Goal: Task Accomplishment & Management: Complete application form

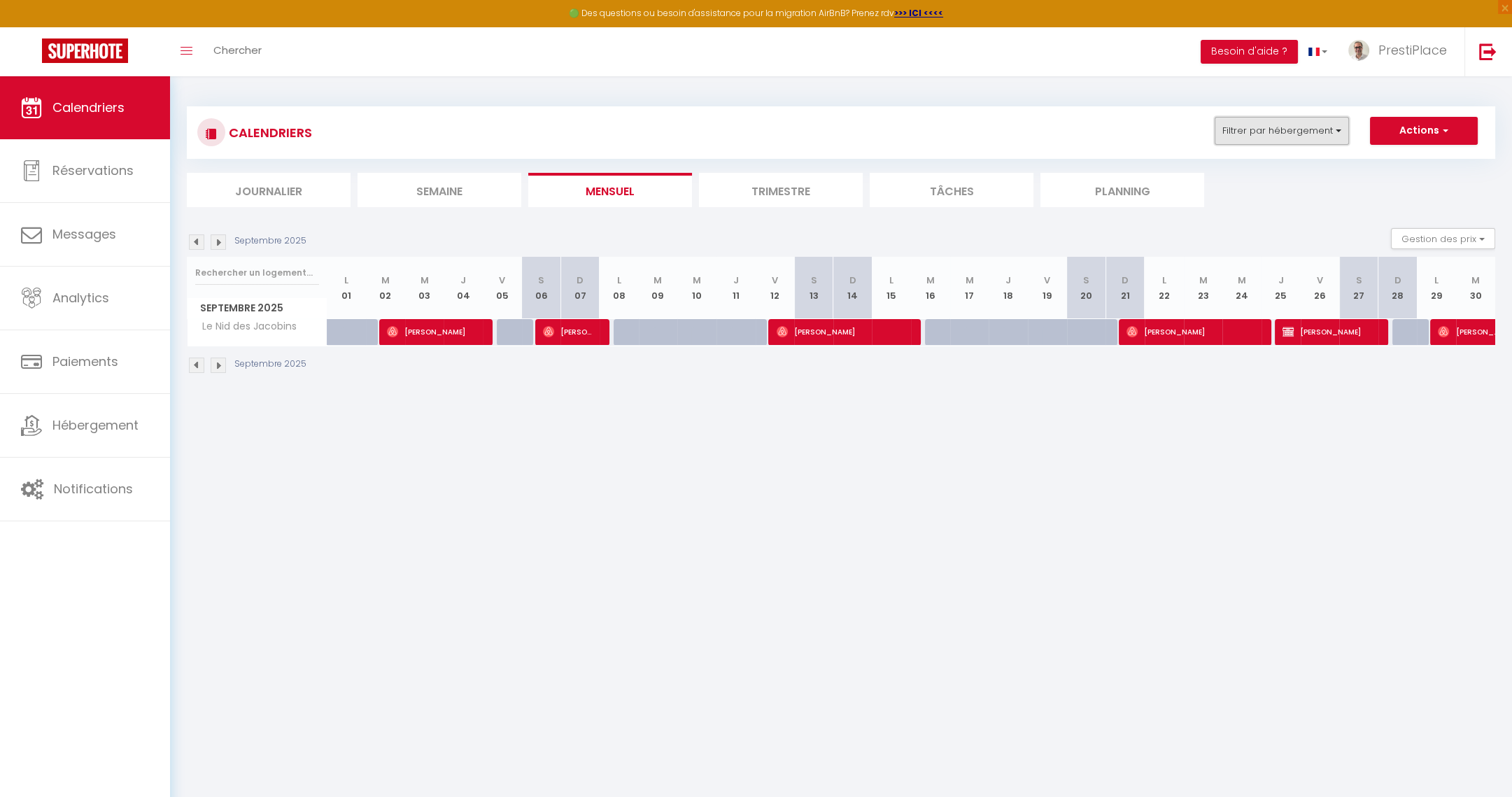
click at [1283, 135] on button "Filtrer par hébergement" at bounding box center [1281, 131] width 134 height 28
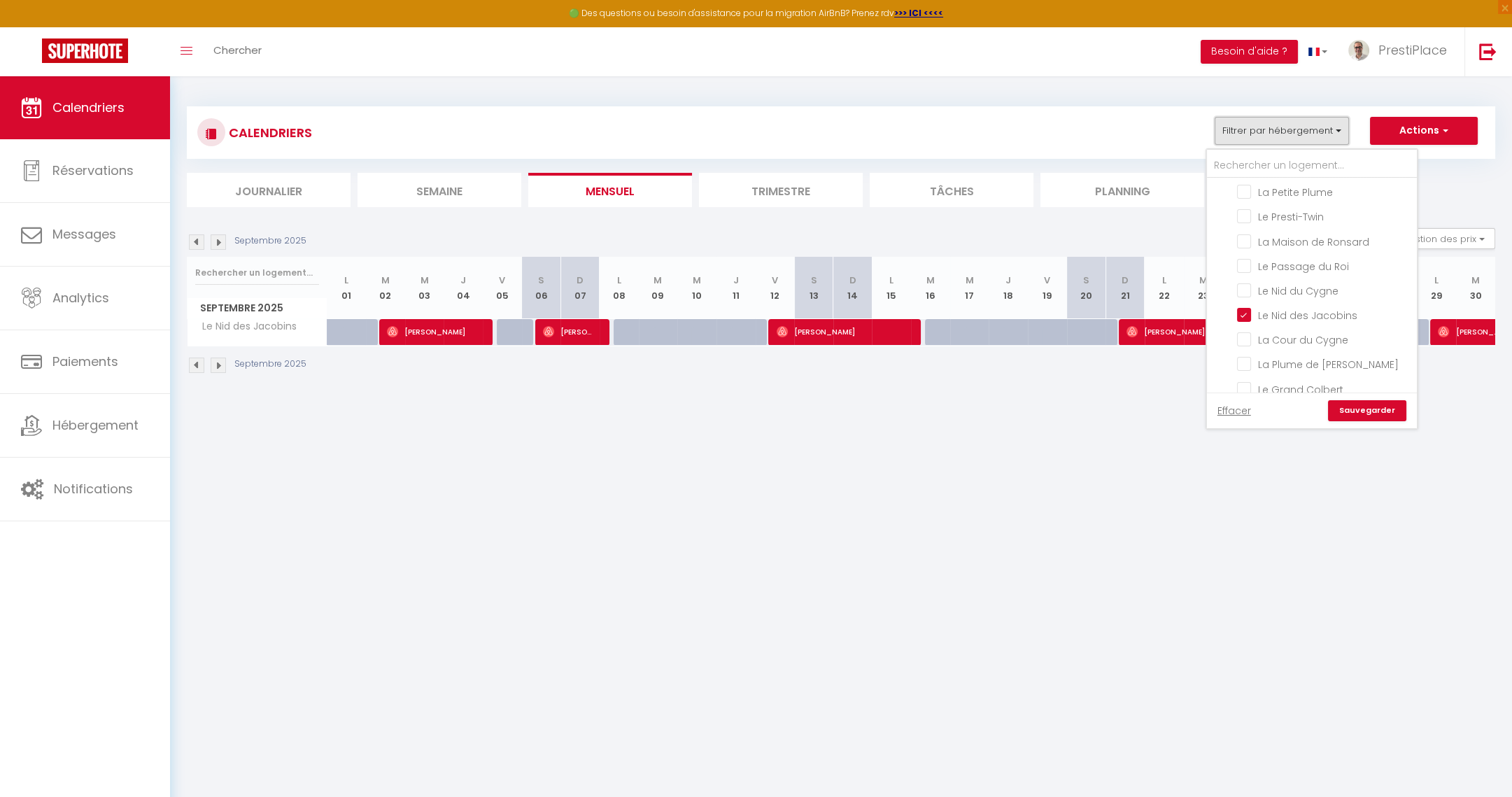
scroll to position [209, 0]
click at [1243, 307] on input "Le Nid des Jacobins" at bounding box center [1324, 314] width 175 height 14
checkbox input "false"
click at [1246, 374] on input "Le Renaissance" at bounding box center [1324, 381] width 175 height 14
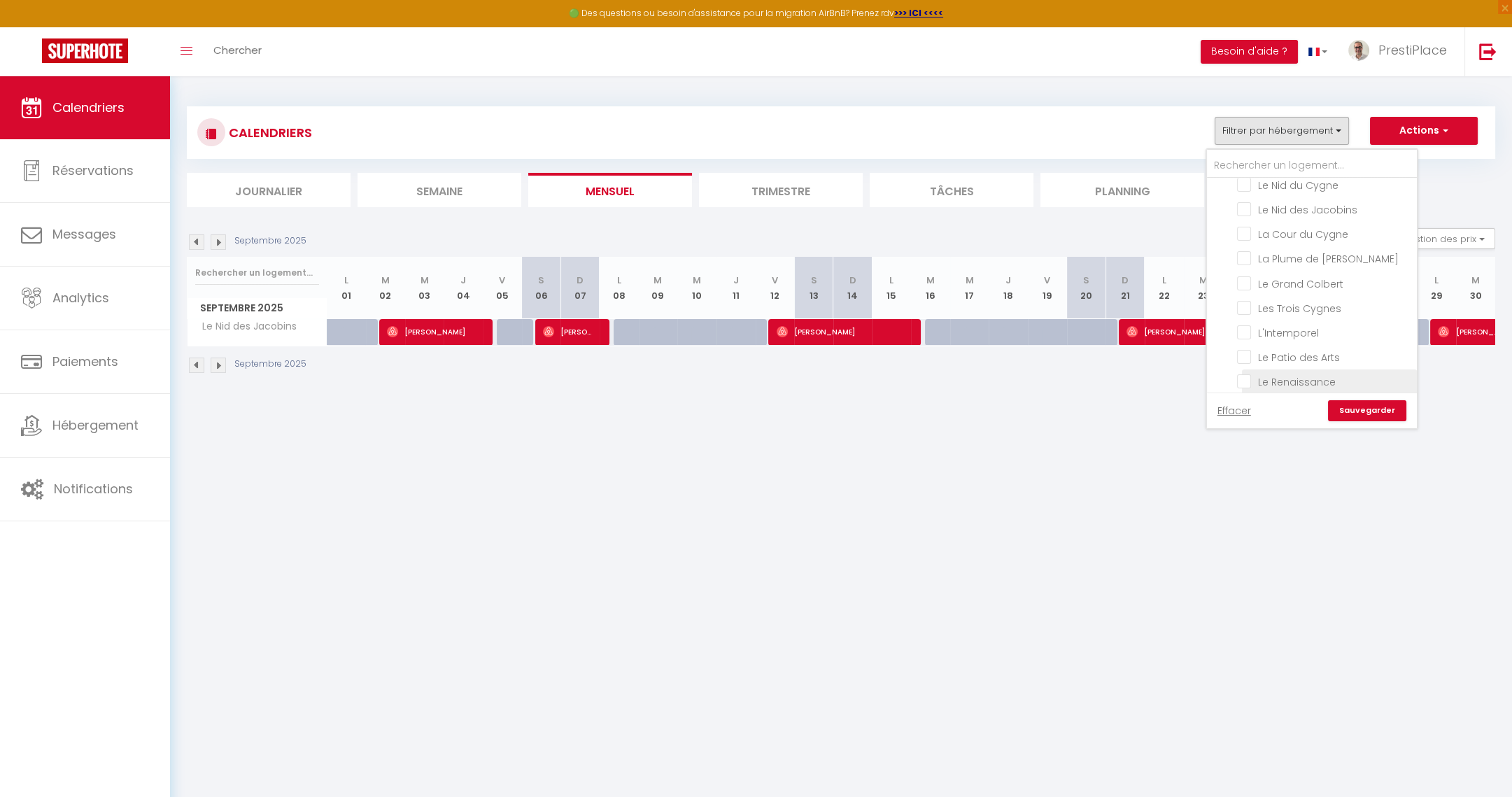
checkbox input "true"
checkbox input "false"
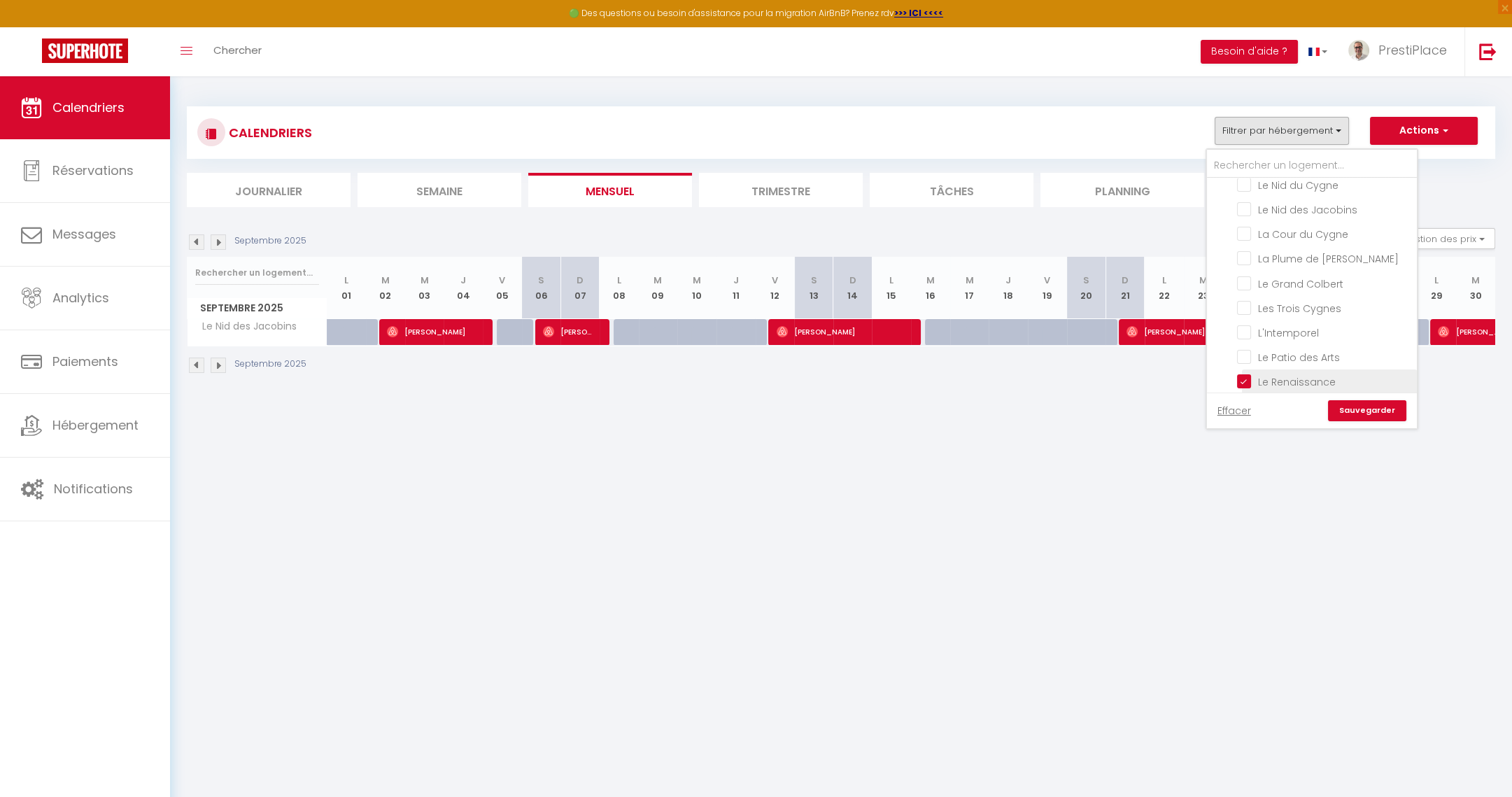
checkbox input "false"
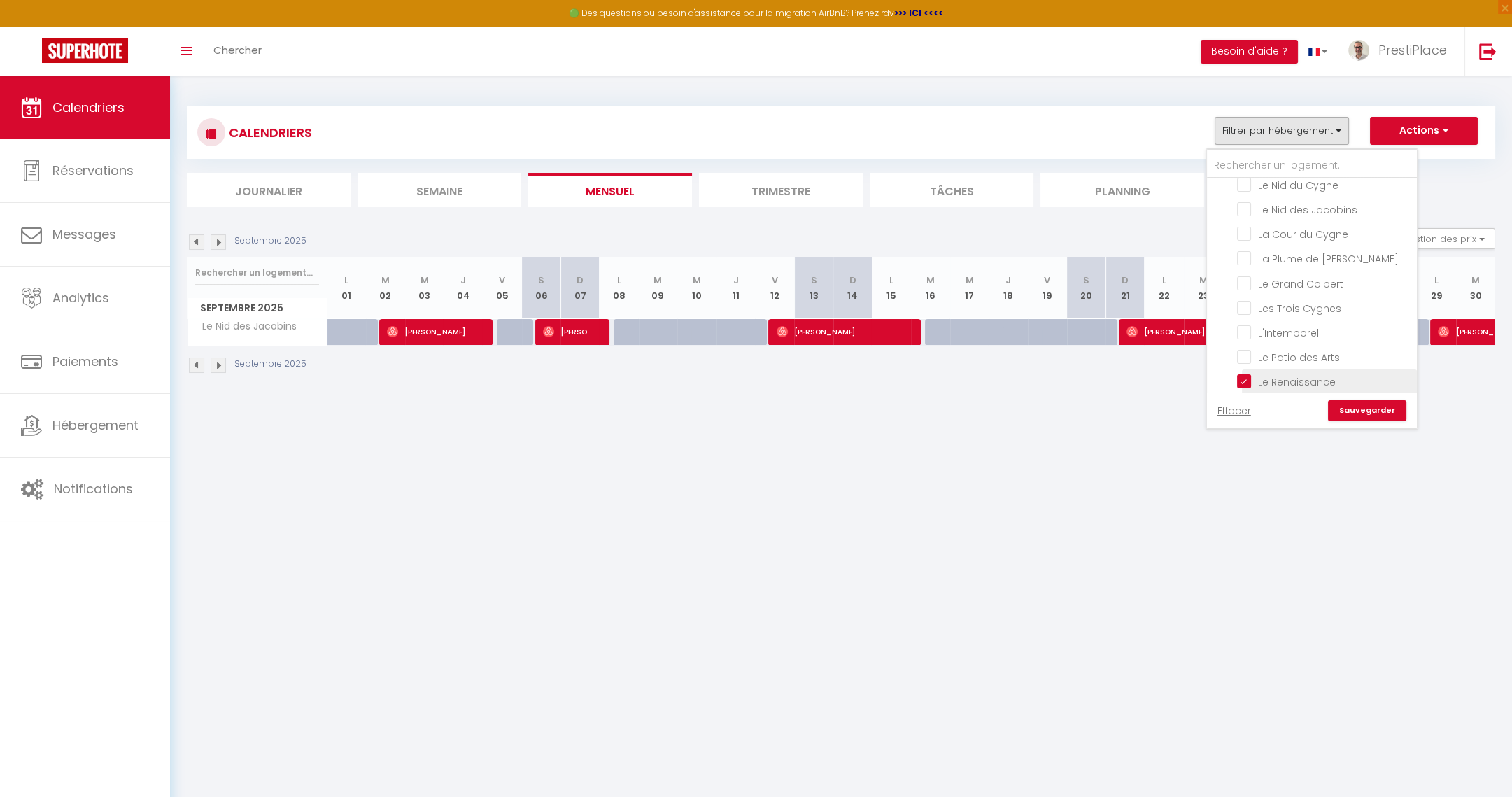
checkbox input "false"
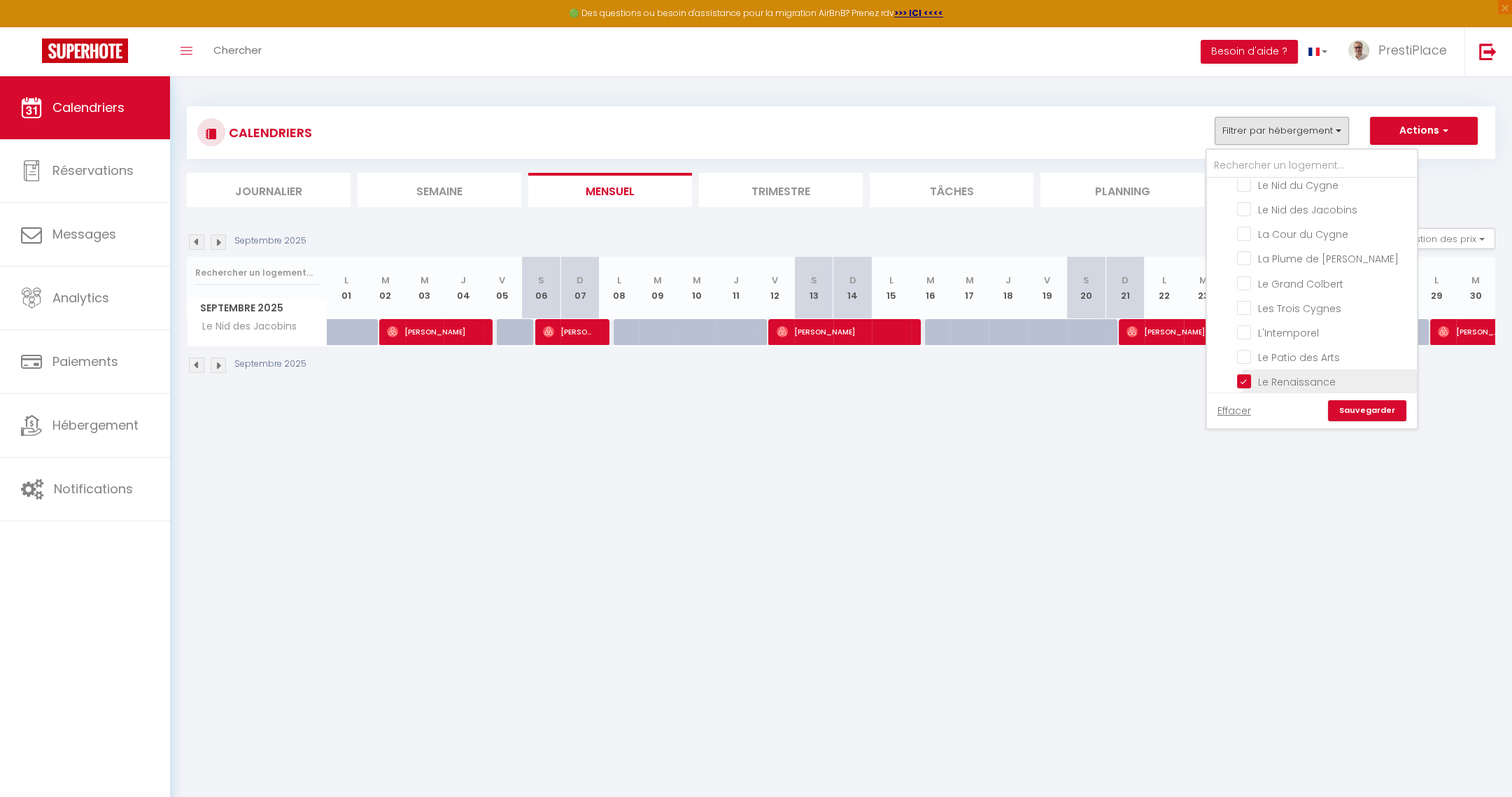
checkbox input "false"
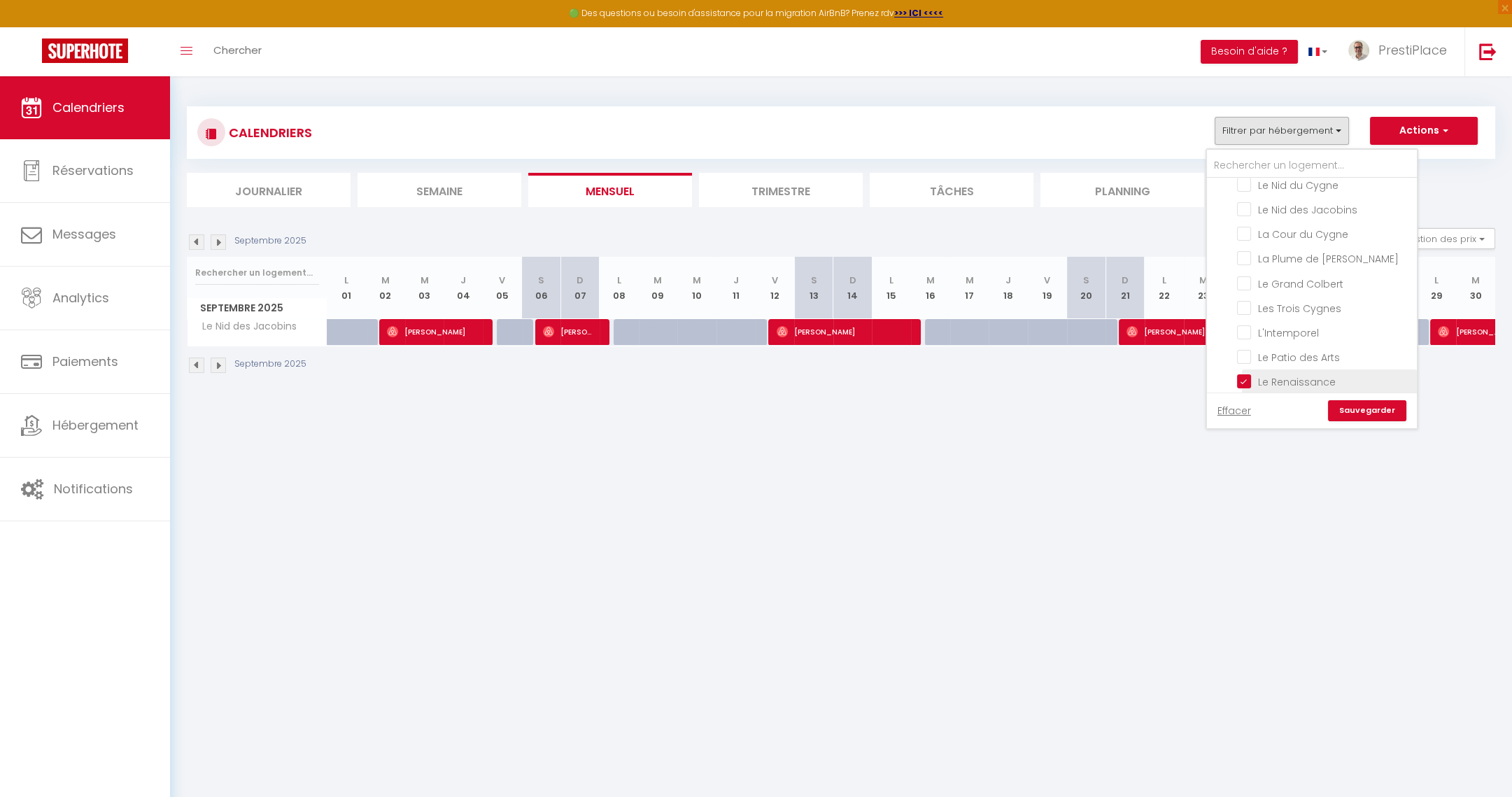
checkbox input "false"
click at [1364, 404] on link "Sauvegarder" at bounding box center [1367, 411] width 78 height 21
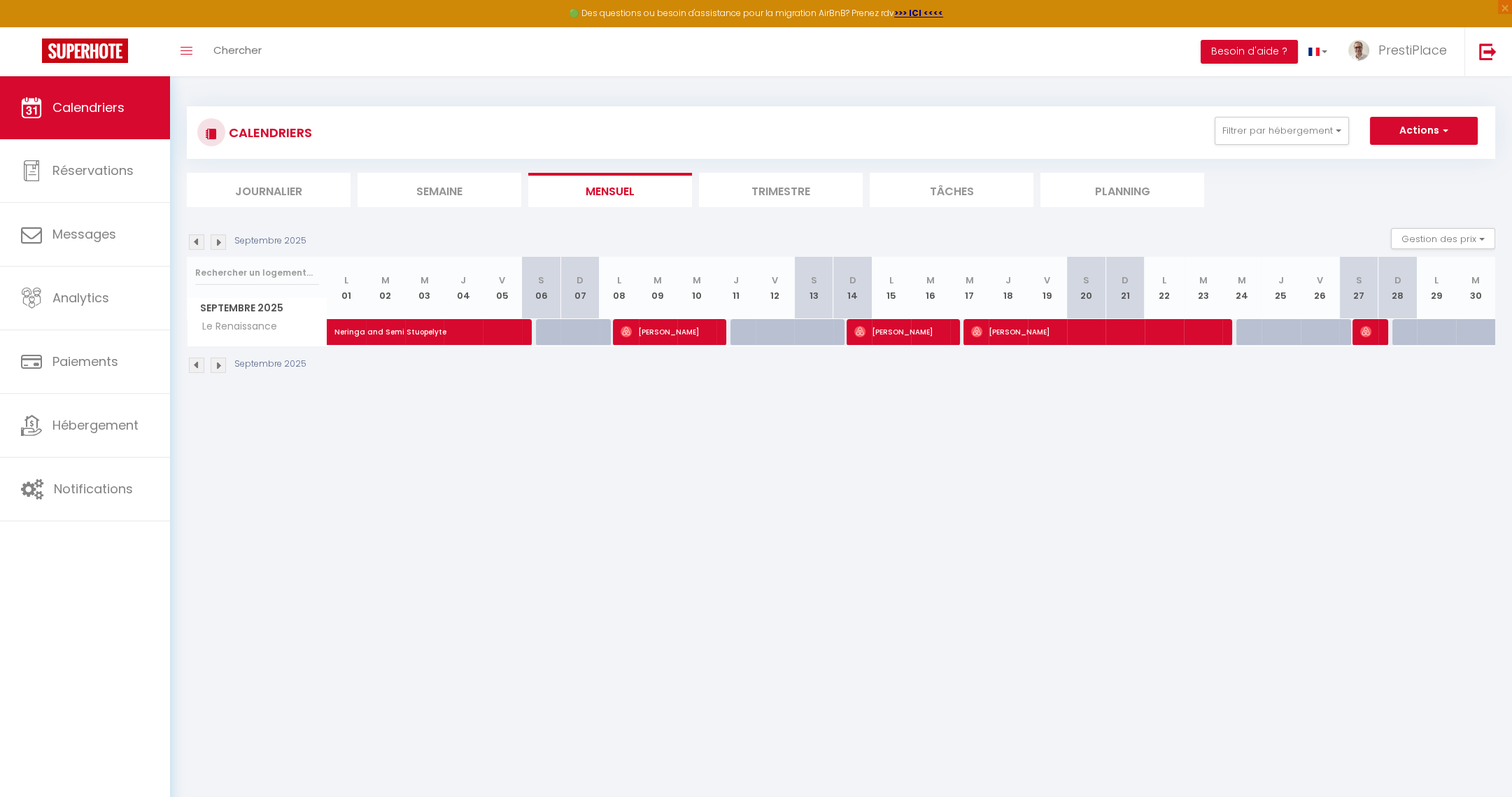
click at [192, 240] on img at bounding box center [196, 242] width 15 height 15
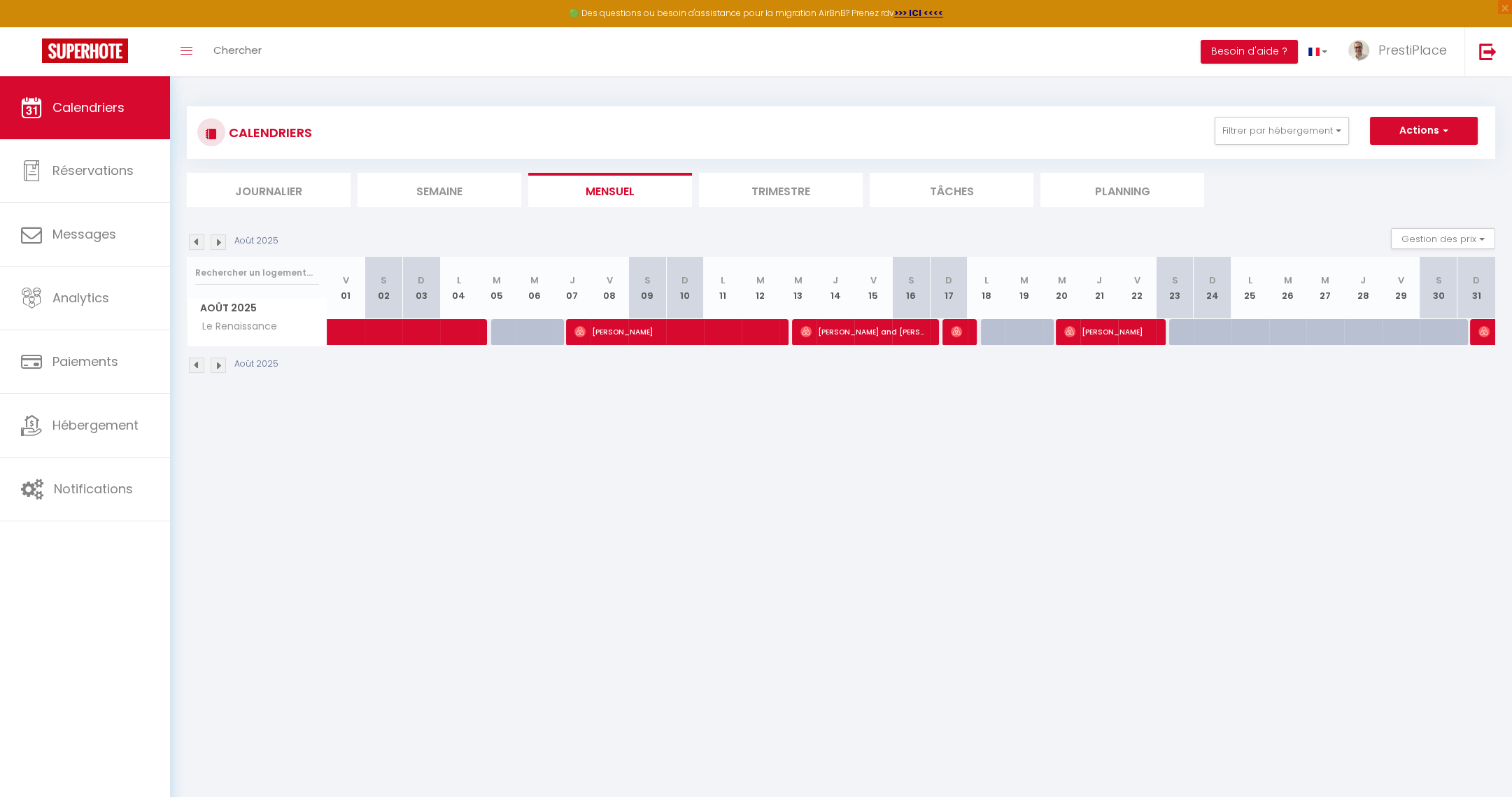
click at [223, 239] on img at bounding box center [217, 242] width 15 height 15
select select "0"
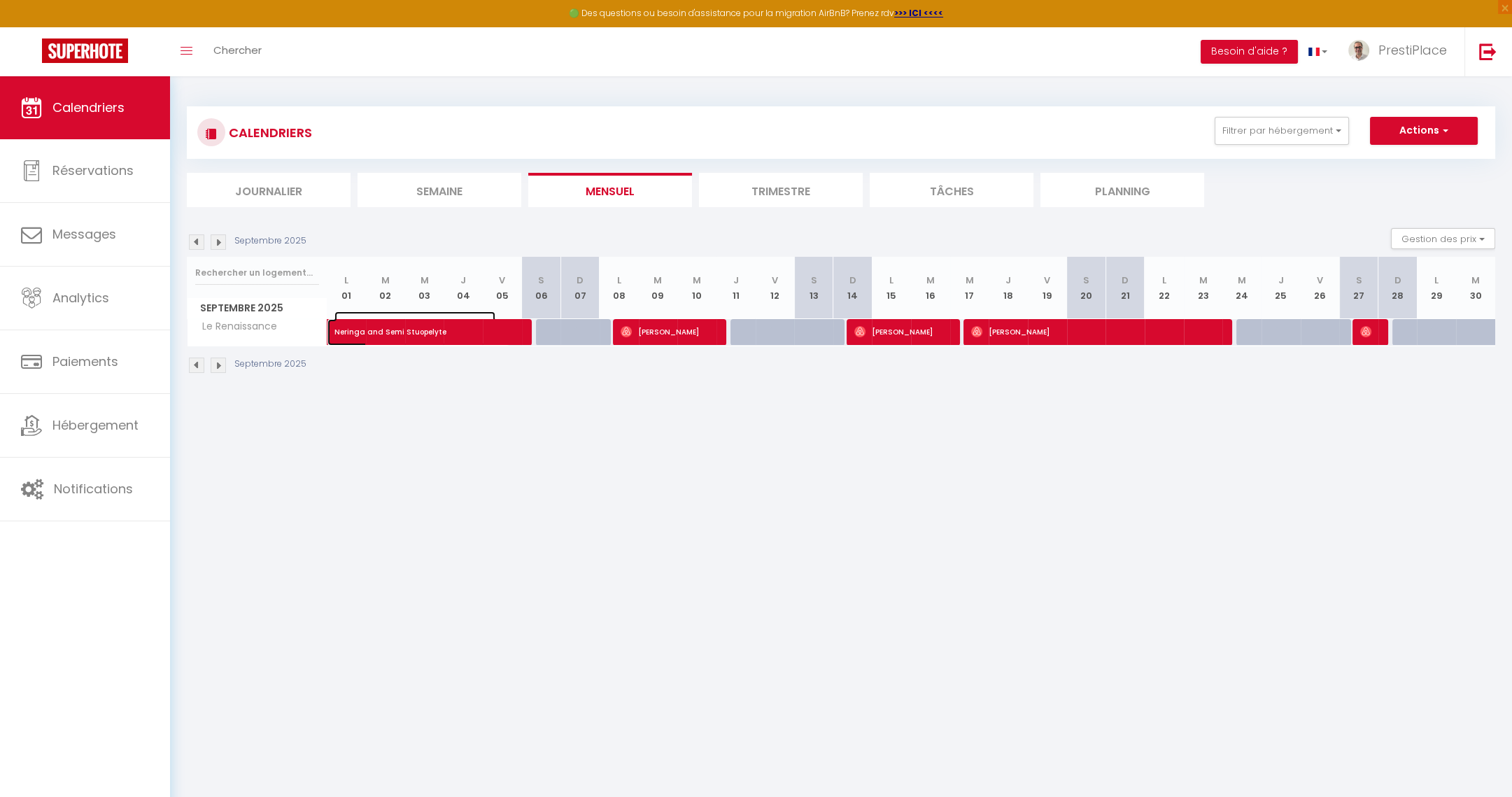
click at [447, 333] on span "Neringa and Semi Stuopelyte" at bounding box center [415, 324] width 161 height 26
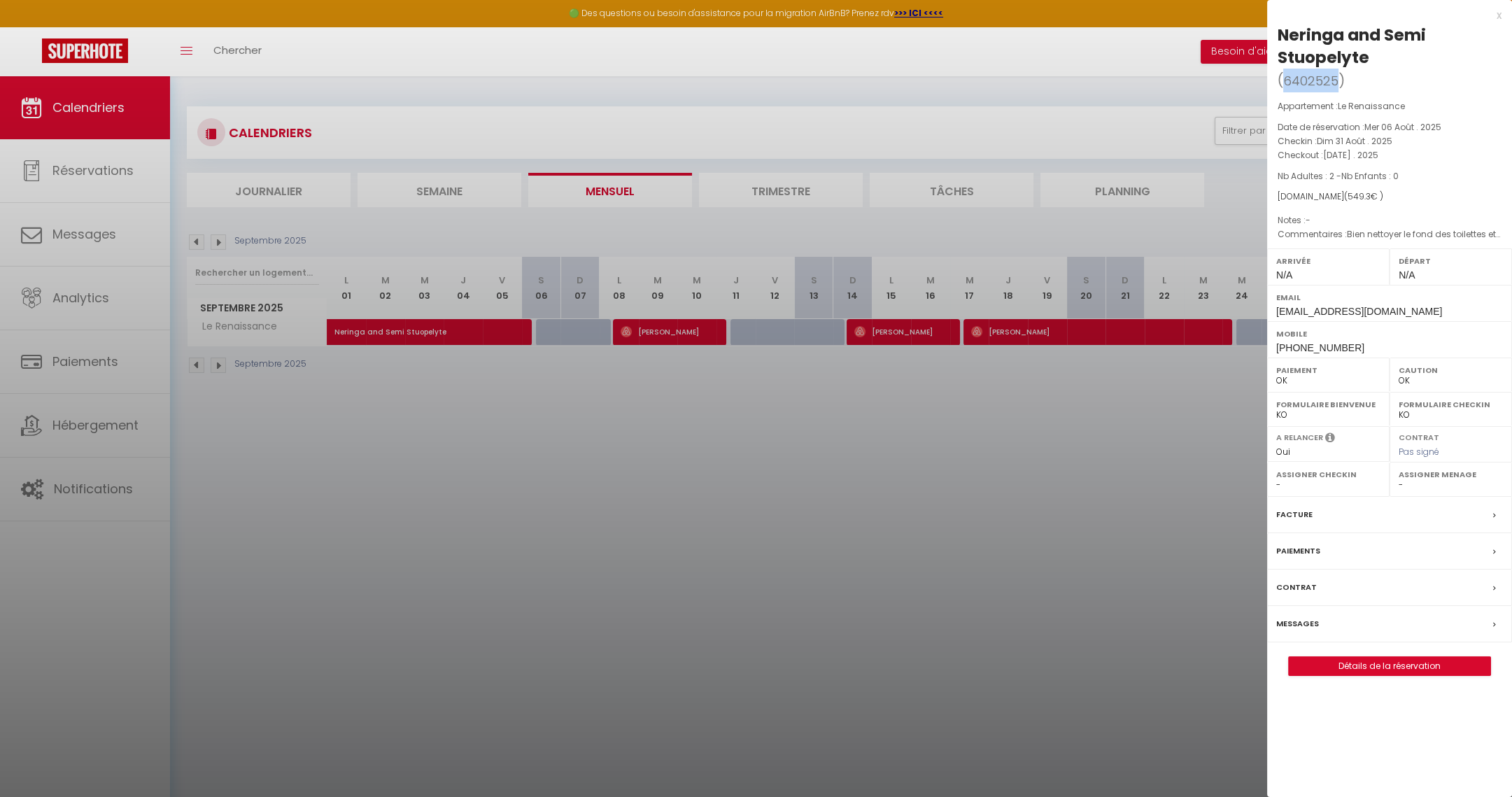
drag, startPoint x: 1287, startPoint y: 79, endPoint x: 1336, endPoint y: 81, distance: 49.0
click at [1336, 81] on span "6402525" at bounding box center [1310, 80] width 55 height 17
copy span "6402525"
drag, startPoint x: 1280, startPoint y: 31, endPoint x: 1433, endPoint y: 32, distance: 153.0
click at [1433, 32] on div "Neringa and Semi Stuopelyte" at bounding box center [1389, 46] width 224 height 45
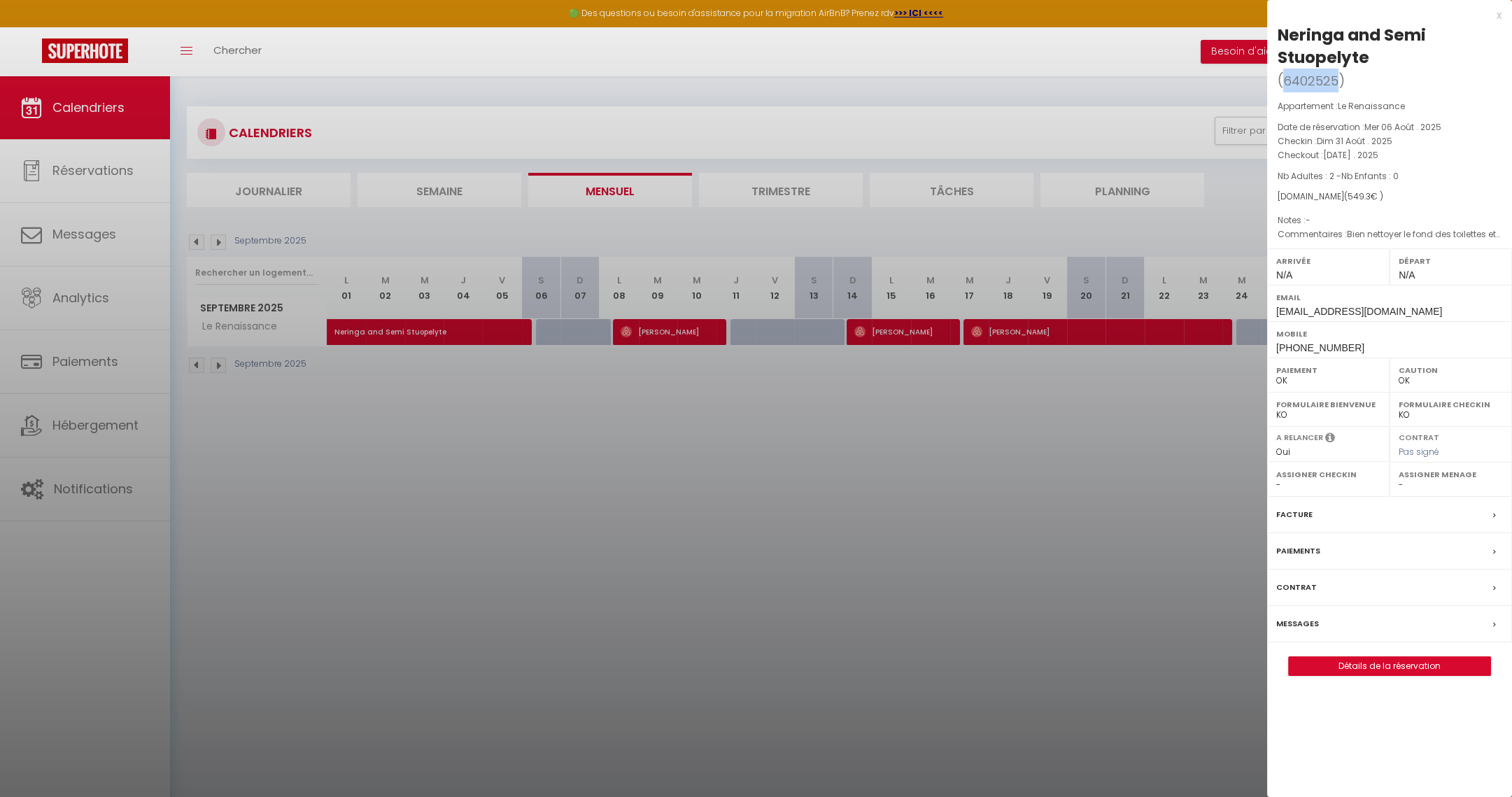
copy div "Neringa and Semi"
drag, startPoint x: 1377, startPoint y: 55, endPoint x: 1277, endPoint y: 60, distance: 100.1
click at [1277, 60] on div "Neringa and Semi Stuopelyte" at bounding box center [1389, 46] width 224 height 45
copy div "Stuopelyte"
click at [646, 338] on div at bounding box center [756, 398] width 1512 height 797
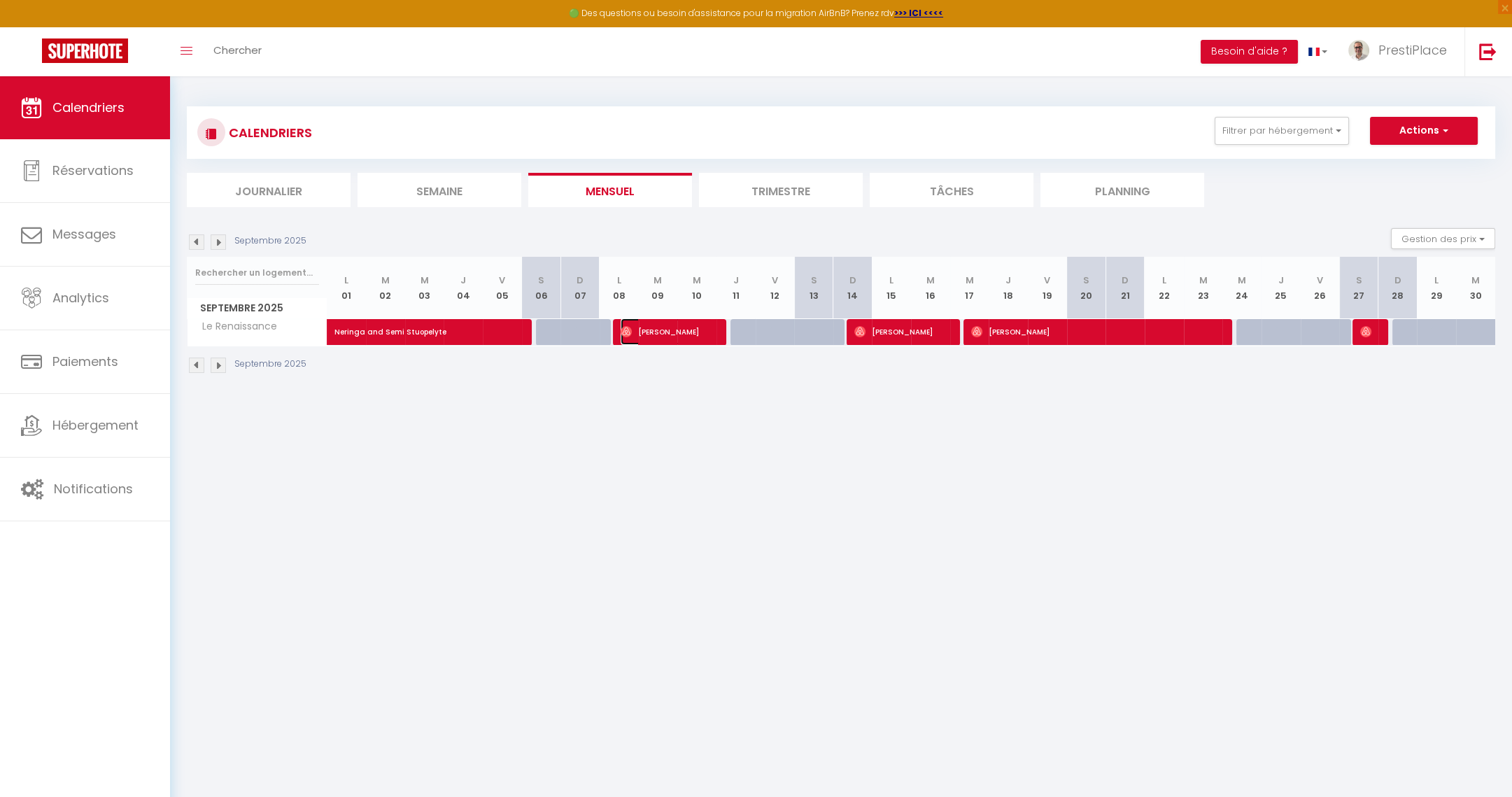
click at [646, 338] on span "Jonathan Caruso" at bounding box center [667, 331] width 92 height 26
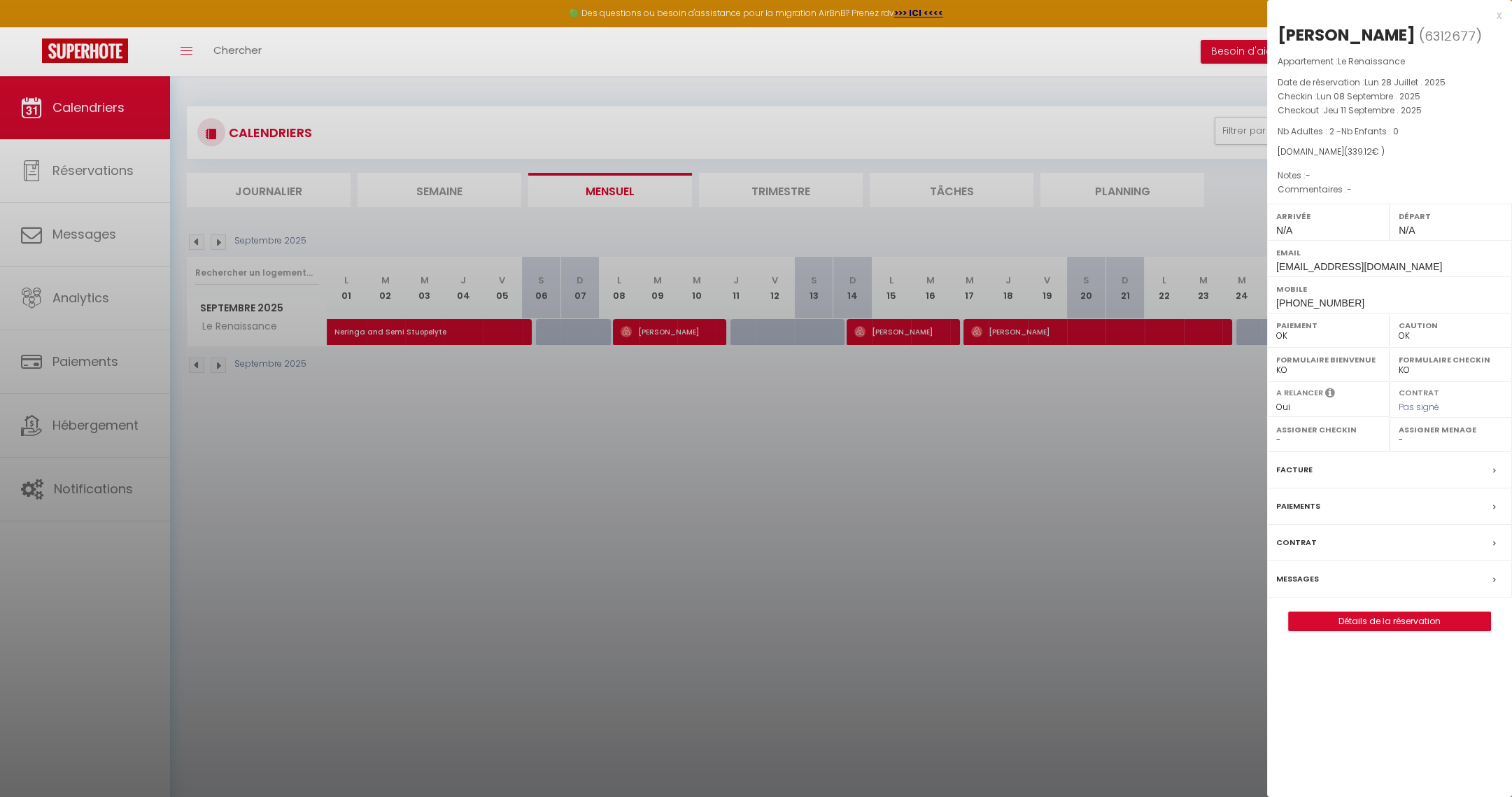
click at [1426, 35] on span "( 6312677 )" at bounding box center [1451, 36] width 63 height 20
drag, startPoint x: 1433, startPoint y: 33, endPoint x: 1480, endPoint y: 35, distance: 47.0
click at [1480, 35] on span "( 6312677 )" at bounding box center [1451, 36] width 63 height 20
copy span "6312677"
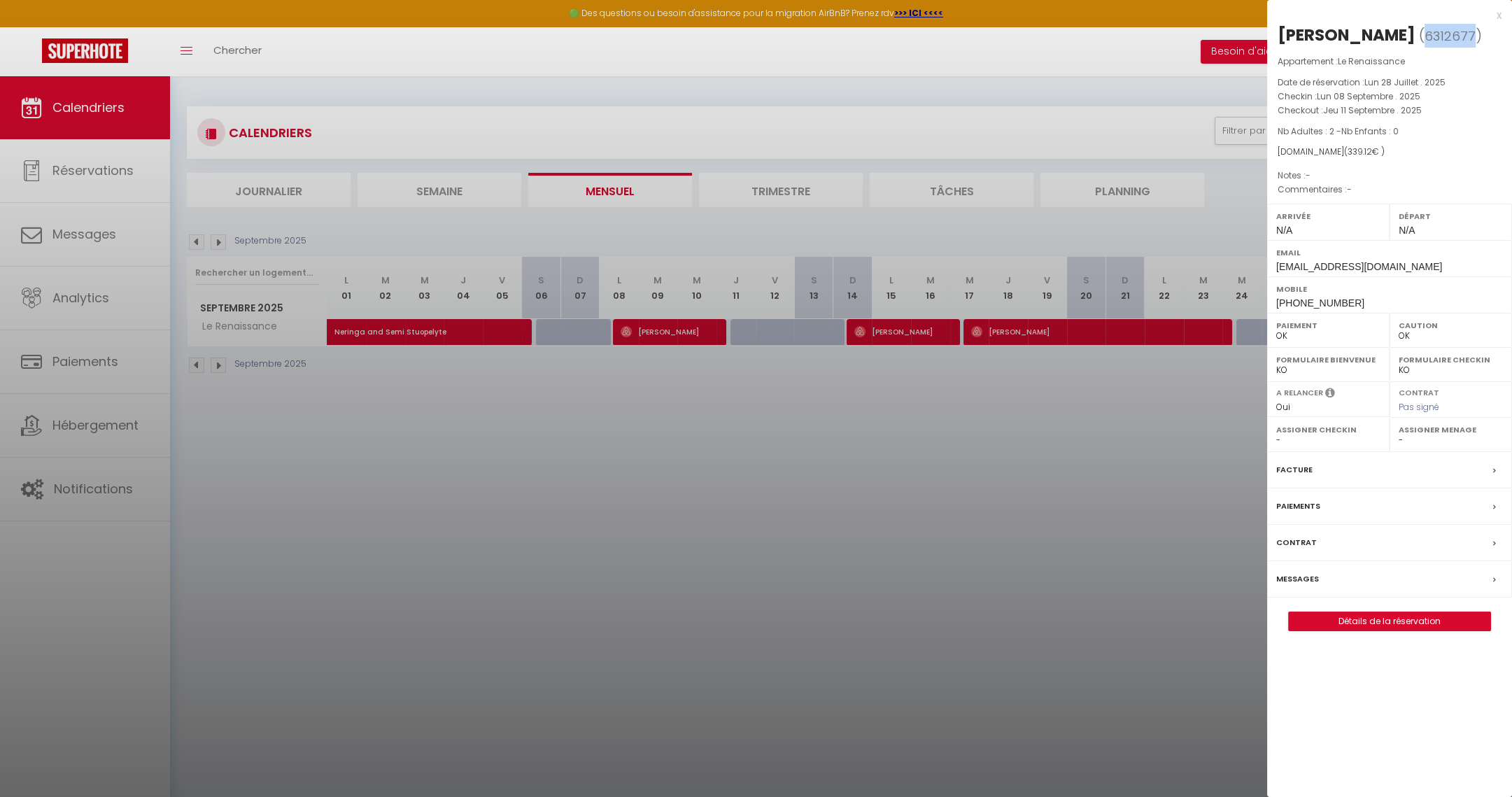
drag, startPoint x: 1360, startPoint y: 35, endPoint x: 1416, endPoint y: 36, distance: 56.0
click at [1415, 36] on div "Jonathan Caruso" at bounding box center [1346, 34] width 138 height 23
copy div "Caruso"
click at [899, 335] on div at bounding box center [756, 398] width 1512 height 797
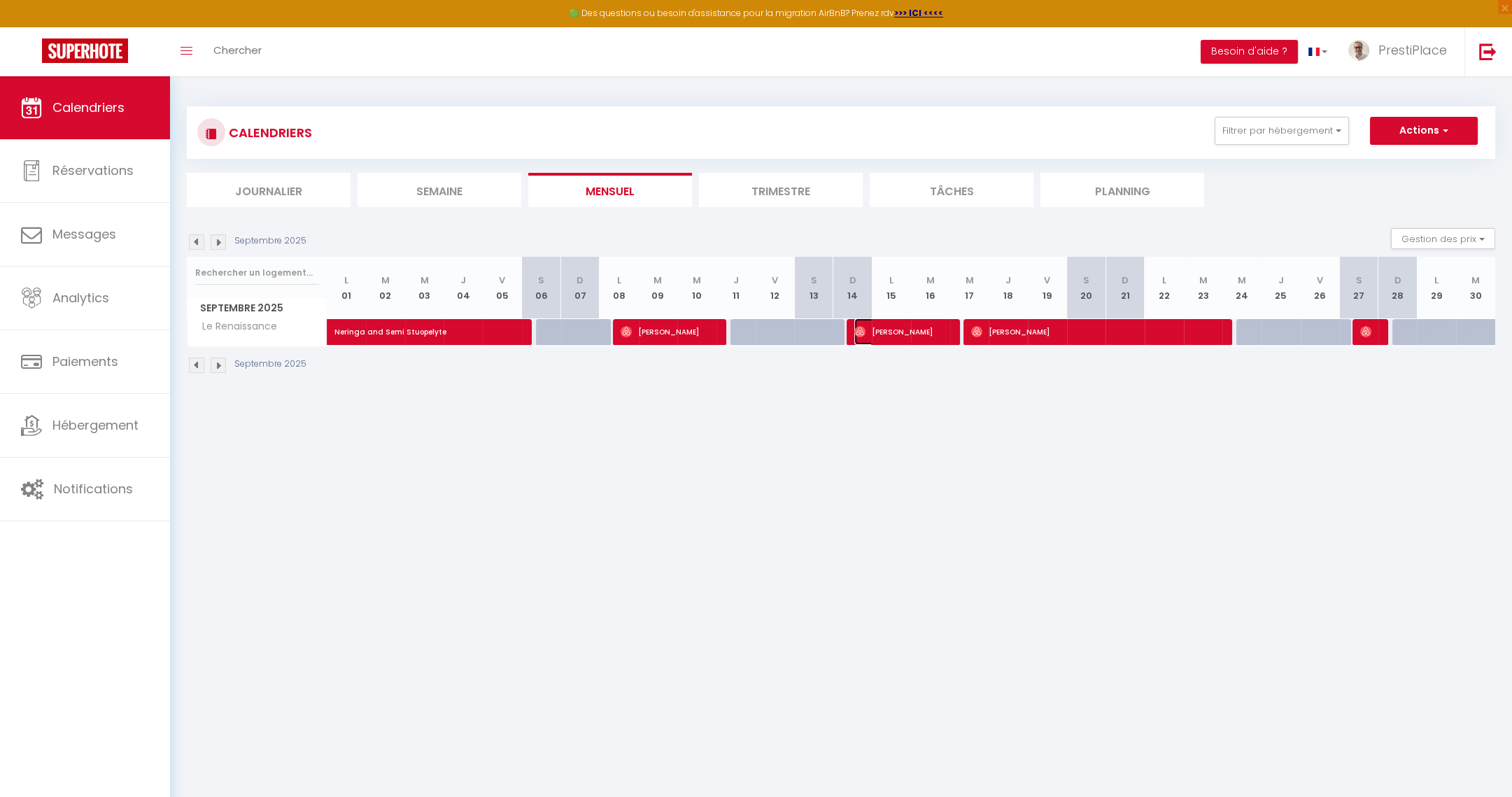
click at [899, 335] on span "Sacha Creusillet" at bounding box center [900, 331] width 92 height 26
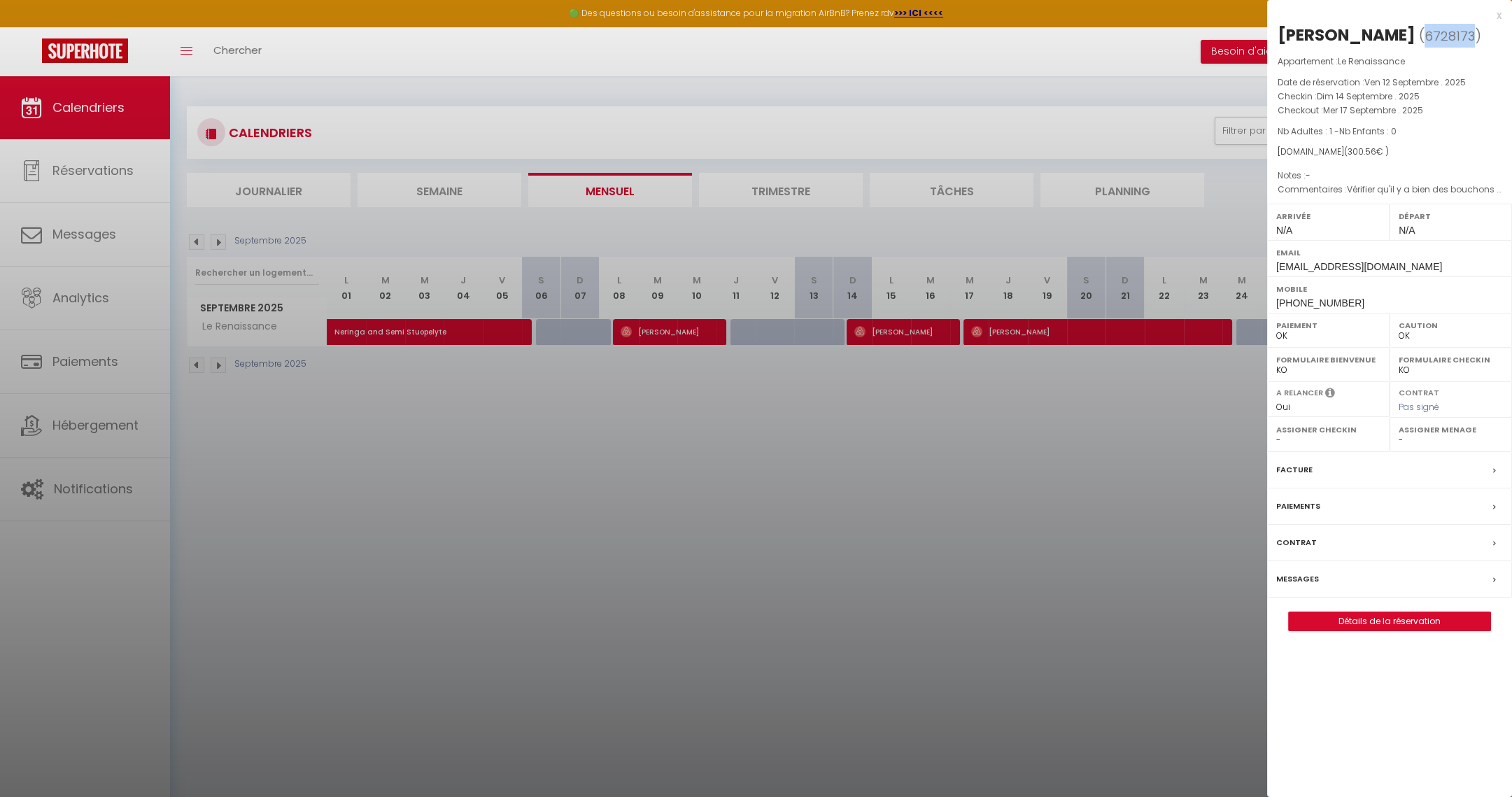
drag, startPoint x: 1423, startPoint y: 33, endPoint x: 1470, endPoint y: 37, distance: 47.2
click at [1470, 37] on span "6728173" at bounding box center [1450, 35] width 51 height 17
copy span "6728173"
drag, startPoint x: 1336, startPoint y: 31, endPoint x: 1415, endPoint y: 30, distance: 79.0
click at [1415, 30] on h2 "Sacha Creusillet ( 6728173 )" at bounding box center [1389, 35] width 224 height 23
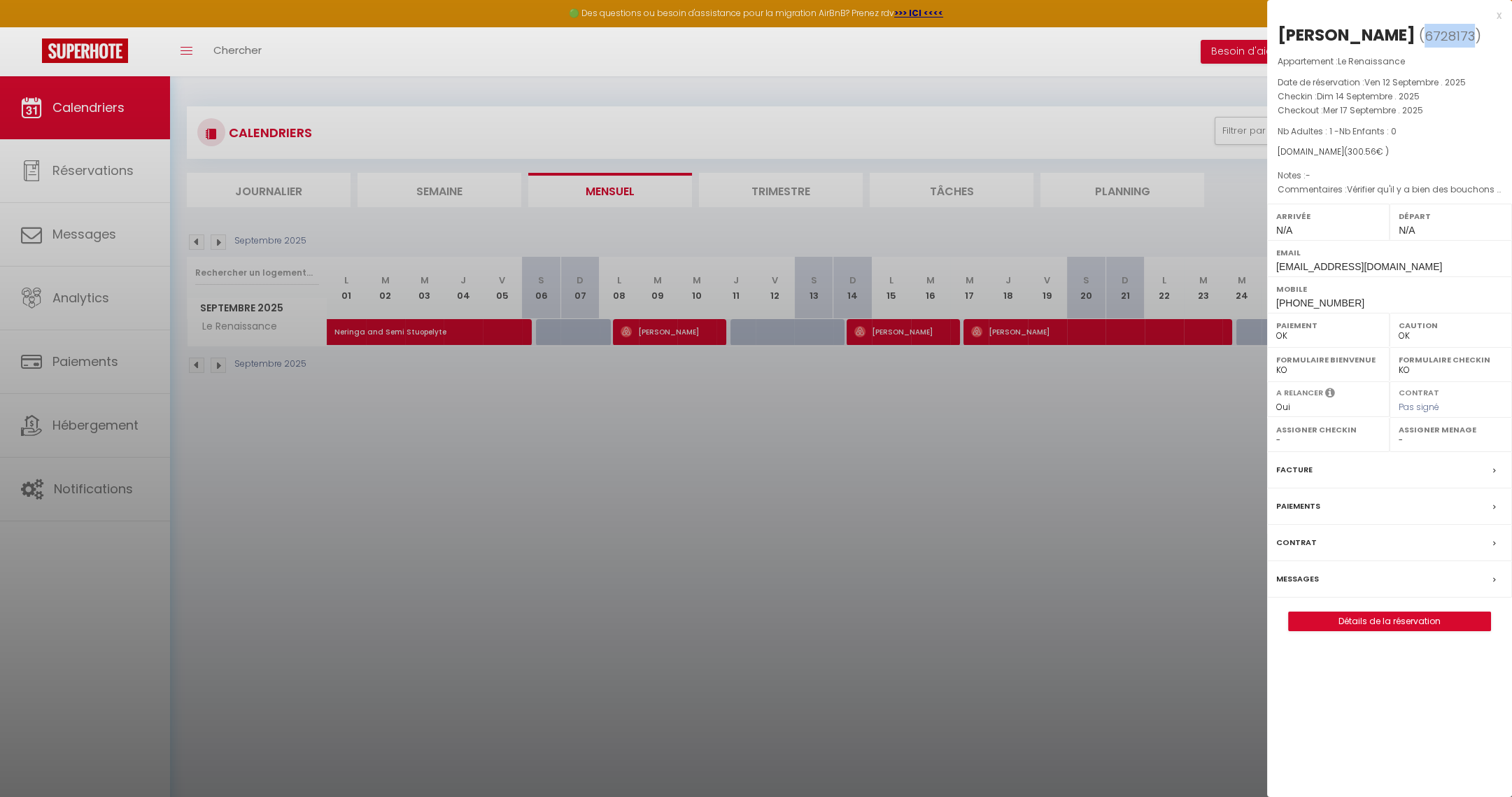
copy h2 "Creusillet"
click at [1115, 332] on div at bounding box center [756, 398] width 1512 height 797
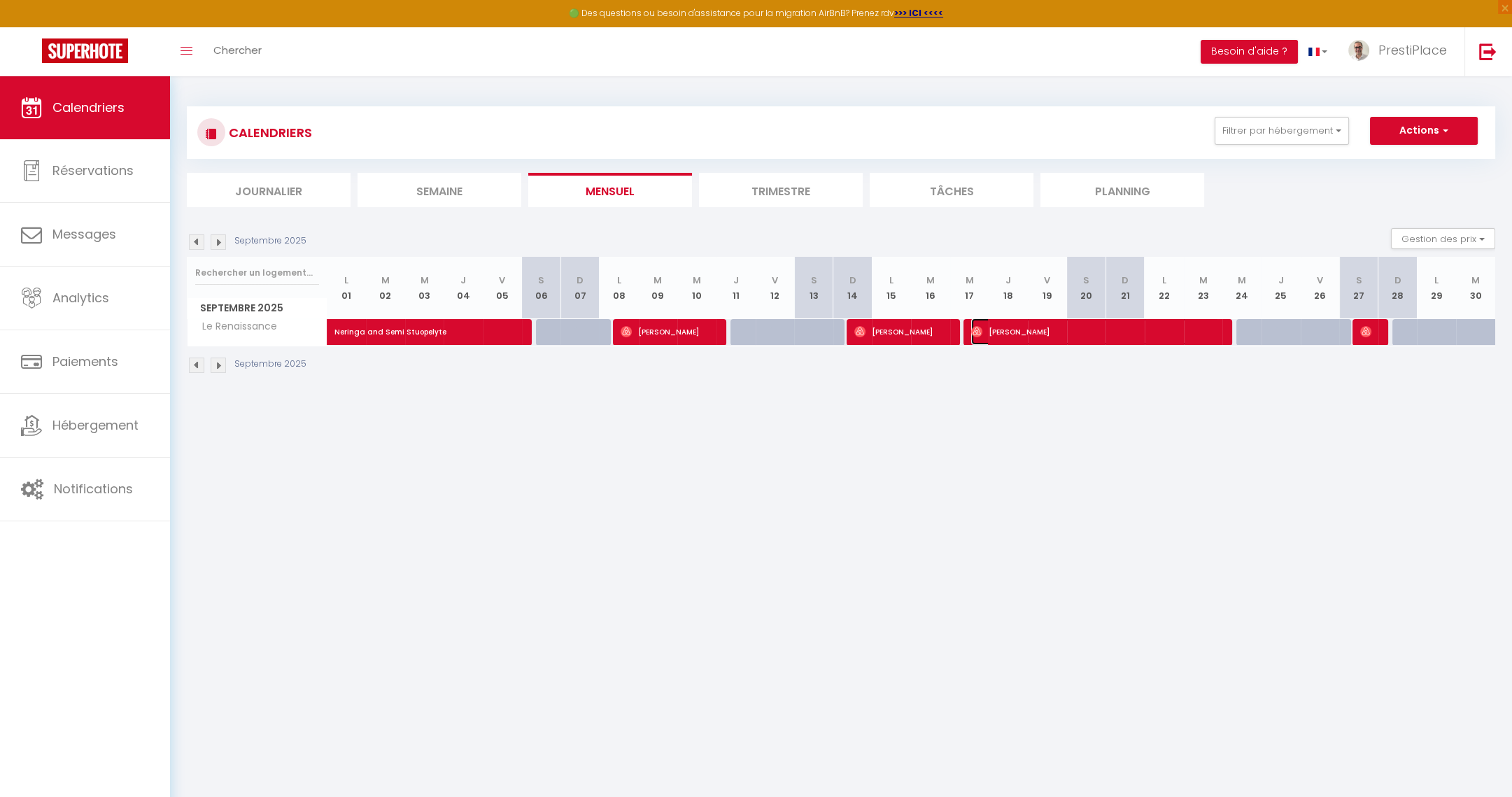
click at [1103, 323] on span "Cathy Van" at bounding box center [1094, 331] width 248 height 26
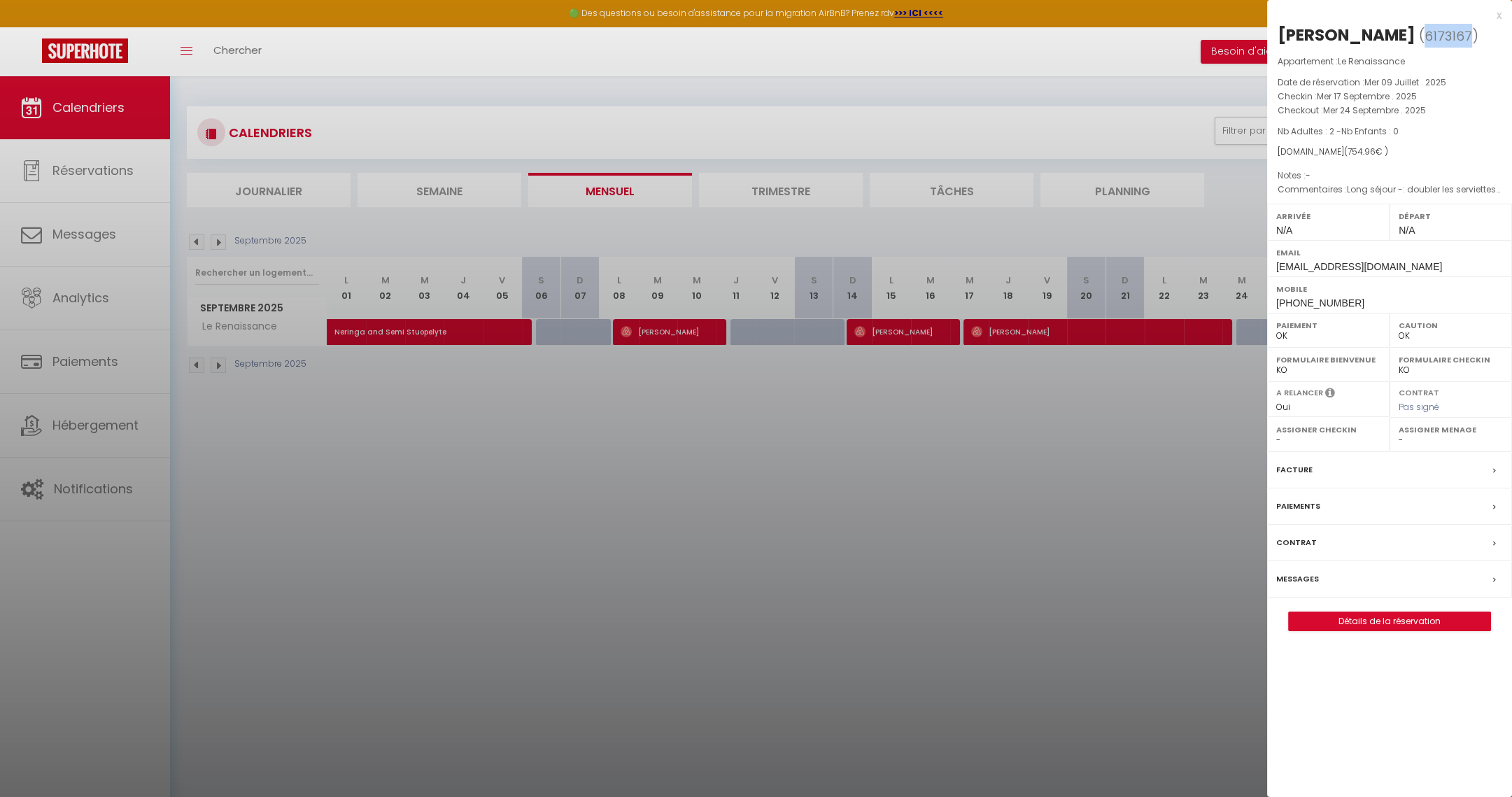
drag, startPoint x: 1372, startPoint y: 33, endPoint x: 1418, endPoint y: 32, distance: 46.0
click at [1419, 32] on span "( 6173167 )" at bounding box center [1449, 36] width 60 height 20
copy span "6173167"
click at [924, 403] on div at bounding box center [756, 398] width 1512 height 797
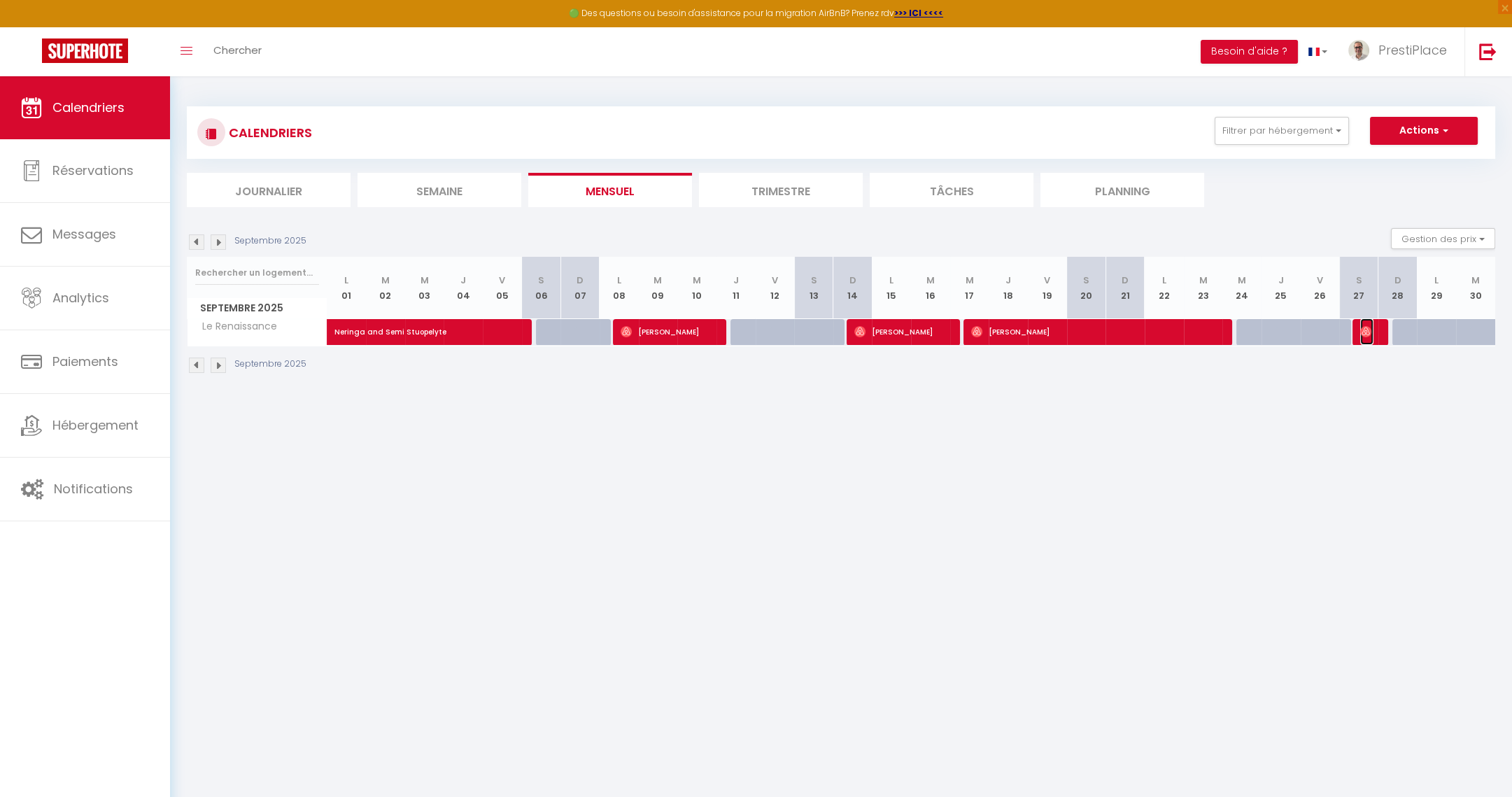
click at [1364, 331] on img at bounding box center [1366, 331] width 11 height 11
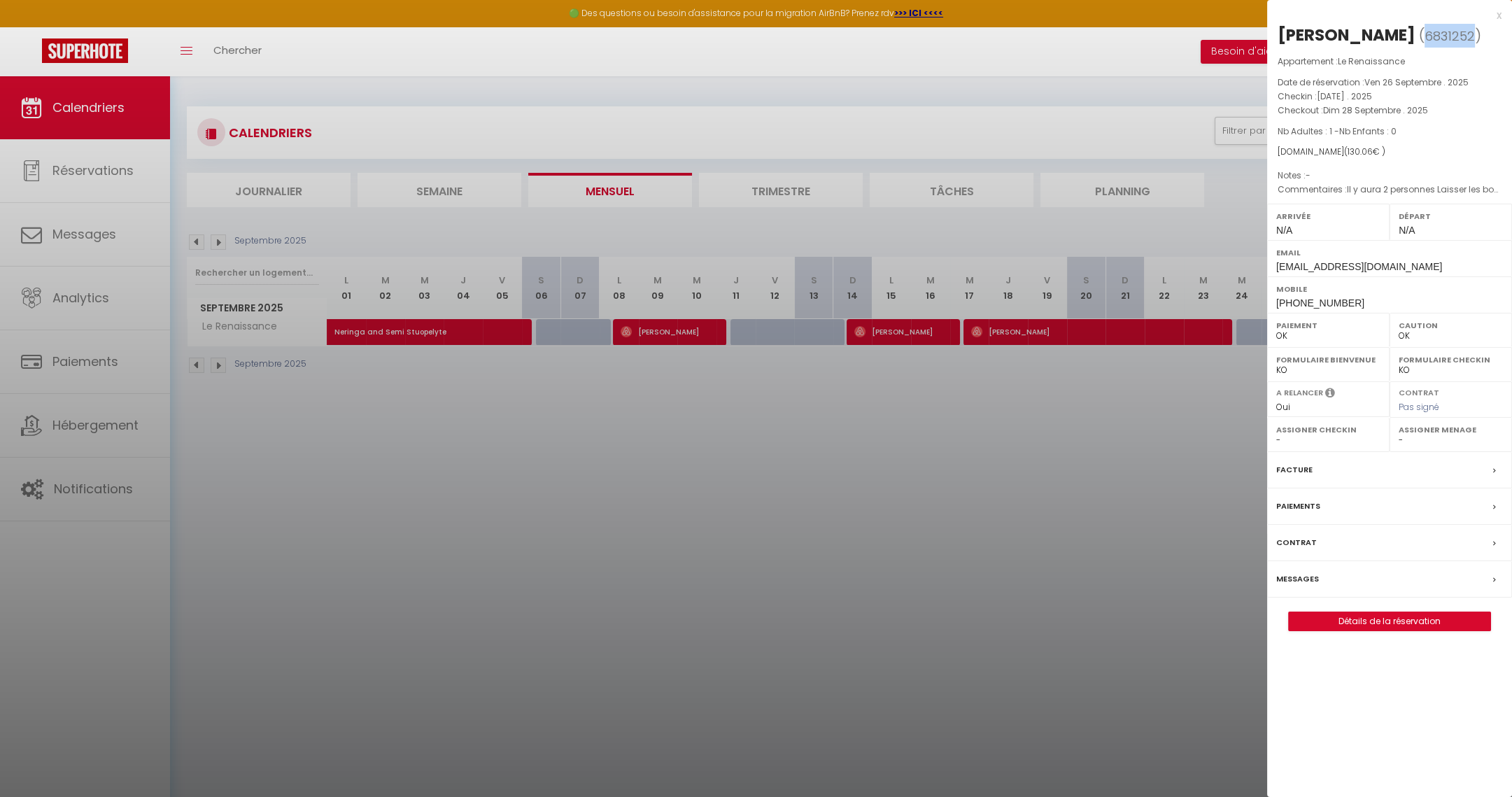
drag, startPoint x: 1434, startPoint y: 32, endPoint x: 1482, endPoint y: 34, distance: 48.0
click at [1481, 34] on span "( 6831252 )" at bounding box center [1450, 36] width 62 height 20
copy span "6831252"
drag, startPoint x: 1358, startPoint y: 37, endPoint x: 1424, endPoint y: 36, distance: 66.0
click at [1424, 36] on h2 "Charlotte Balboni ( 6831252 )" at bounding box center [1389, 35] width 224 height 23
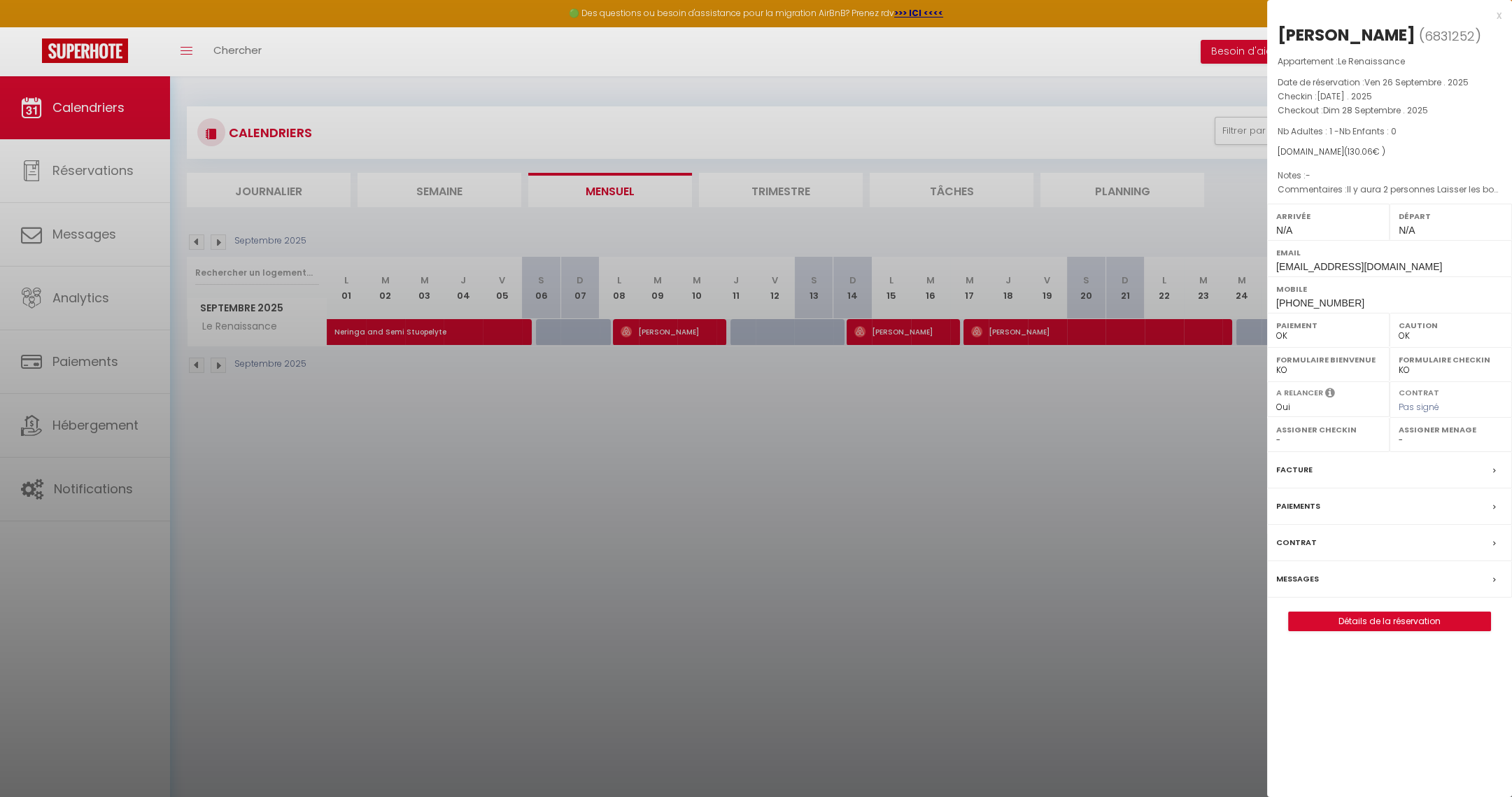
click at [431, 328] on div at bounding box center [756, 398] width 1512 height 797
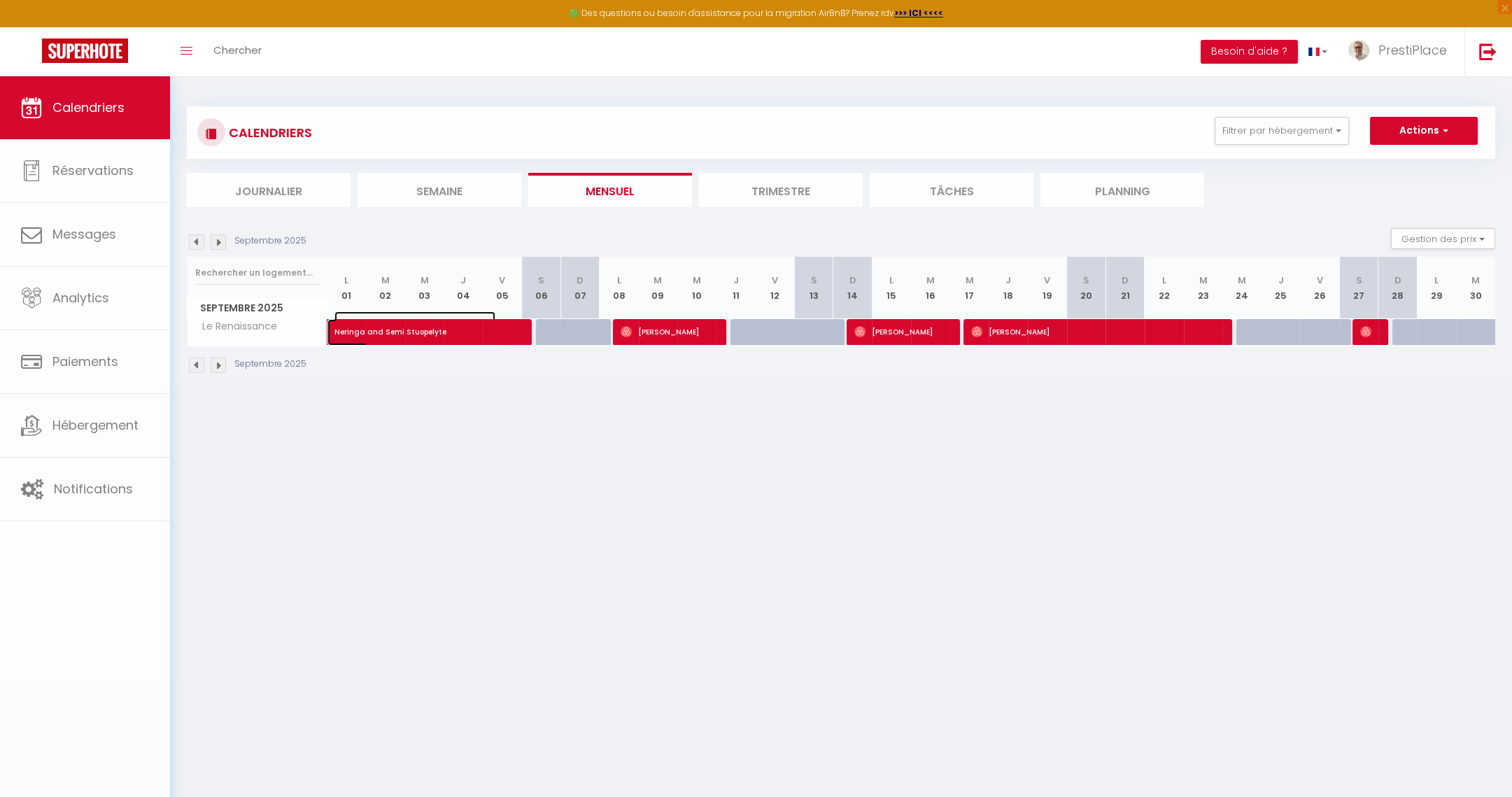
click at [431, 328] on span "Neringa and Semi Stuopelyte" at bounding box center [415, 324] width 161 height 26
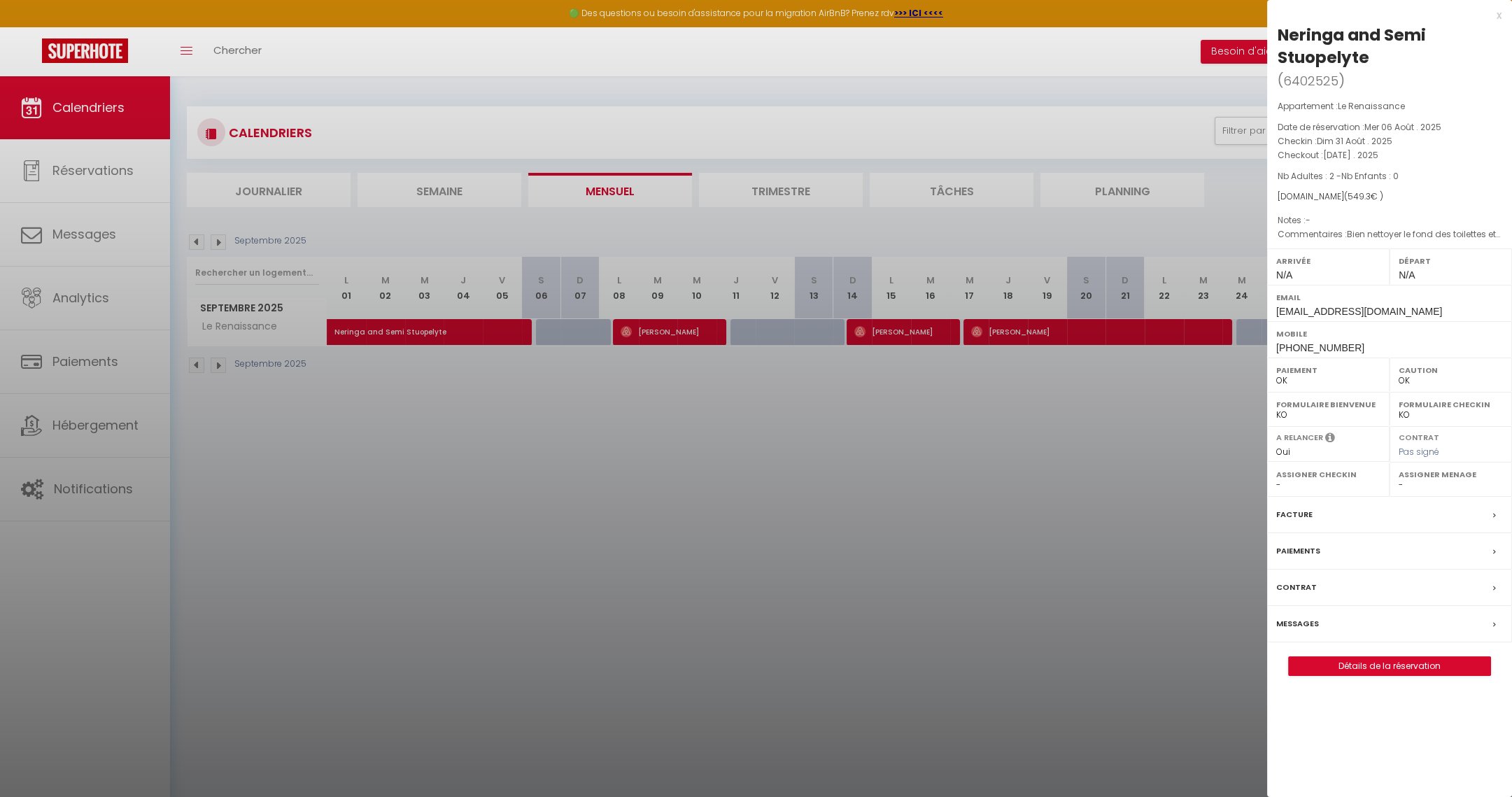
click at [692, 326] on div at bounding box center [756, 398] width 1512 height 797
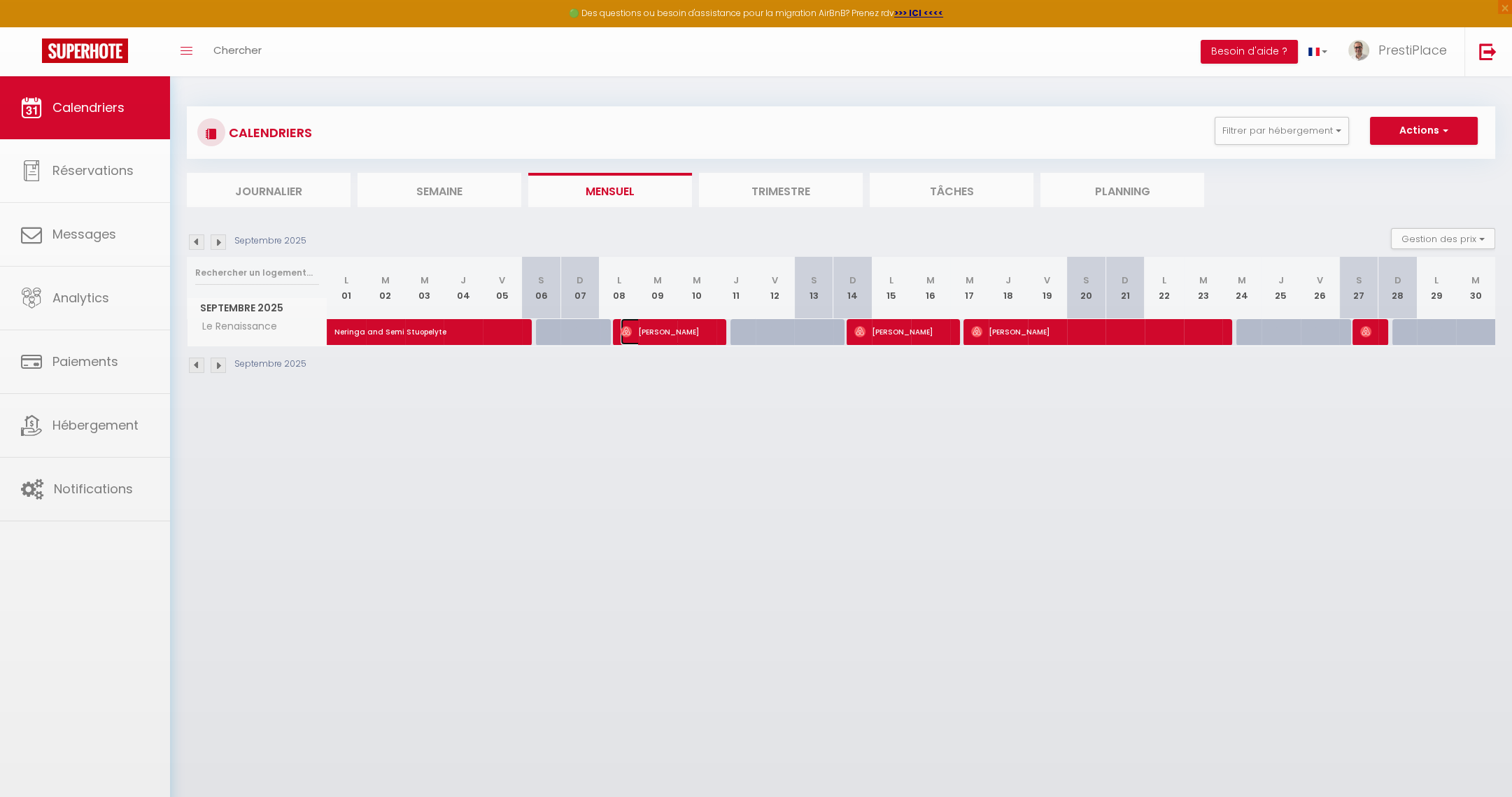
click at [692, 326] on span "Jonathan Caruso" at bounding box center [667, 331] width 92 height 26
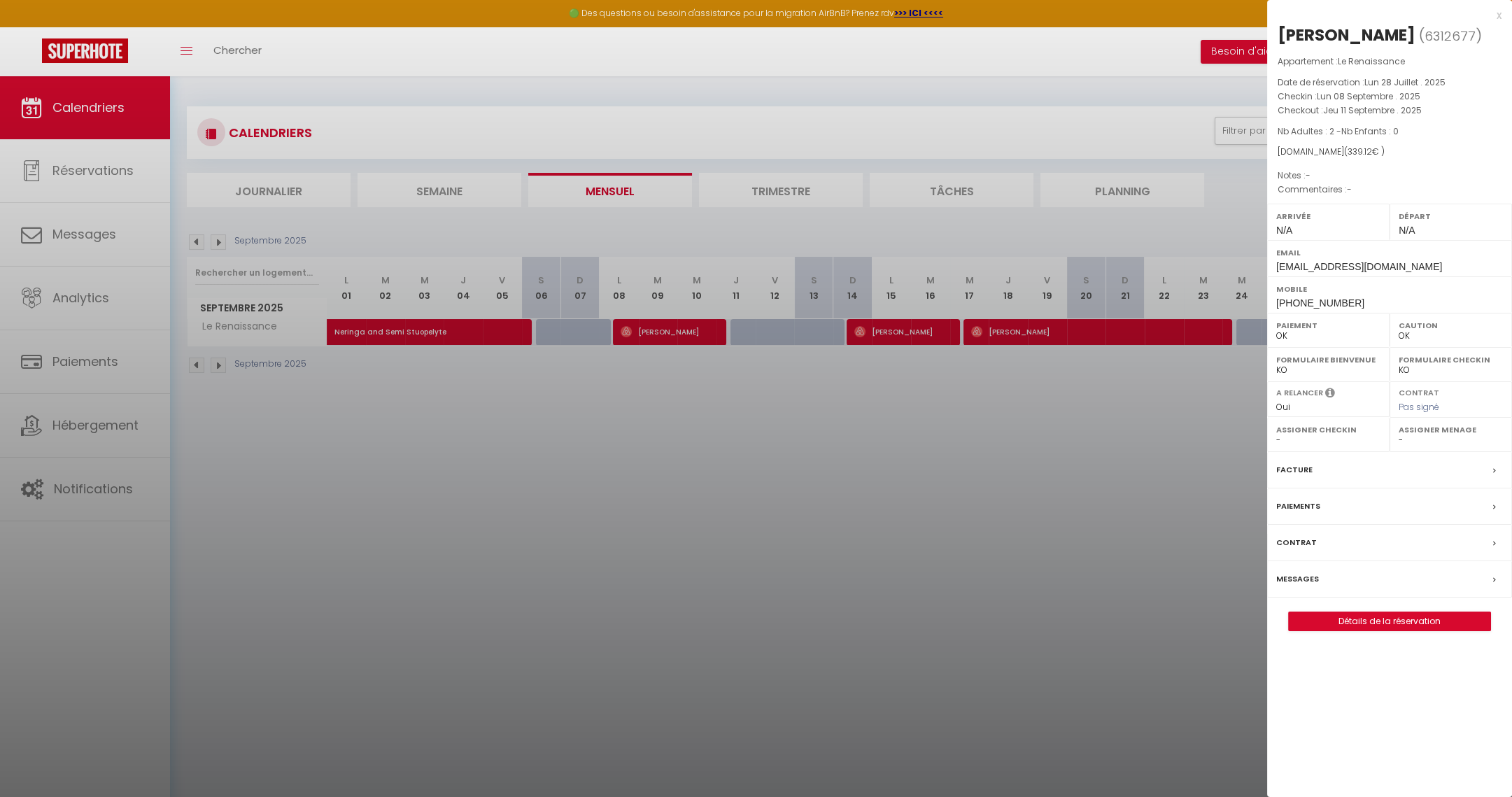
click at [926, 334] on div at bounding box center [756, 398] width 1512 height 797
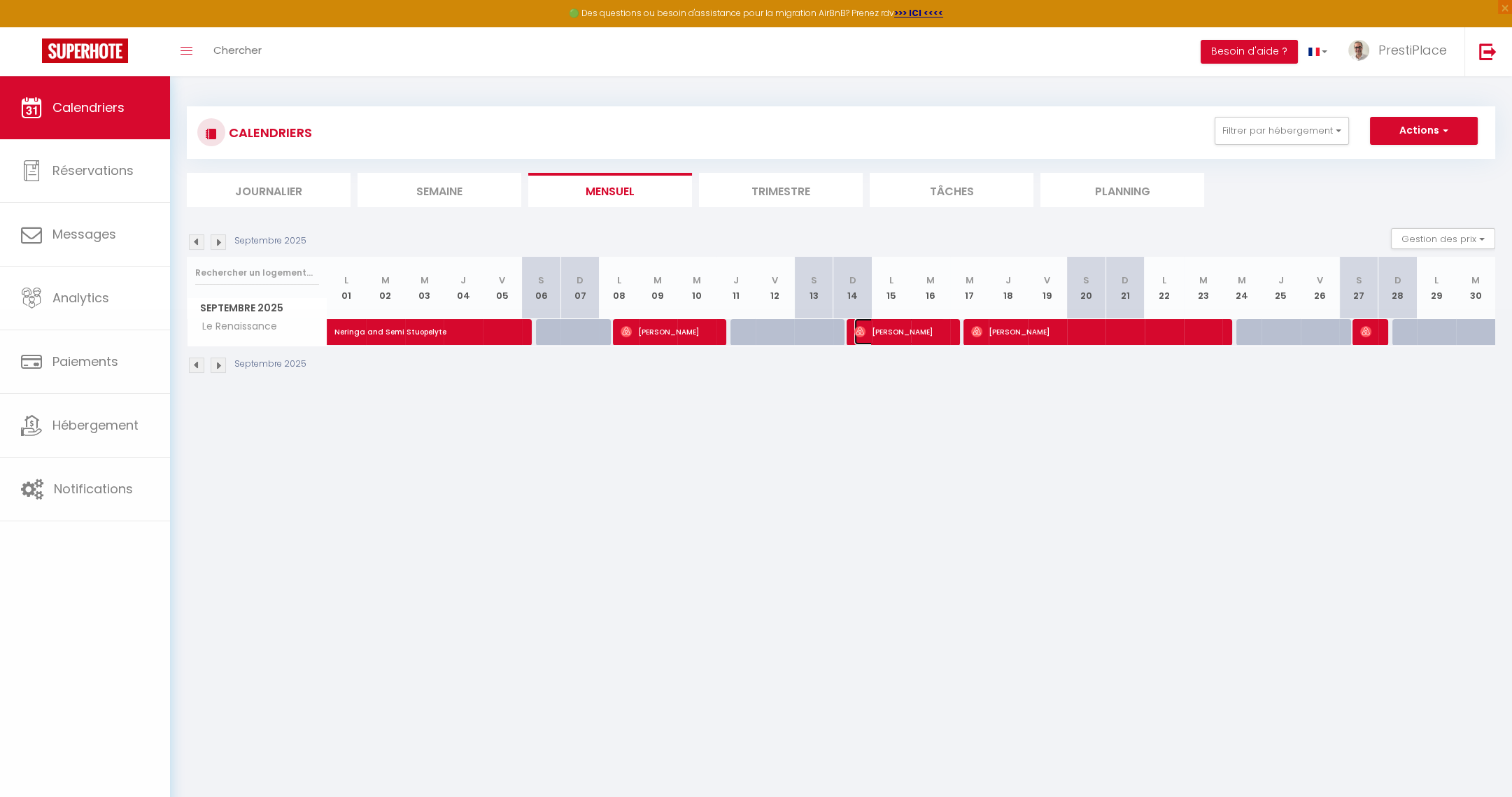
click at [926, 334] on span "Sacha Creusillet" at bounding box center [900, 331] width 92 height 26
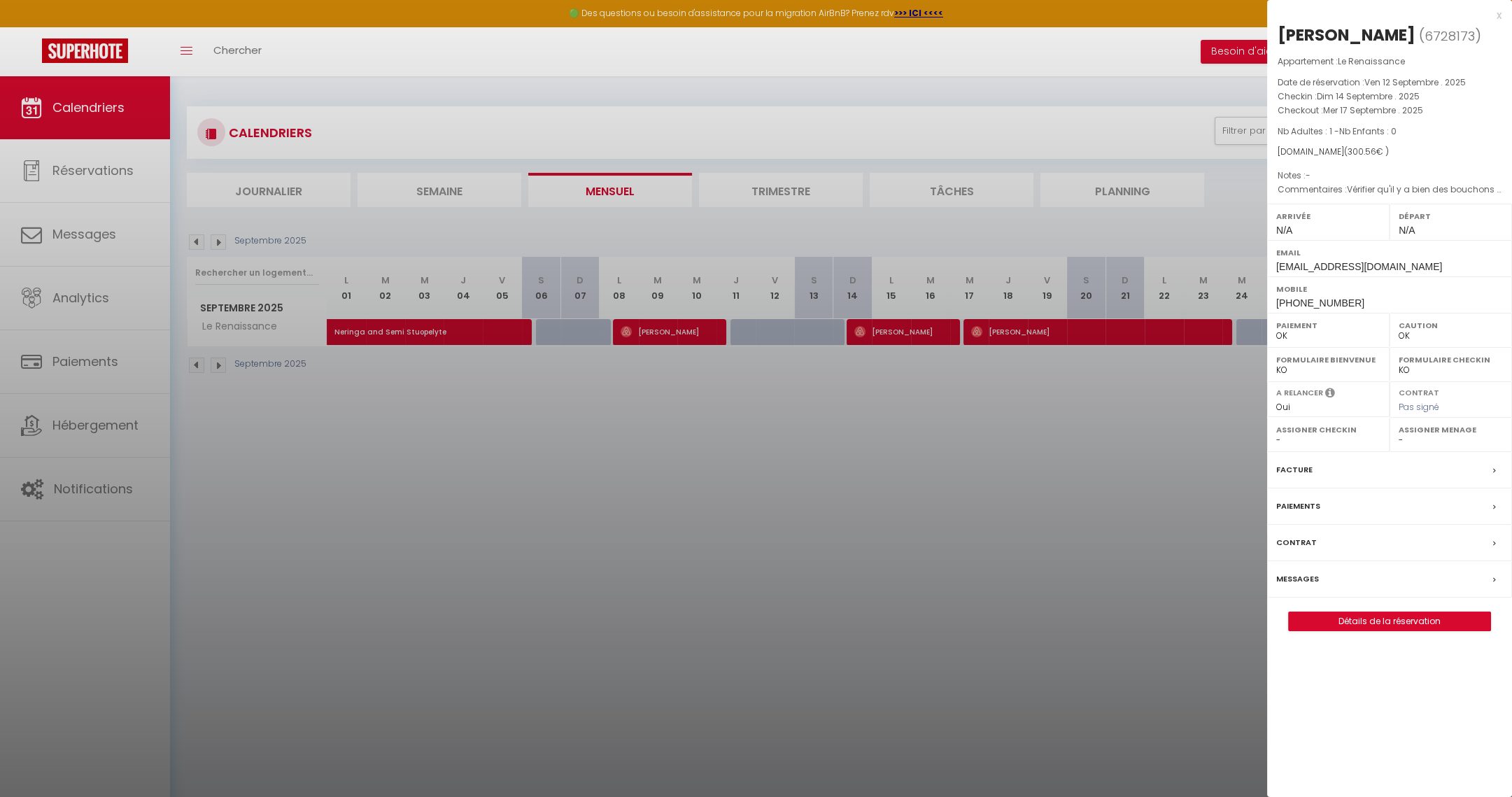
click at [1049, 325] on div at bounding box center [756, 398] width 1512 height 797
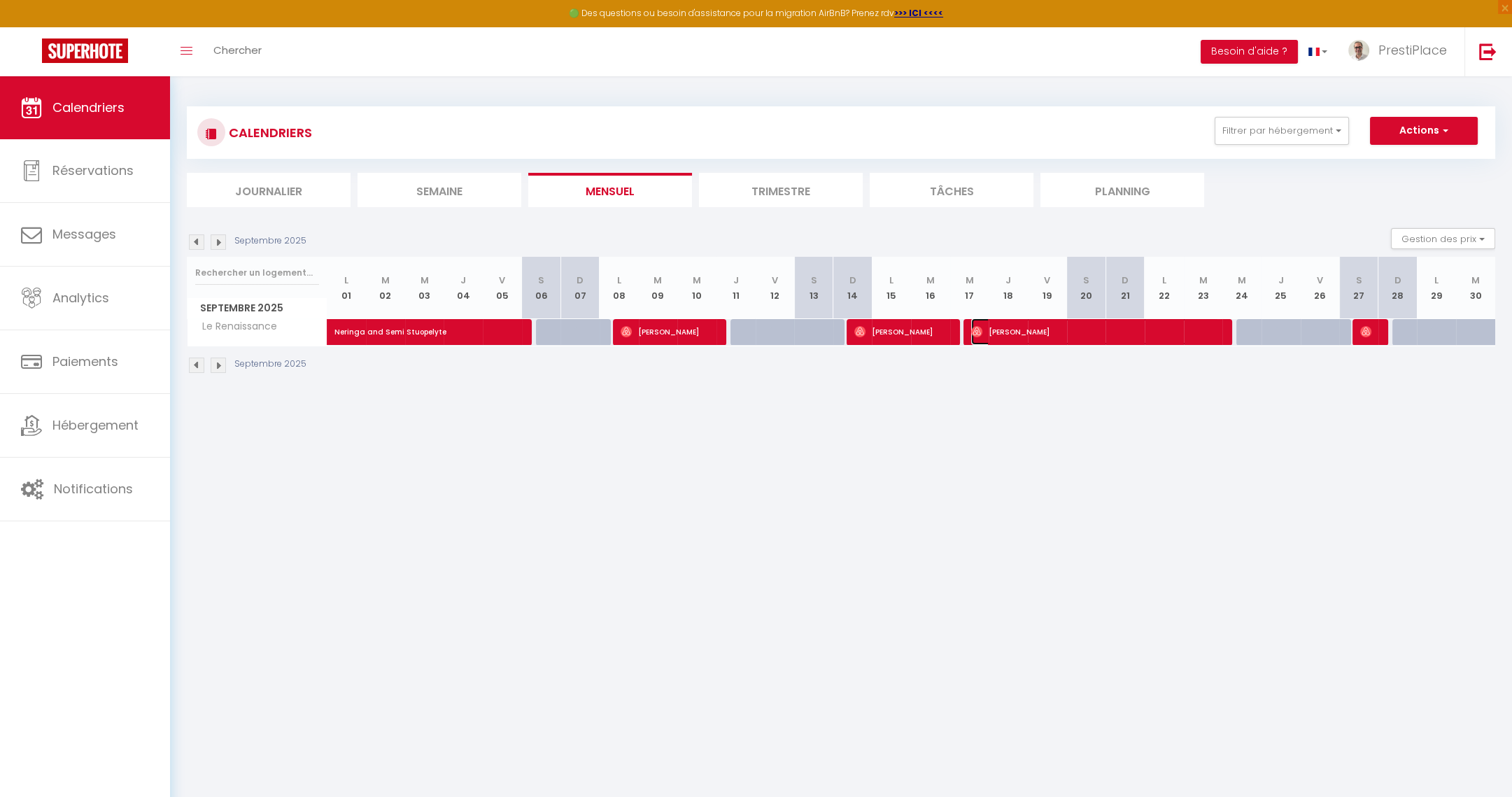
click at [1049, 325] on span "Cathy Van" at bounding box center [1094, 331] width 248 height 26
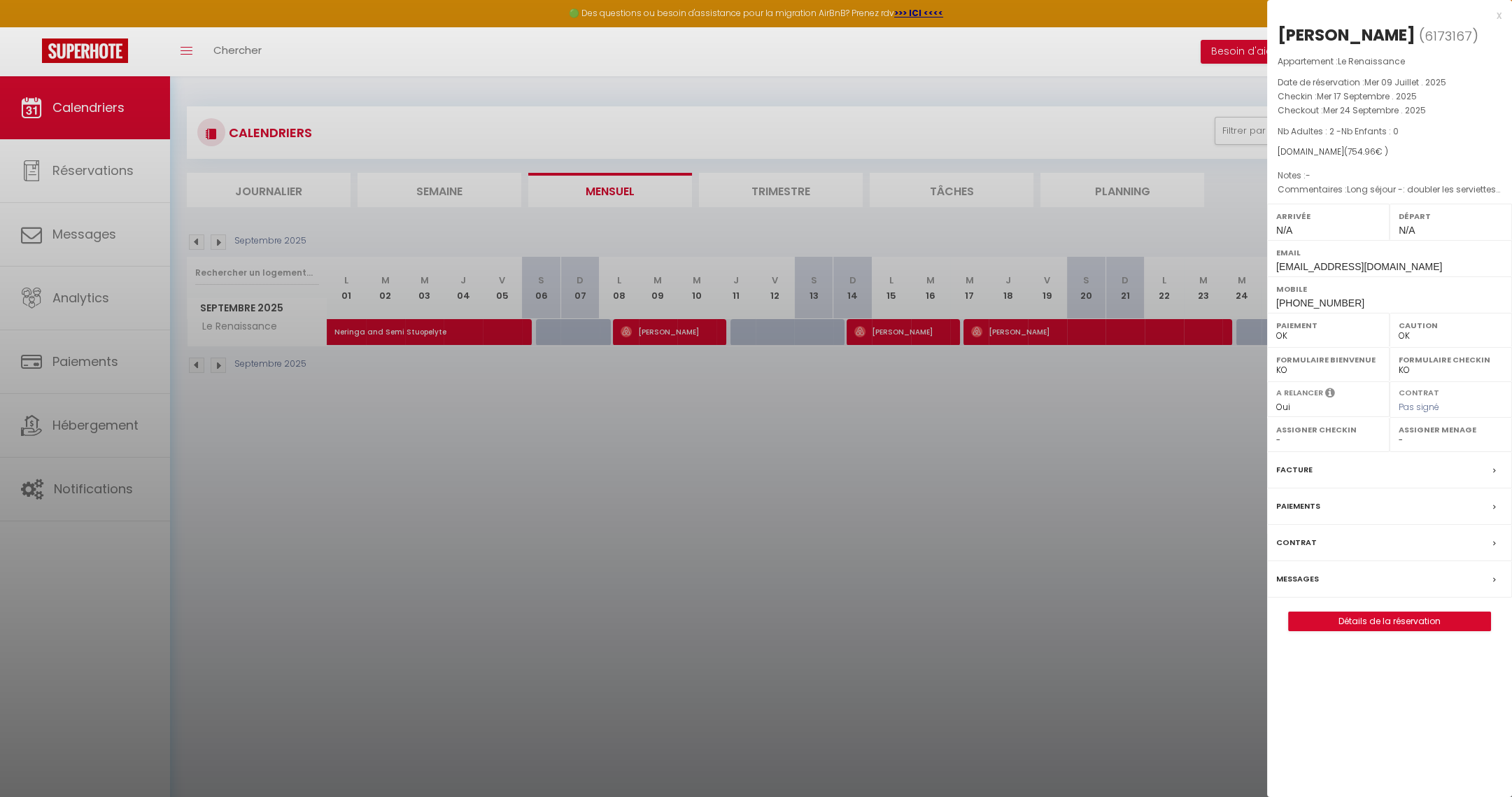
click at [1111, 332] on div at bounding box center [756, 398] width 1512 height 797
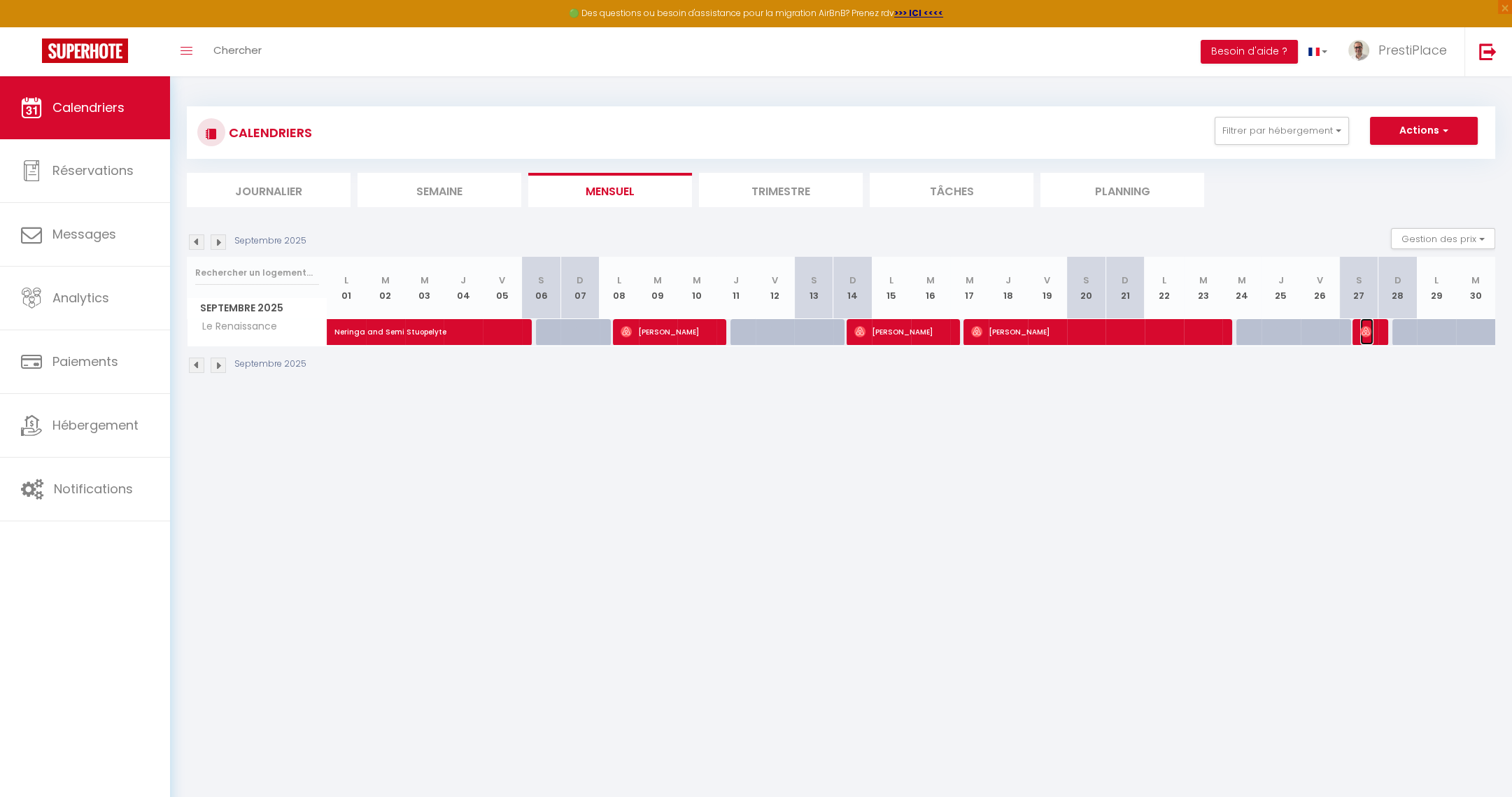
click at [1368, 332] on img at bounding box center [1366, 331] width 11 height 11
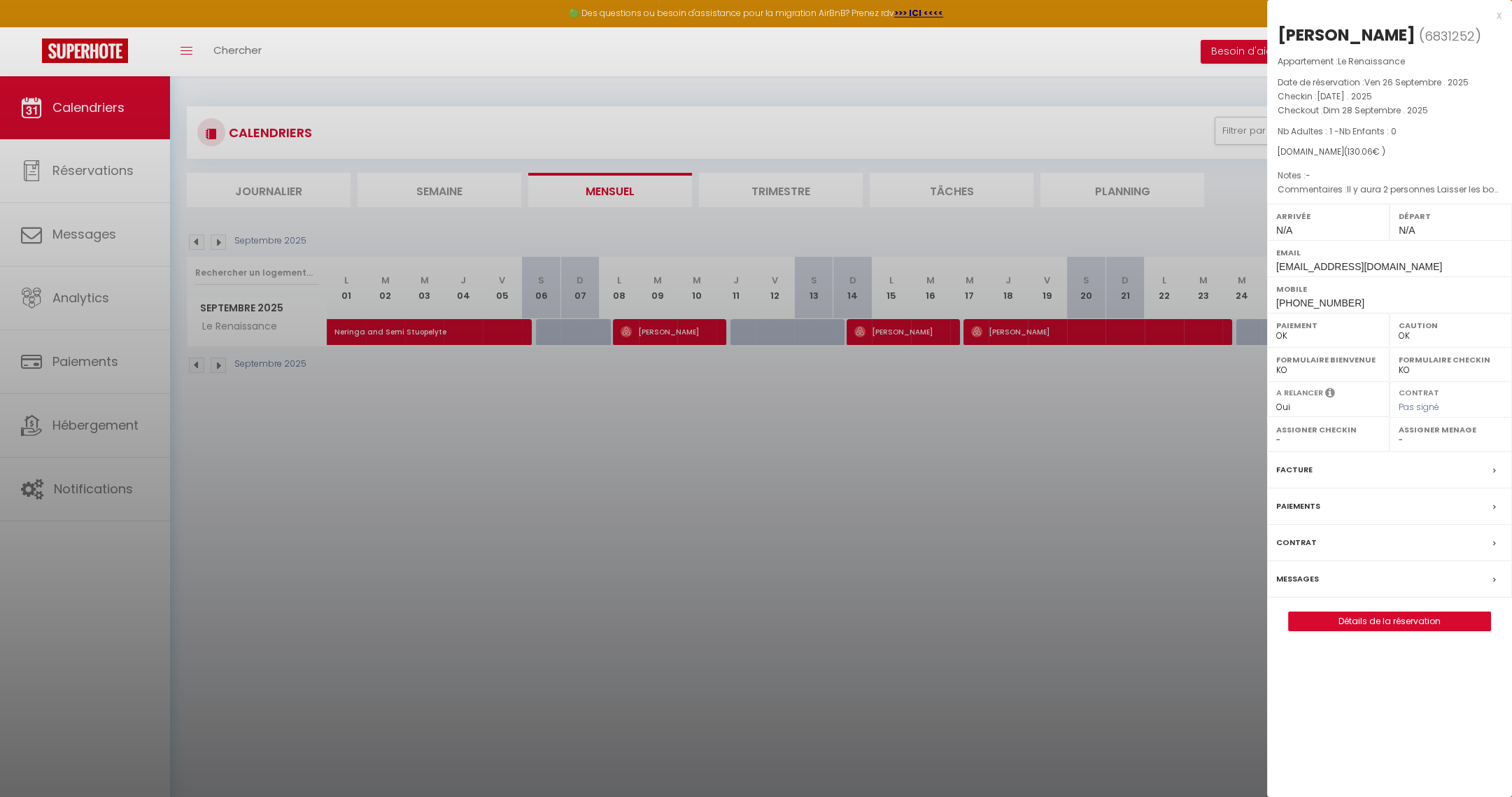
click at [1033, 488] on div at bounding box center [756, 398] width 1512 height 797
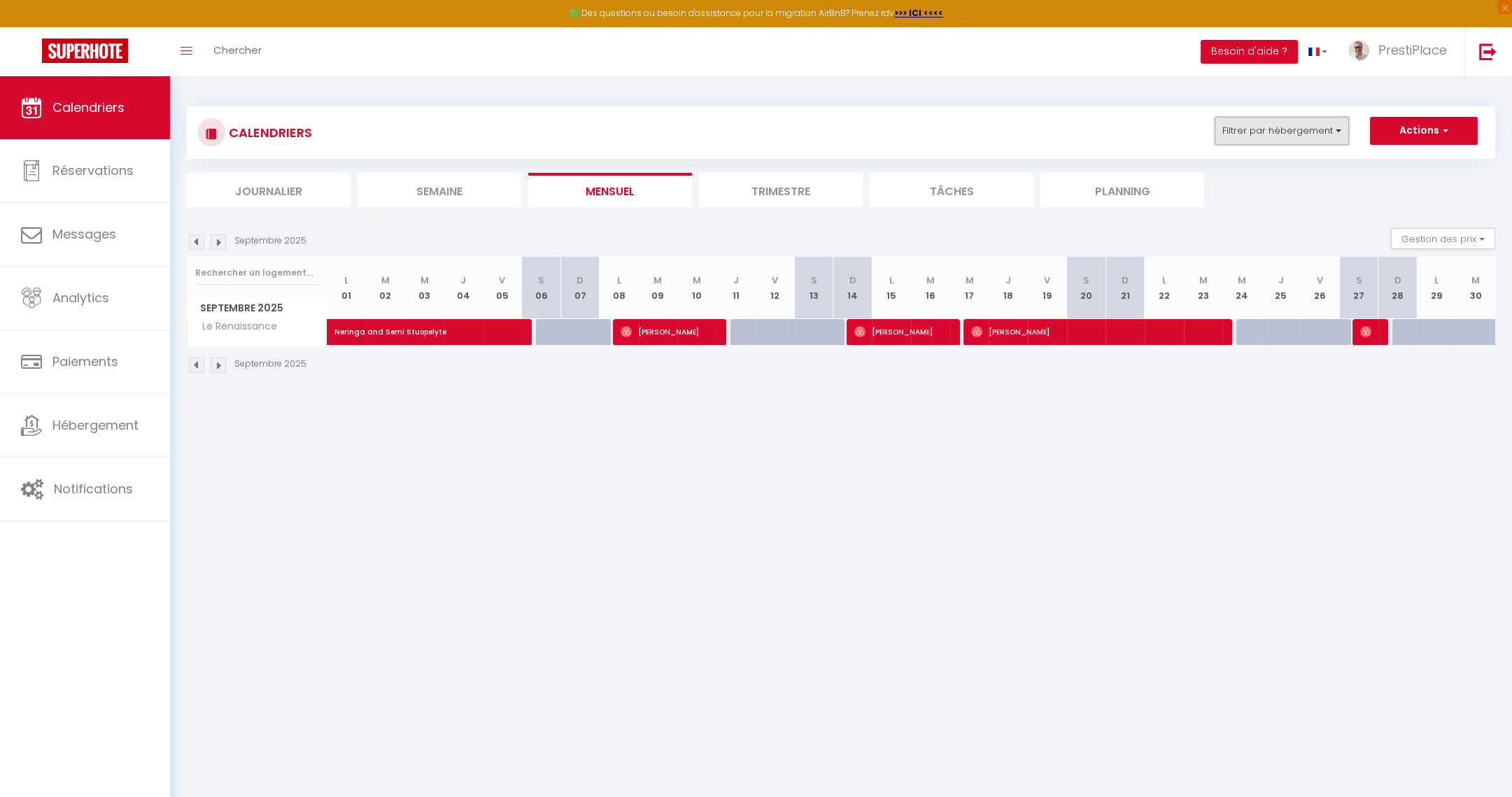
click at [1284, 133] on button "Filtrer par hébergement" at bounding box center [1281, 131] width 134 height 28
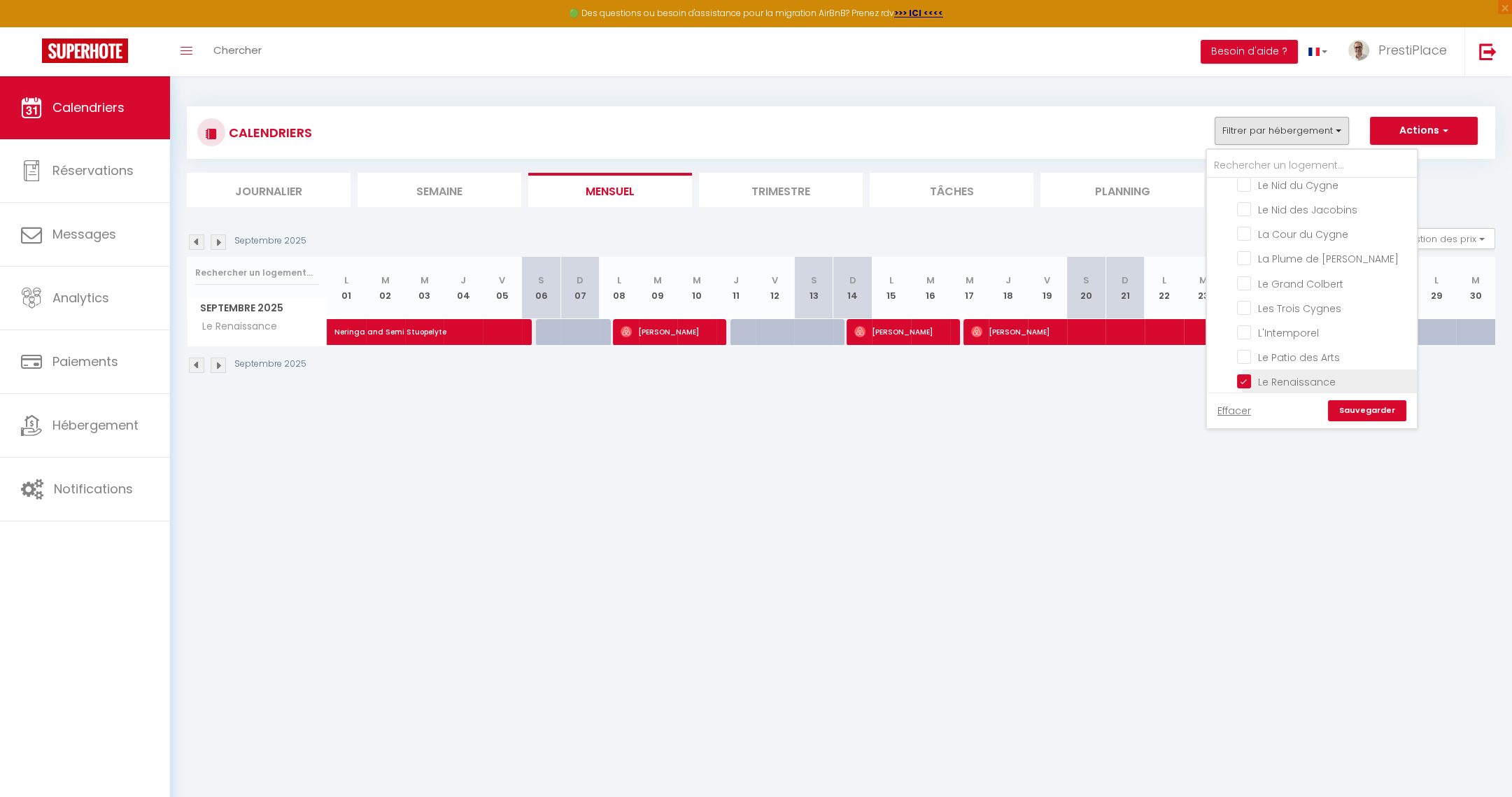
click at [1242, 374] on input "Le Renaissance" at bounding box center [1324, 381] width 175 height 14
checkbox input "false"
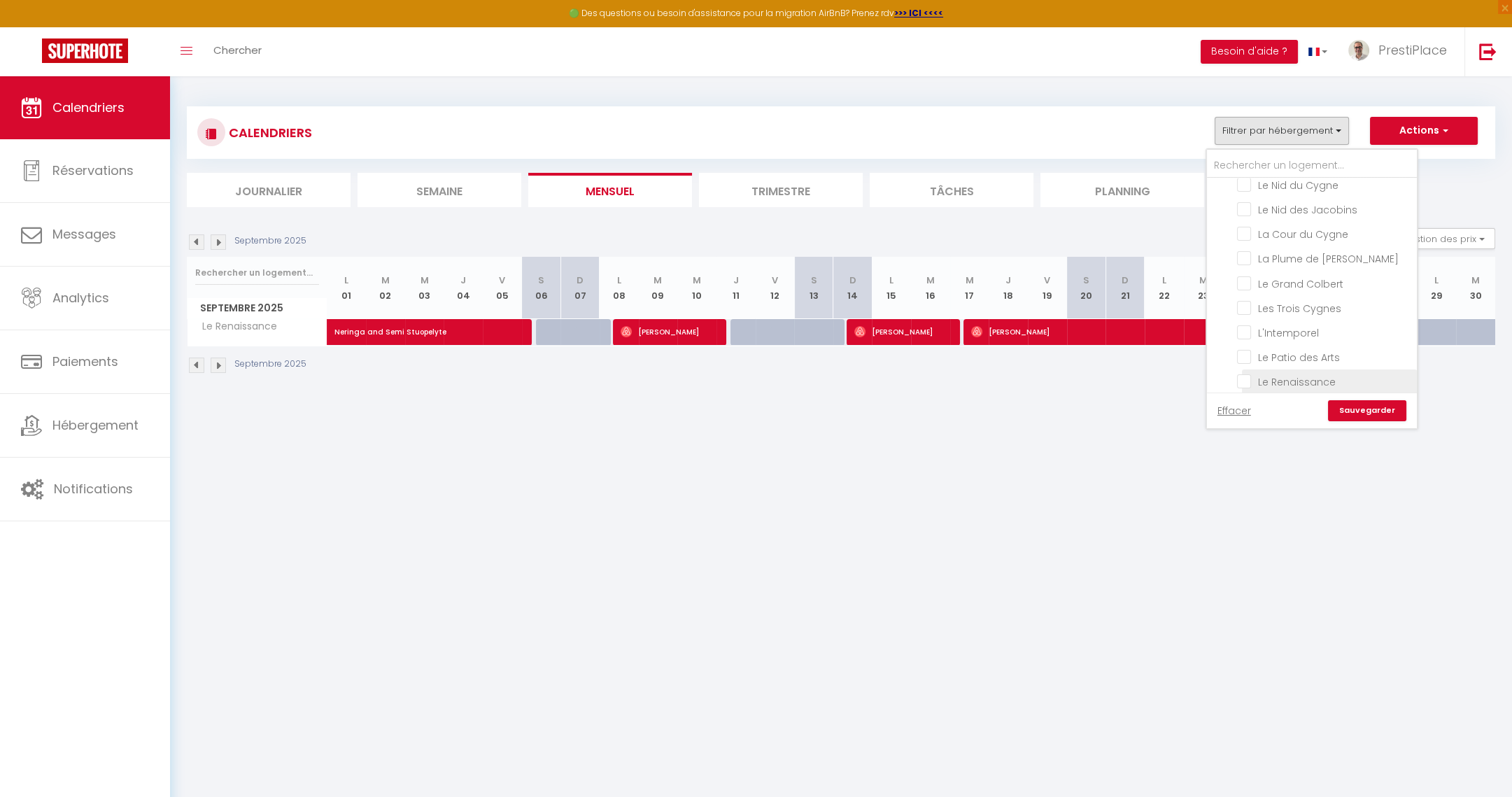
checkbox input "false"
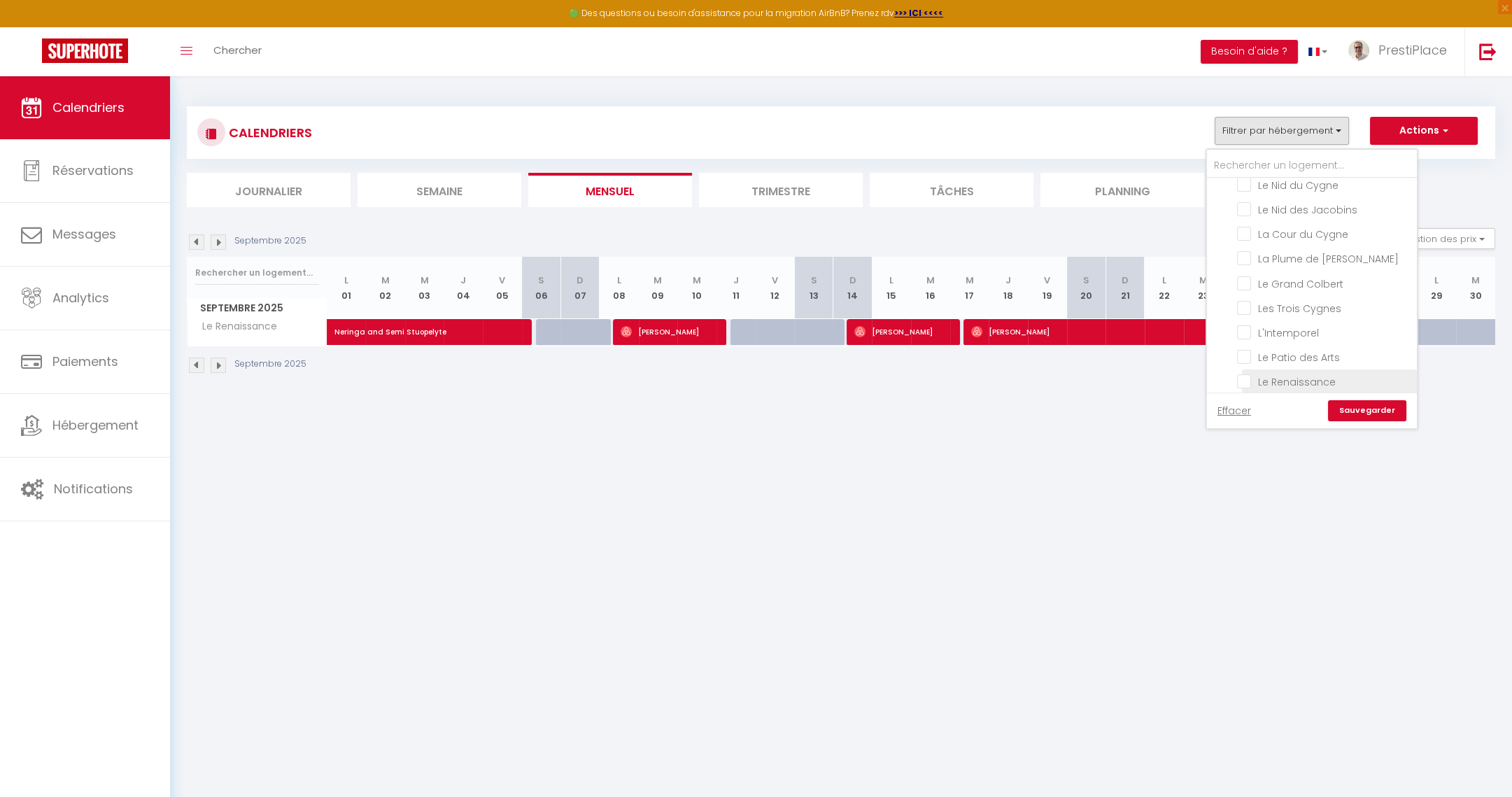
checkbox input "false"
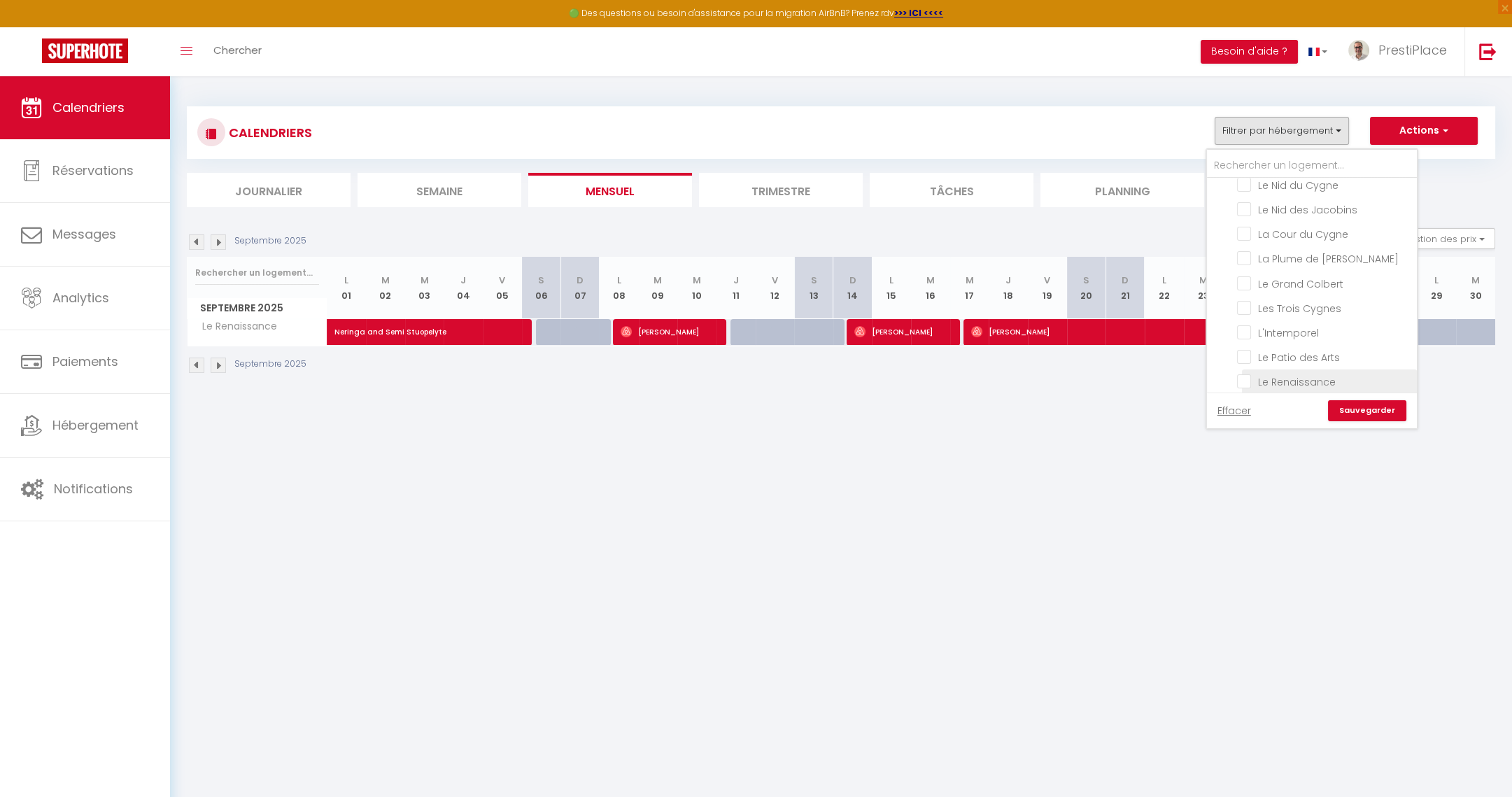
checkbox input "false"
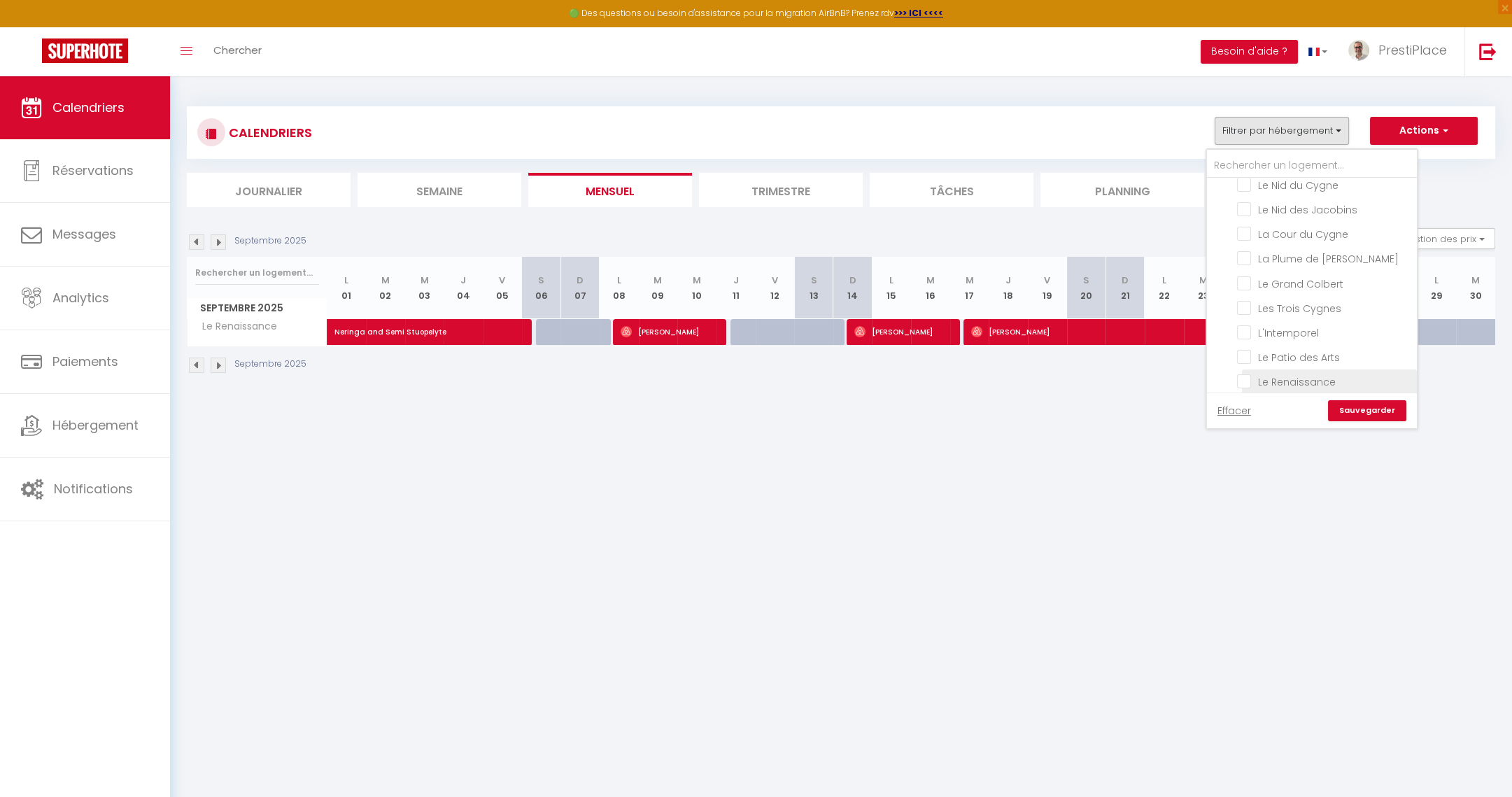
checkbox input "false"
click at [1242, 349] on input "Le Patio des Arts" at bounding box center [1324, 357] width 175 height 14
checkbox input "true"
checkbox input "false"
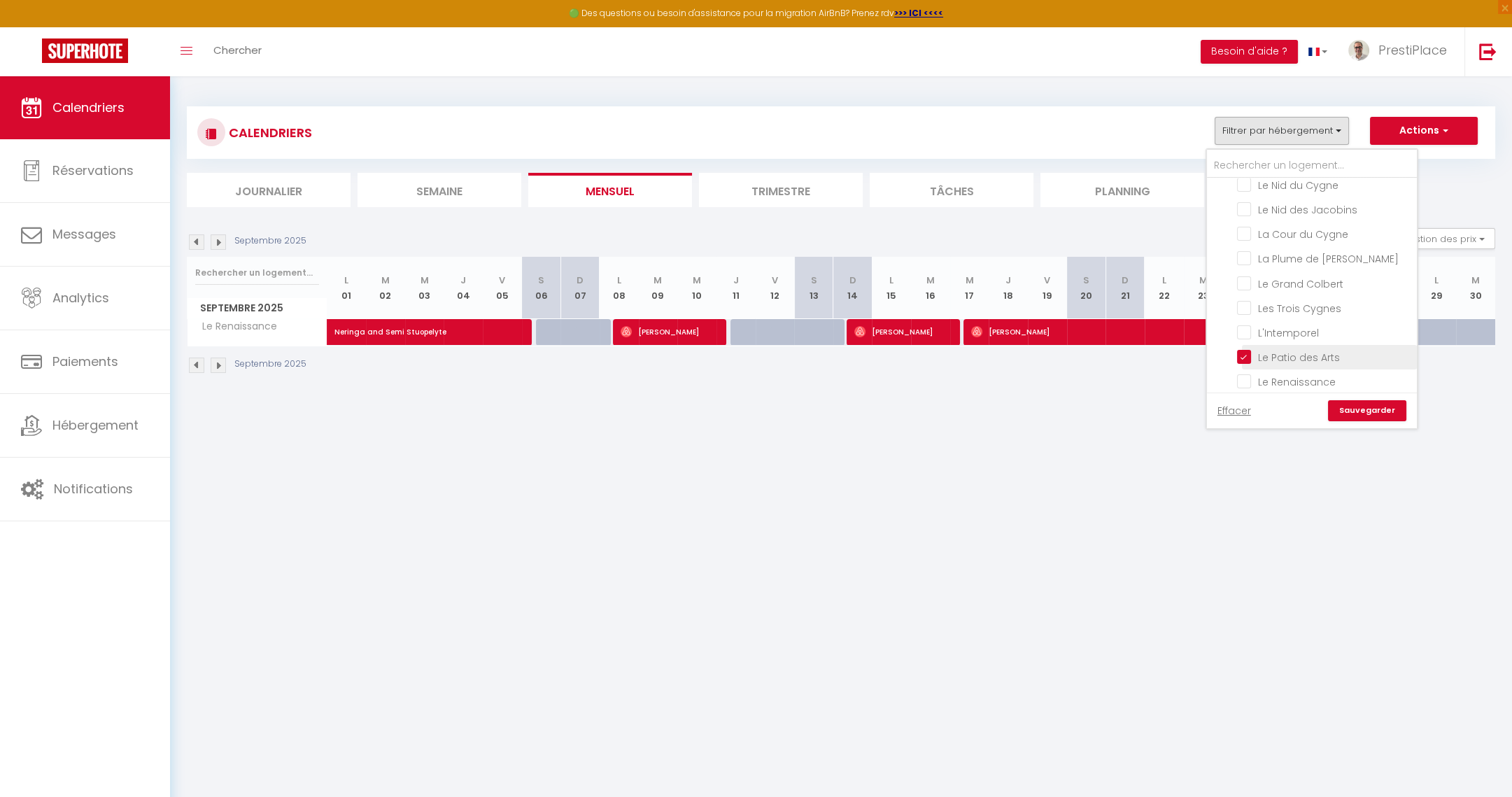
checkbox input "false"
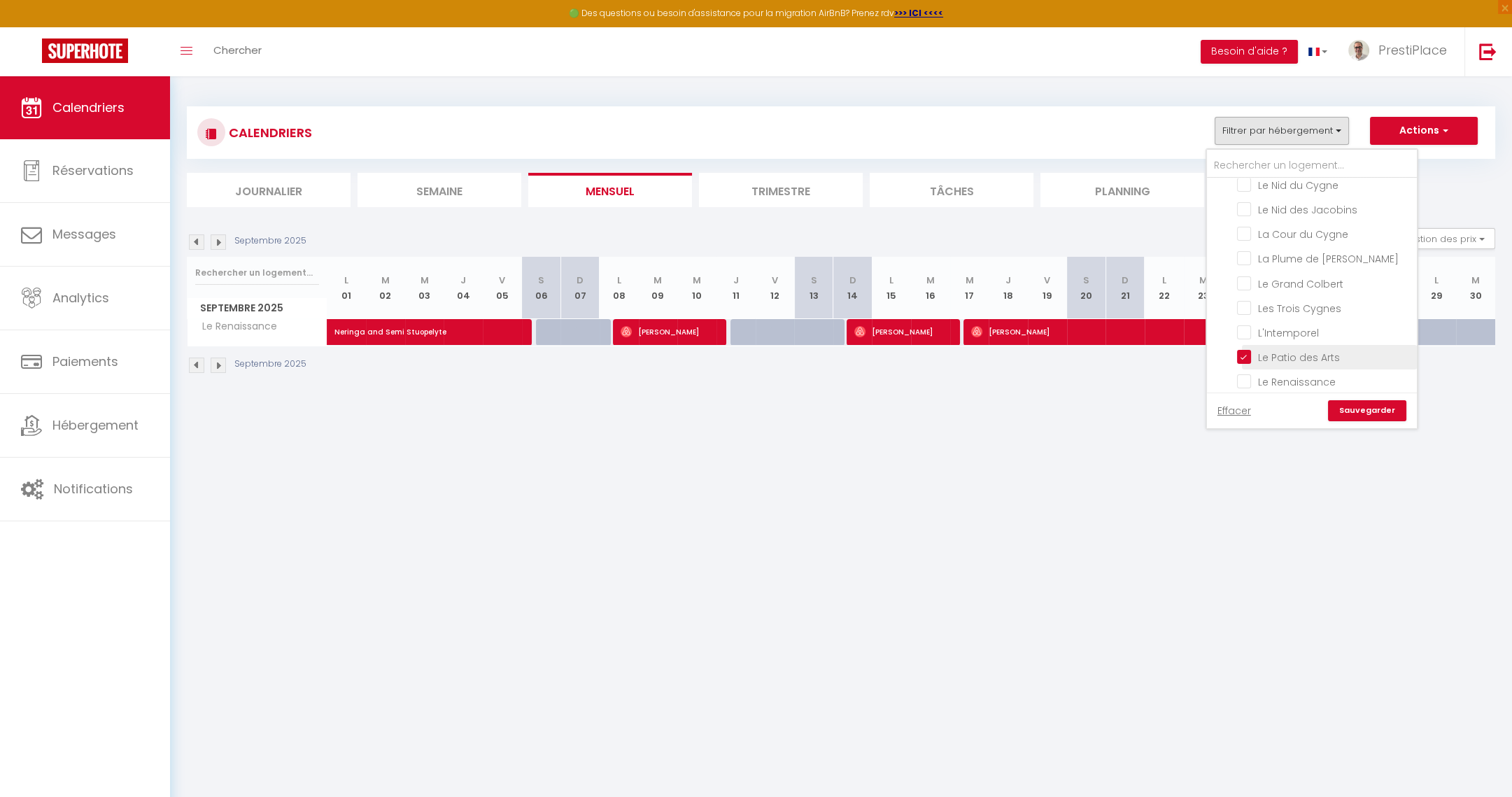
checkbox input "false"
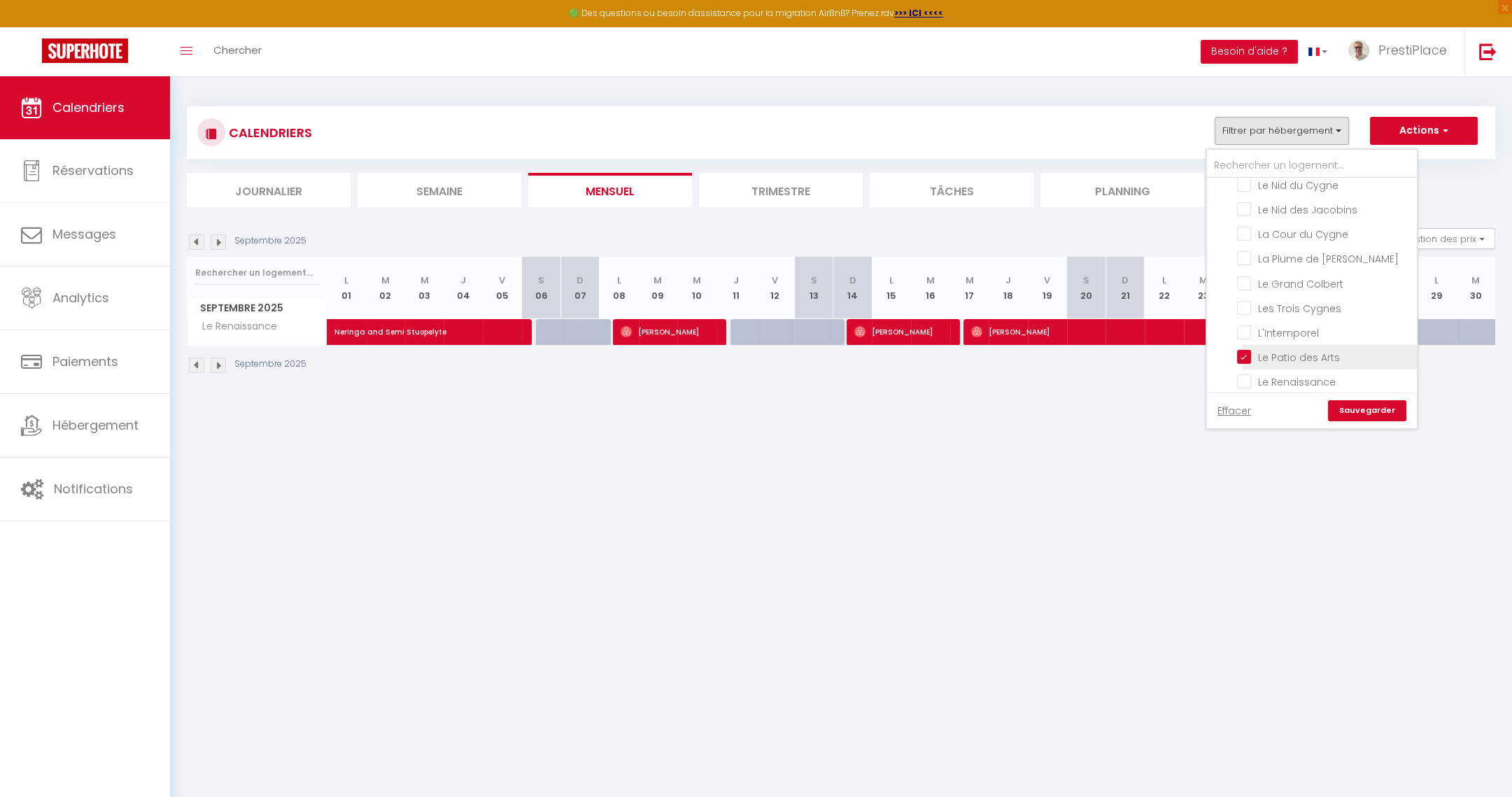
checkbox input "false"
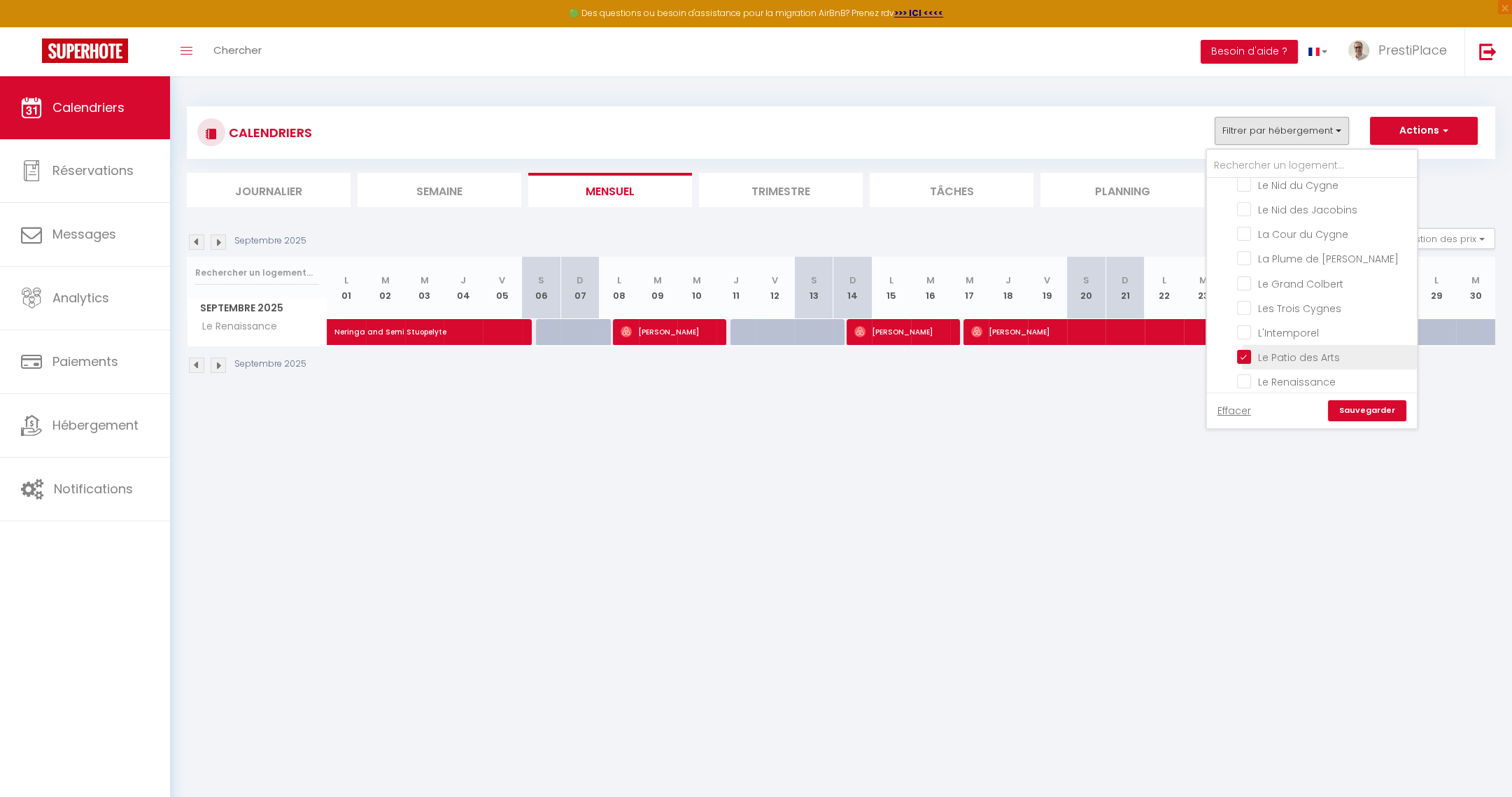
checkbox input "false"
click at [1378, 416] on link "Sauvegarder" at bounding box center [1367, 411] width 78 height 21
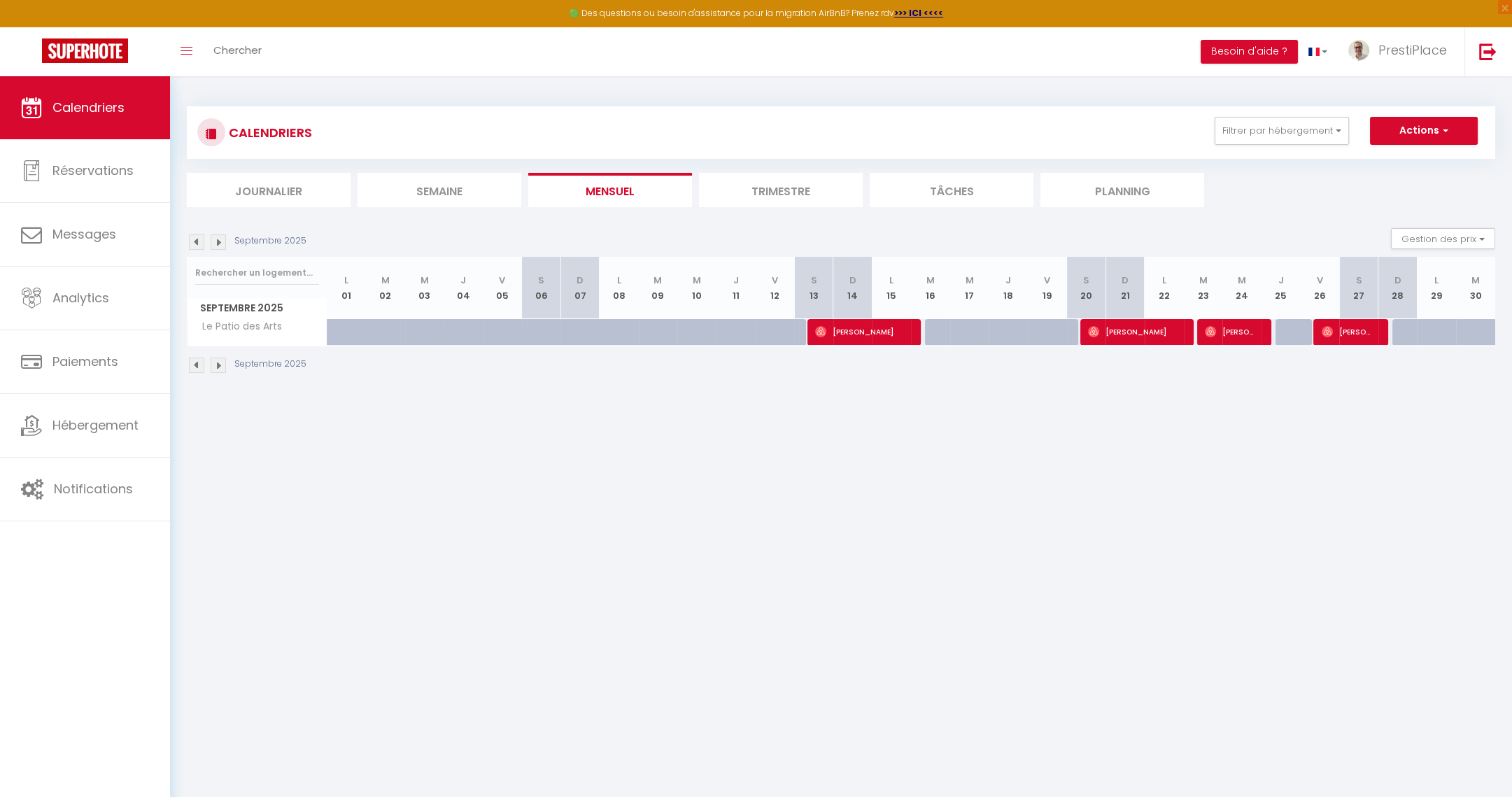
click at [407, 522] on body "🟢 Des questions ou besoin d'assistance pour la migration AirBnB? Prenez rdv >>>…" at bounding box center [756, 475] width 1512 height 797
click at [197, 245] on img at bounding box center [196, 242] width 15 height 15
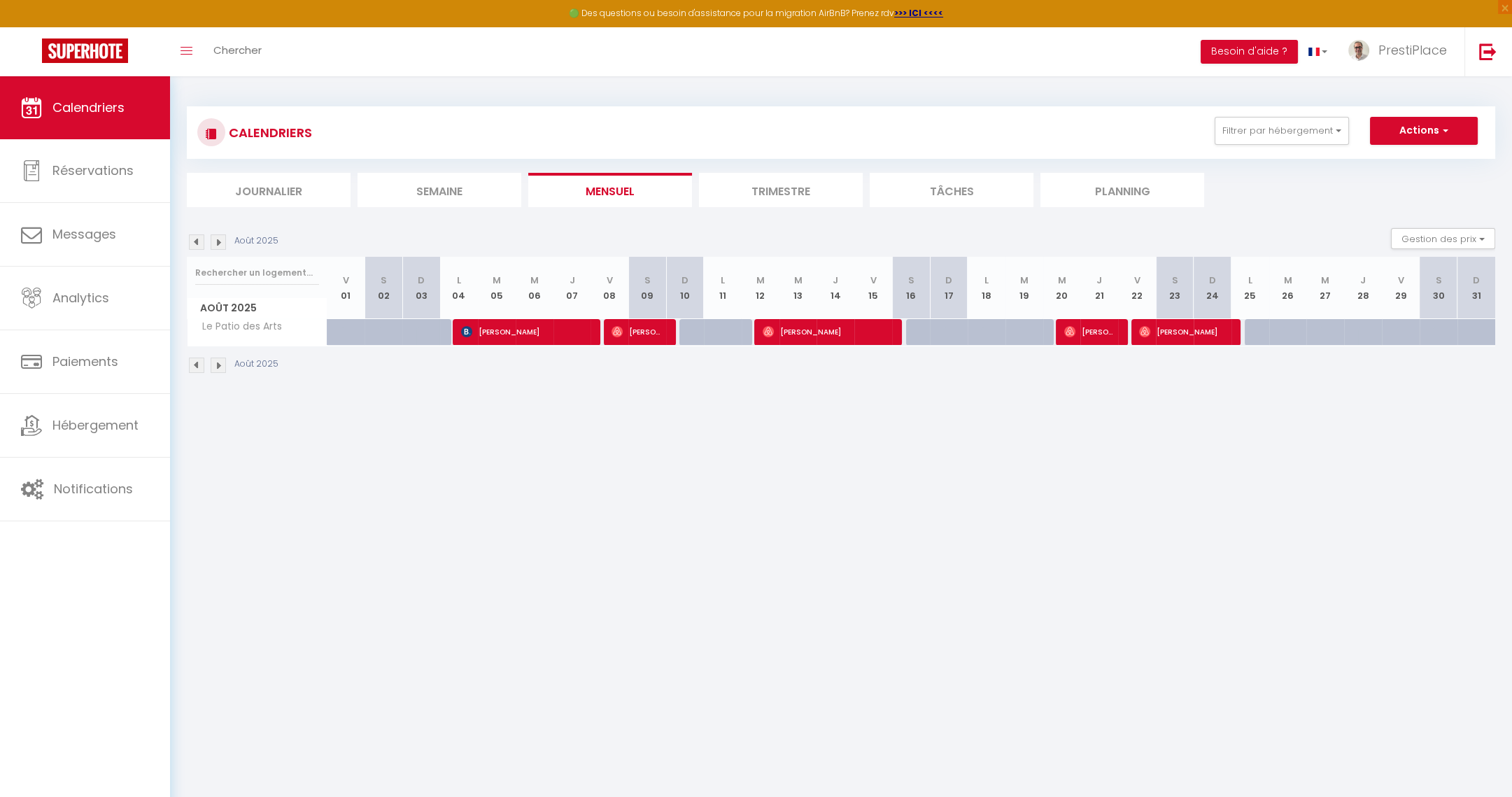
click at [220, 239] on img at bounding box center [217, 242] width 15 height 15
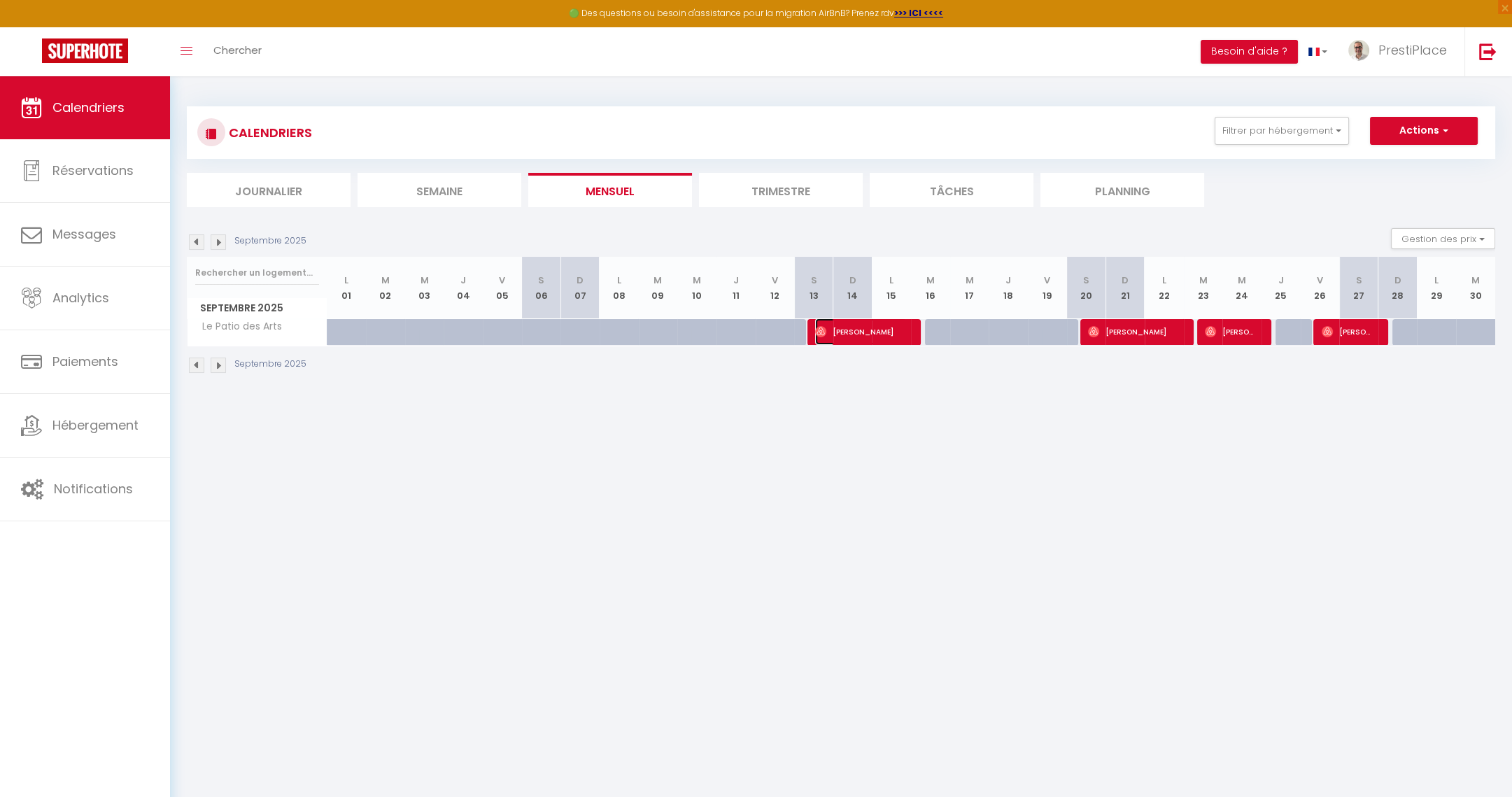
click at [861, 328] on span "Aurélie Lesaine" at bounding box center [862, 331] width 92 height 26
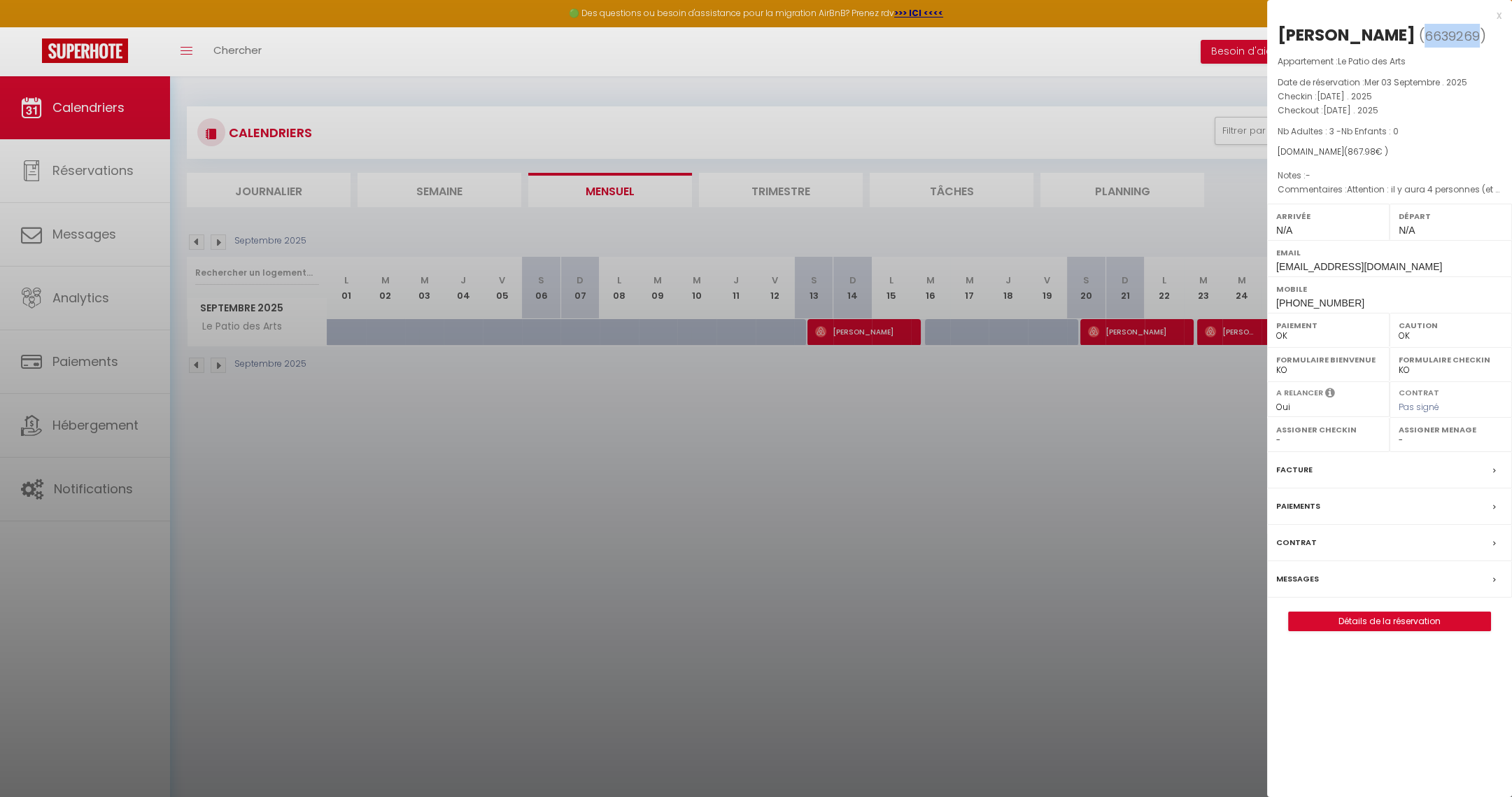
drag, startPoint x: 1411, startPoint y: 32, endPoint x: 1465, endPoint y: 36, distance: 54.1
click at [1465, 36] on span "( 6639269 )" at bounding box center [1452, 36] width 67 height 20
drag, startPoint x: 1344, startPoint y: 28, endPoint x: 1354, endPoint y: 28, distance: 10.0
click at [1354, 28] on div "Aurélie Lesaine" at bounding box center [1346, 34] width 138 height 23
drag, startPoint x: 1354, startPoint y: 28, endPoint x: 1342, endPoint y: 32, distance: 12.6
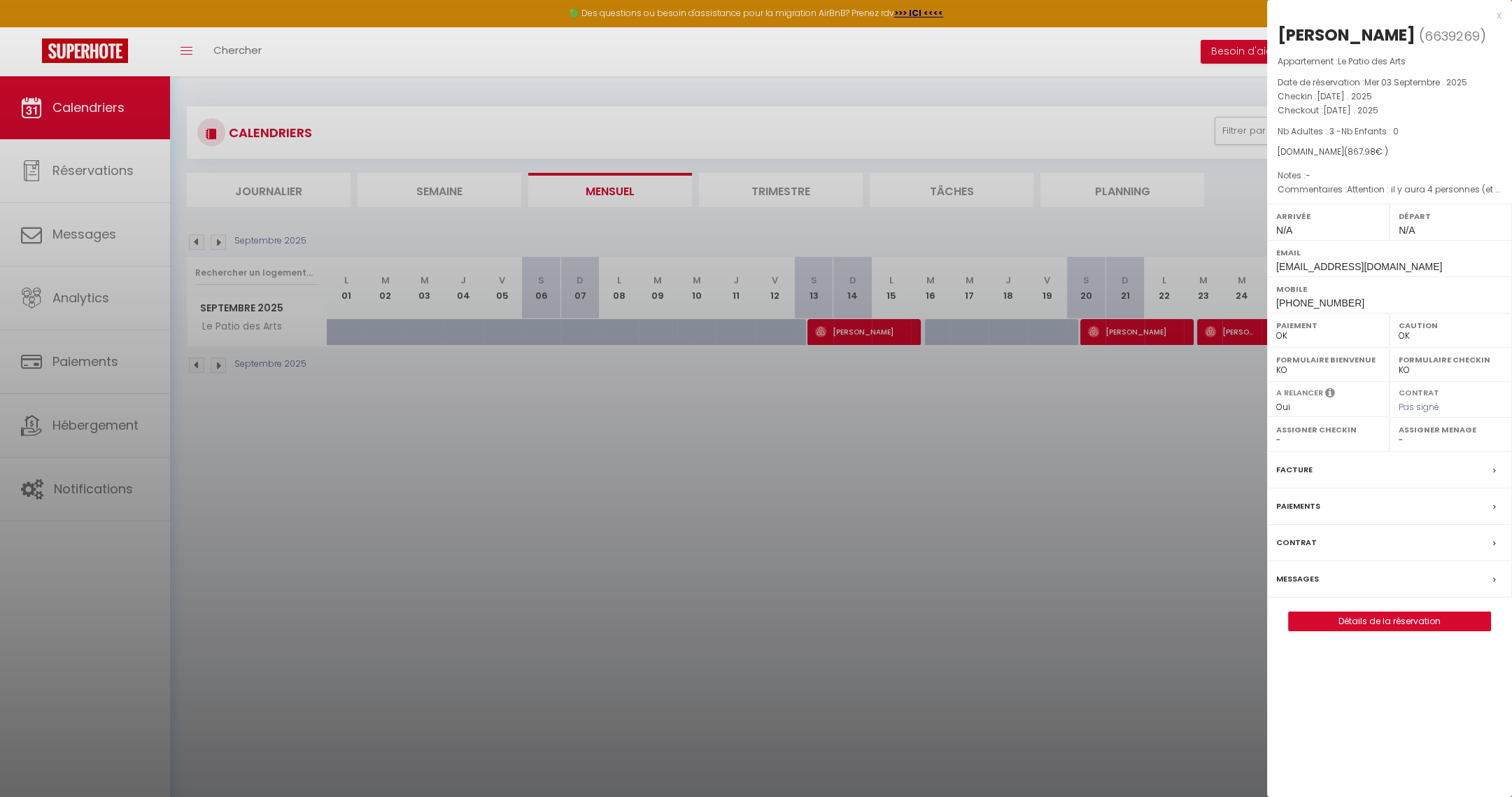
click at [1342, 32] on div "Aurélie Lesaine" at bounding box center [1346, 34] width 138 height 23
drag, startPoint x: 1339, startPoint y: 32, endPoint x: 1398, endPoint y: 36, distance: 59.1
click at [1398, 36] on div "Aurélie Lesaine" at bounding box center [1346, 34] width 138 height 23
click at [921, 348] on div at bounding box center [756, 398] width 1512 height 797
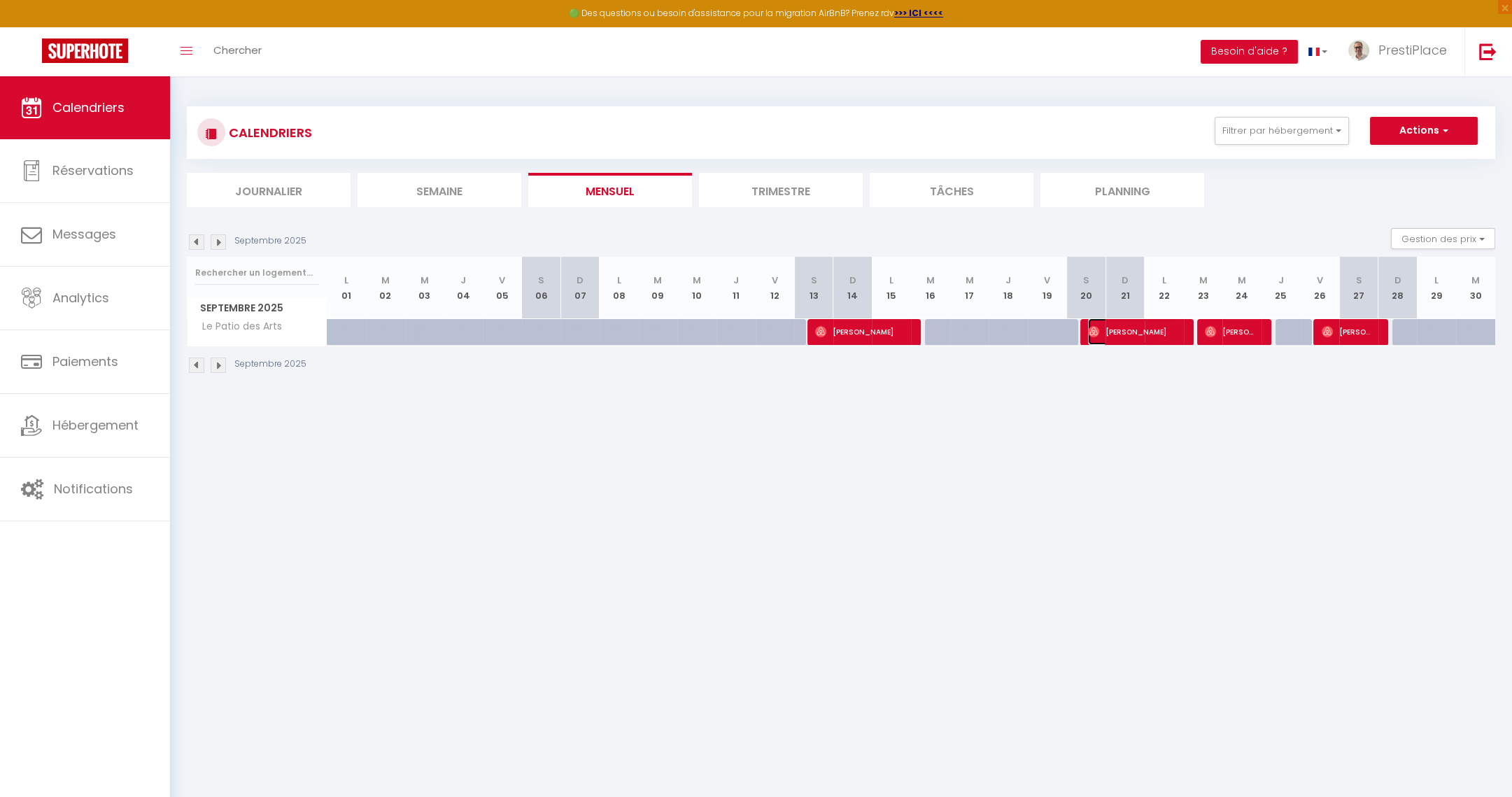
click at [1116, 320] on span "Danielle Arpaillanges" at bounding box center [1134, 331] width 92 height 26
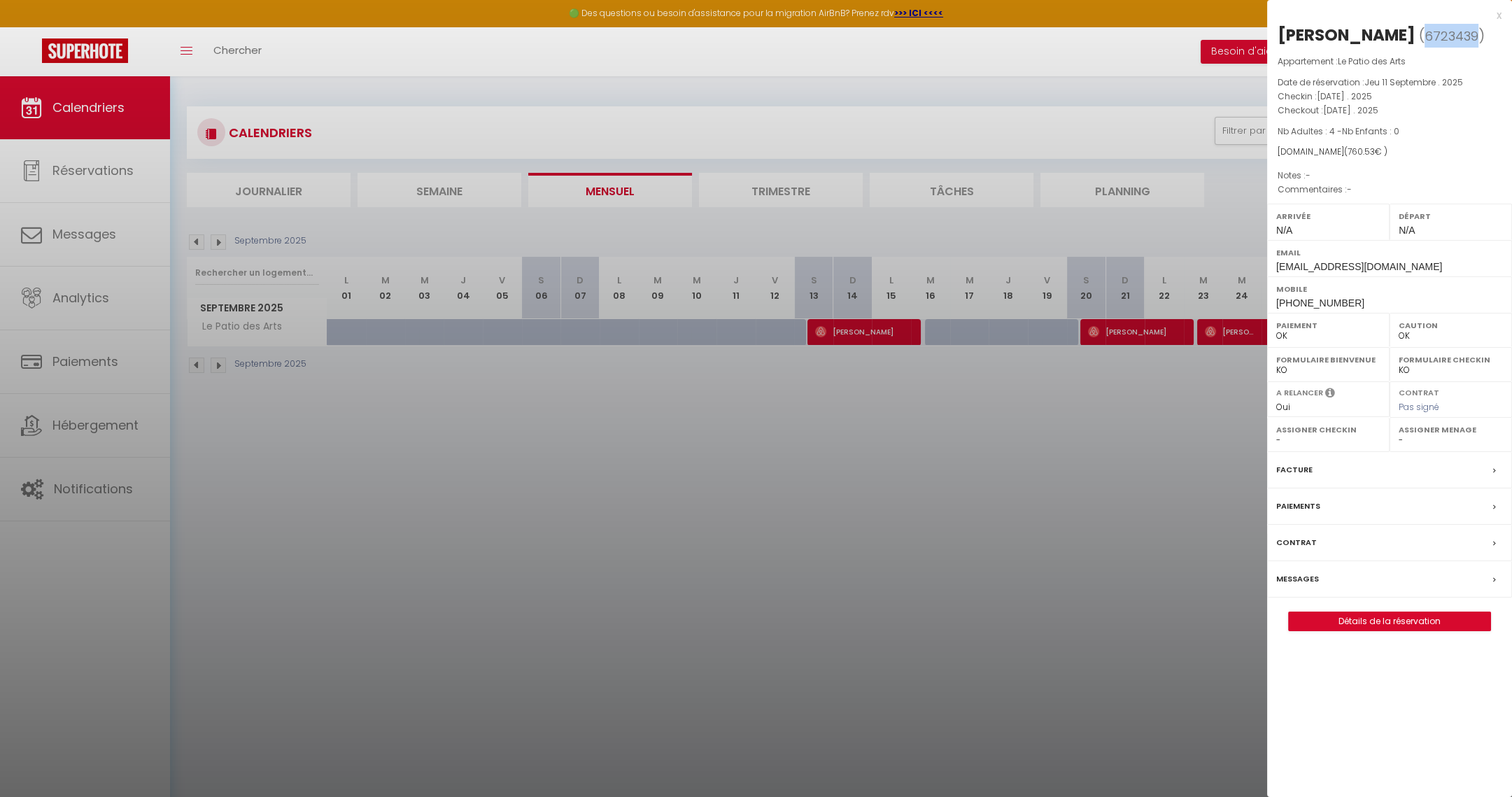
drag, startPoint x: 1285, startPoint y: 56, endPoint x: 1334, endPoint y: 59, distance: 49.1
click at [1424, 45] on span "6723439" at bounding box center [1452, 35] width 54 height 17
drag, startPoint x: 1351, startPoint y: 33, endPoint x: 1454, endPoint y: 32, distance: 103.0
click at [1454, 32] on h2 "Danielle Arpaillanges ( 6723439 )" at bounding box center [1389, 35] width 224 height 23
click at [1130, 448] on div at bounding box center [756, 398] width 1512 height 797
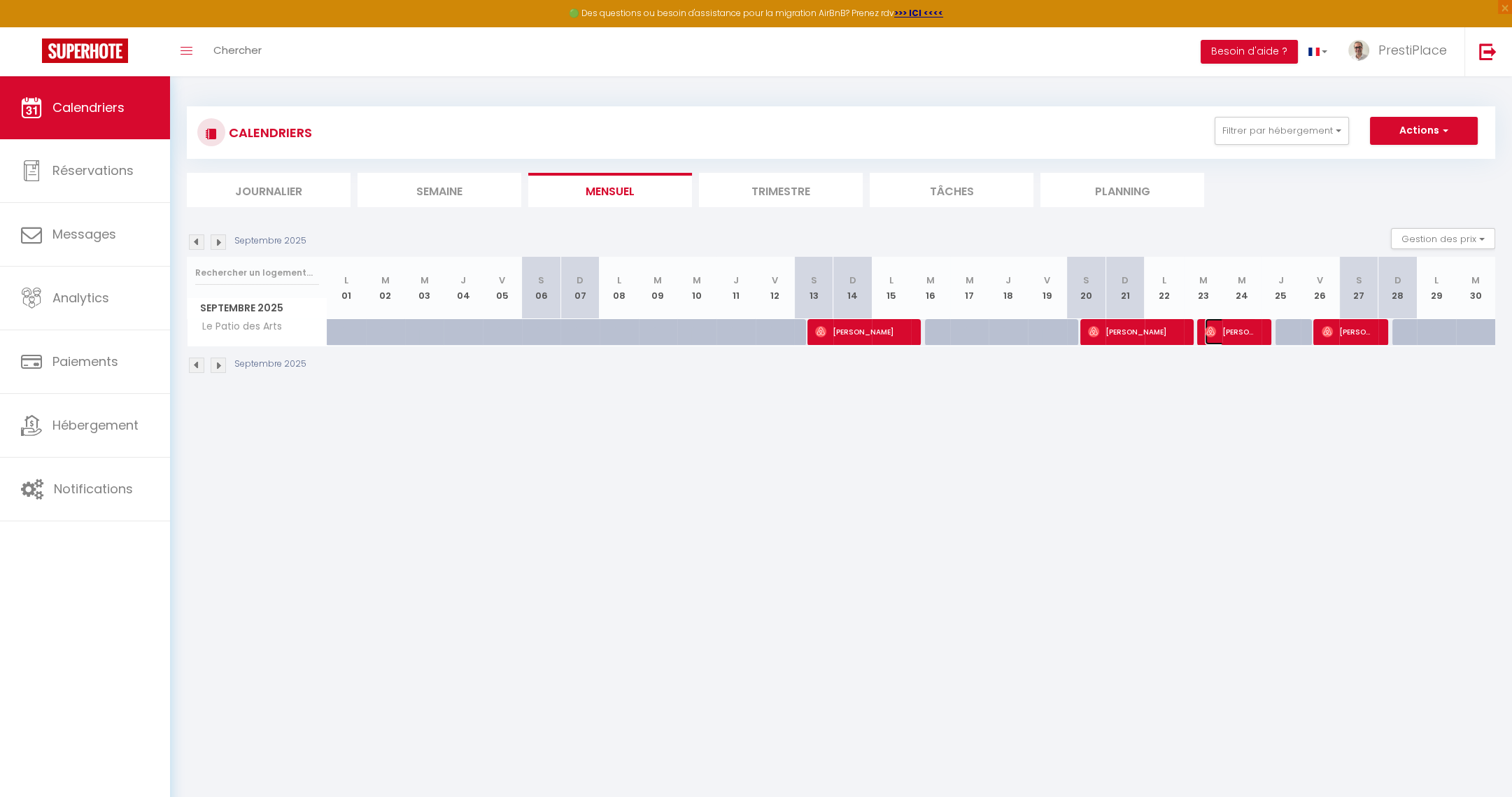
click at [1240, 336] on span "Mandy Langham Chance" at bounding box center [1231, 331] width 52 height 26
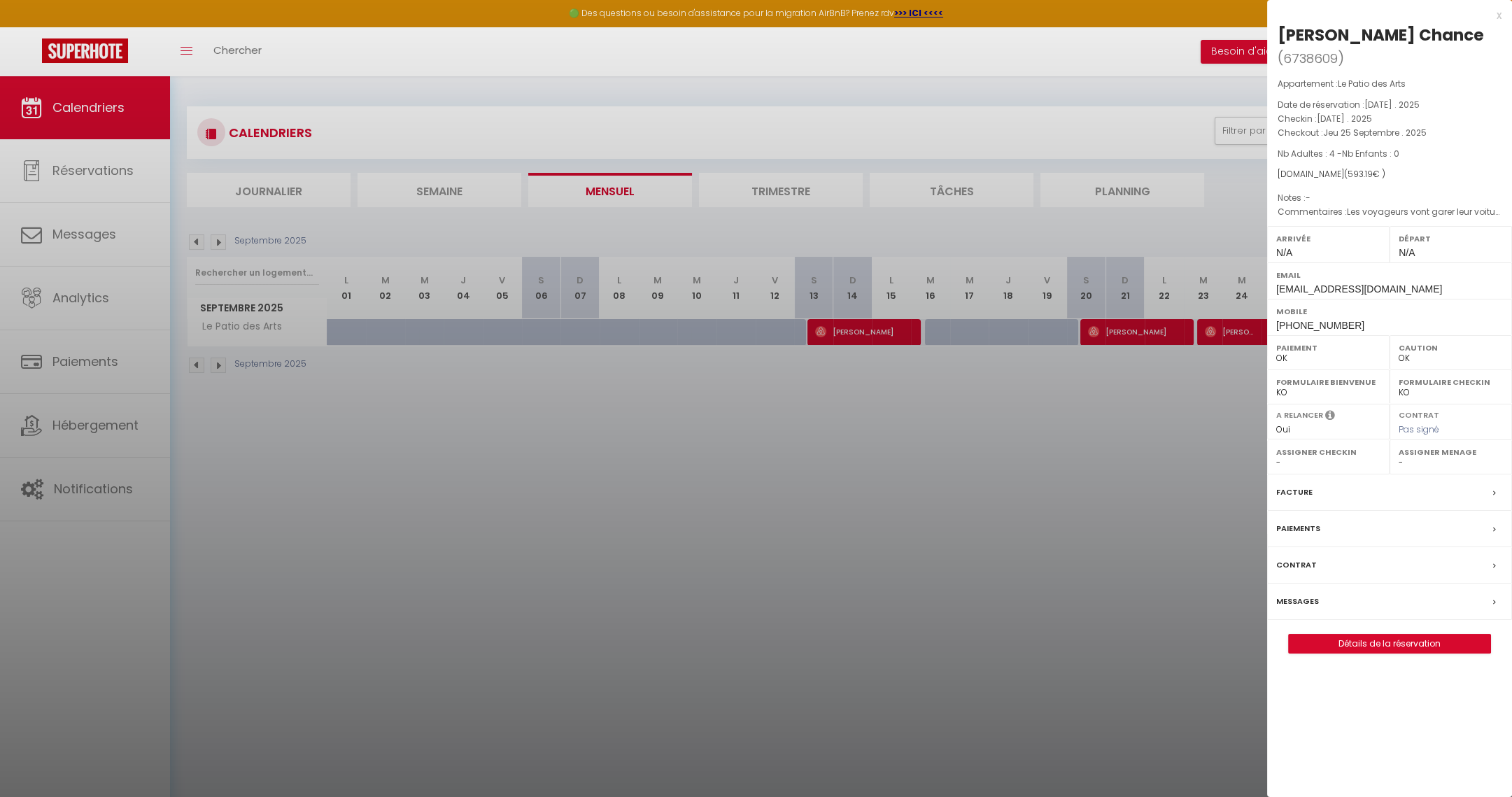
drag, startPoint x: 1339, startPoint y: 32, endPoint x: 1490, endPoint y: 37, distance: 151.1
click at [1490, 37] on h2 "Mandy Langham Chance ( 6738609 )" at bounding box center [1389, 46] width 224 height 46
drag, startPoint x: 1283, startPoint y: 54, endPoint x: 1336, endPoint y: 55, distance: 53.0
click at [1336, 55] on span "( 6738609 )" at bounding box center [1311, 59] width 67 height 20
click at [845, 418] on div at bounding box center [756, 398] width 1512 height 797
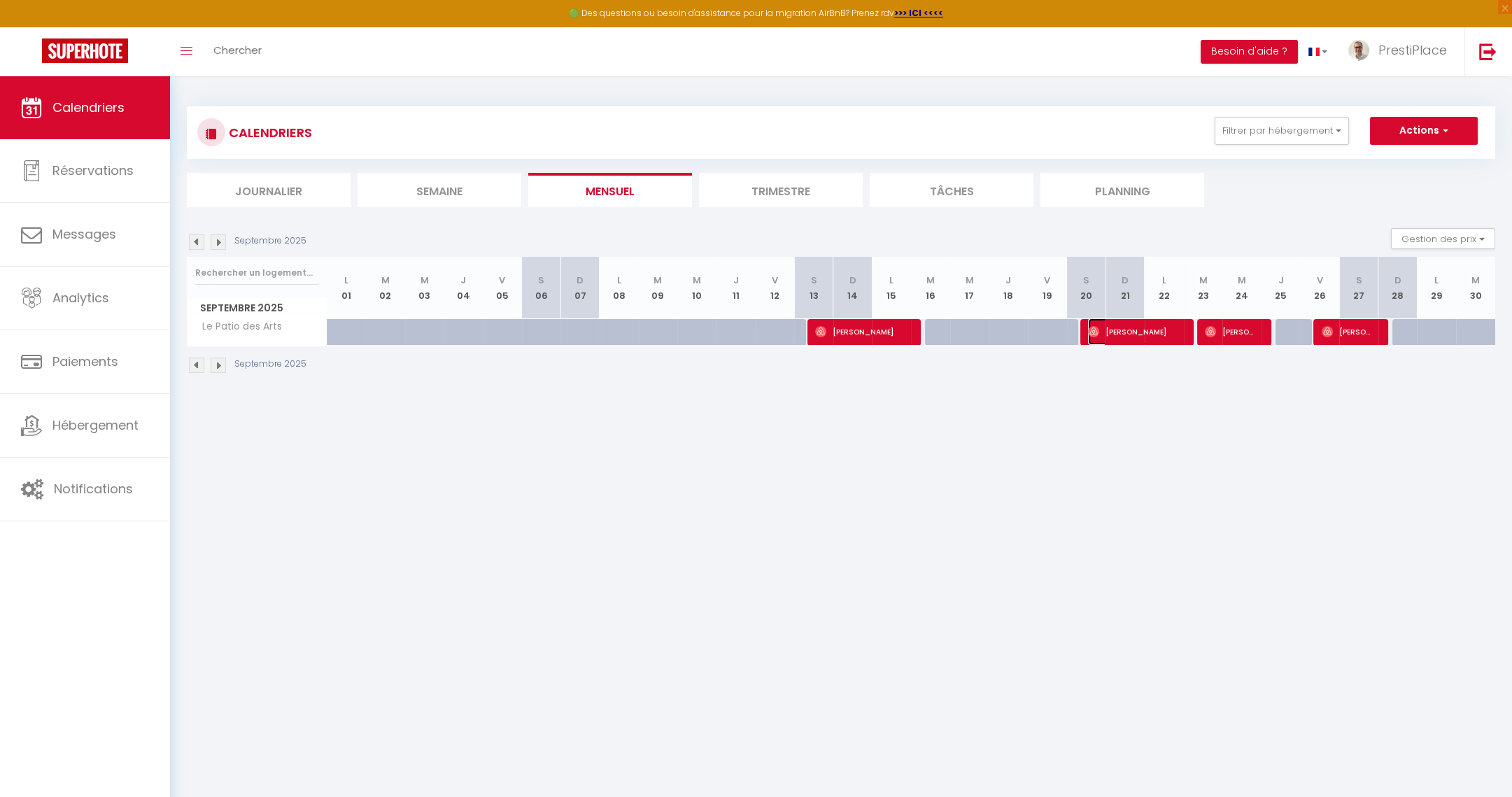
click at [1106, 338] on span "Danielle Arpaillanges" at bounding box center [1134, 331] width 92 height 26
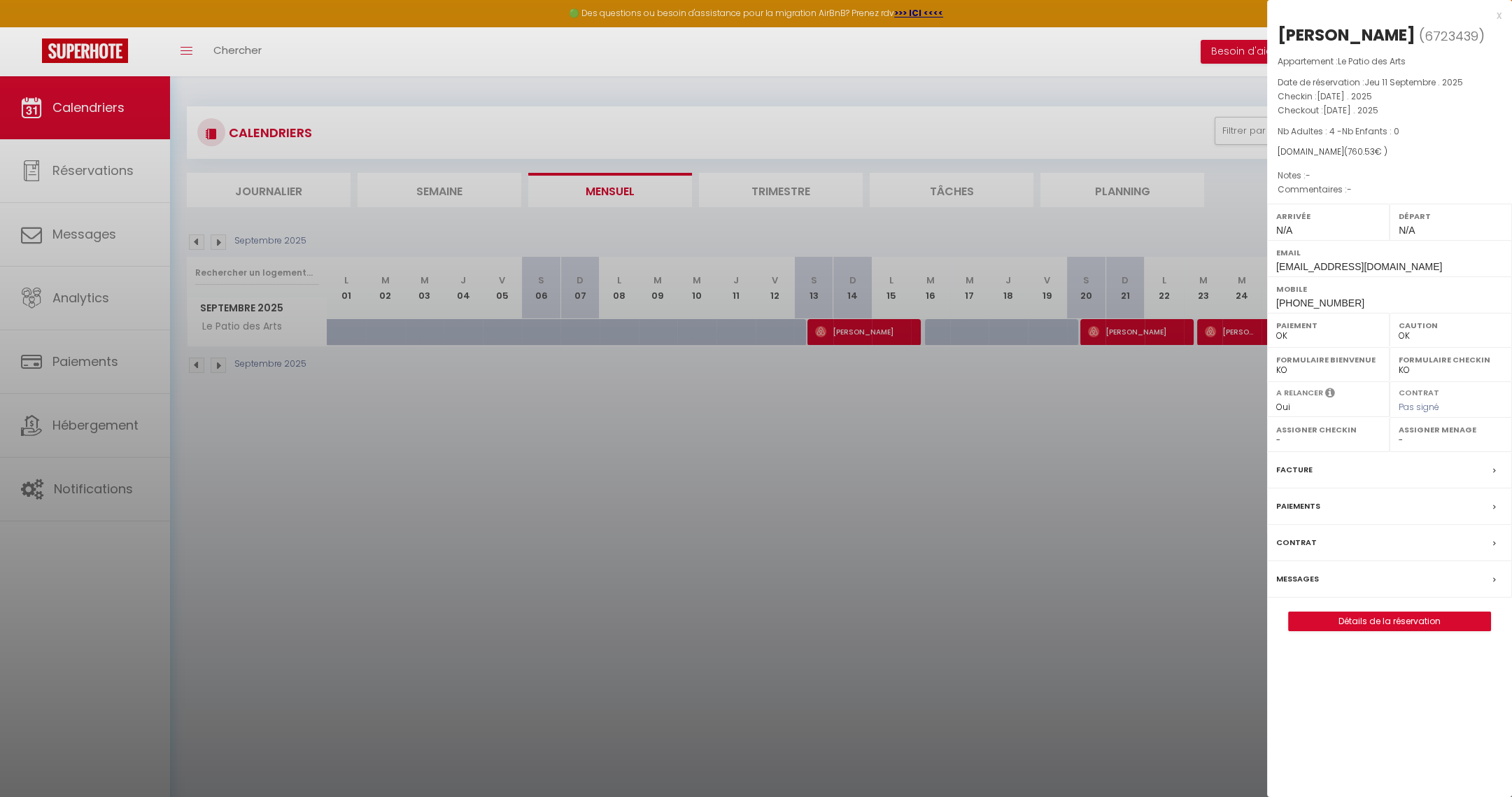
click at [1093, 425] on div at bounding box center [756, 398] width 1512 height 797
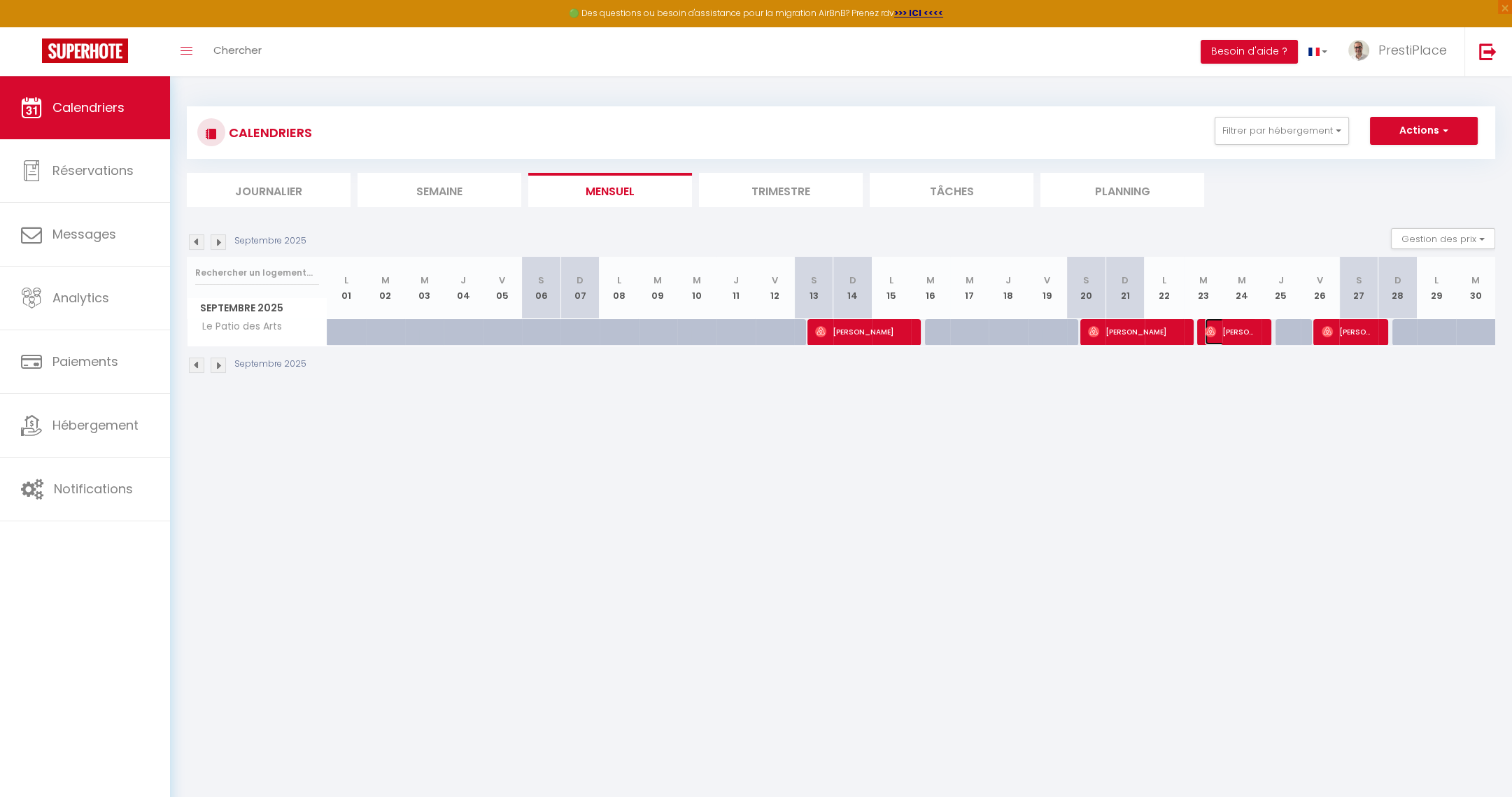
click at [1255, 330] on span "Mandy Langham Chance" at bounding box center [1231, 331] width 52 height 26
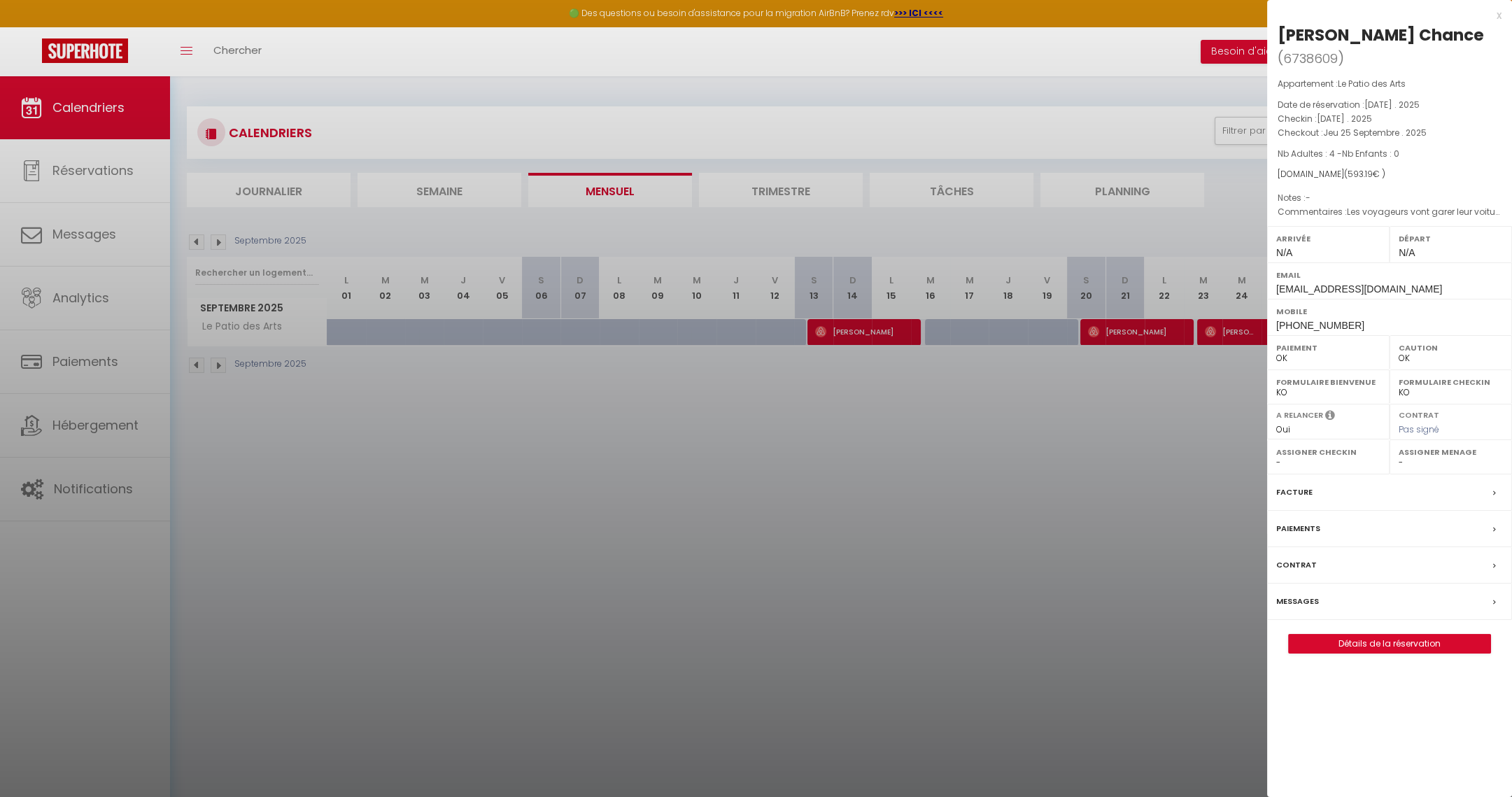
click at [974, 473] on div at bounding box center [756, 398] width 1512 height 797
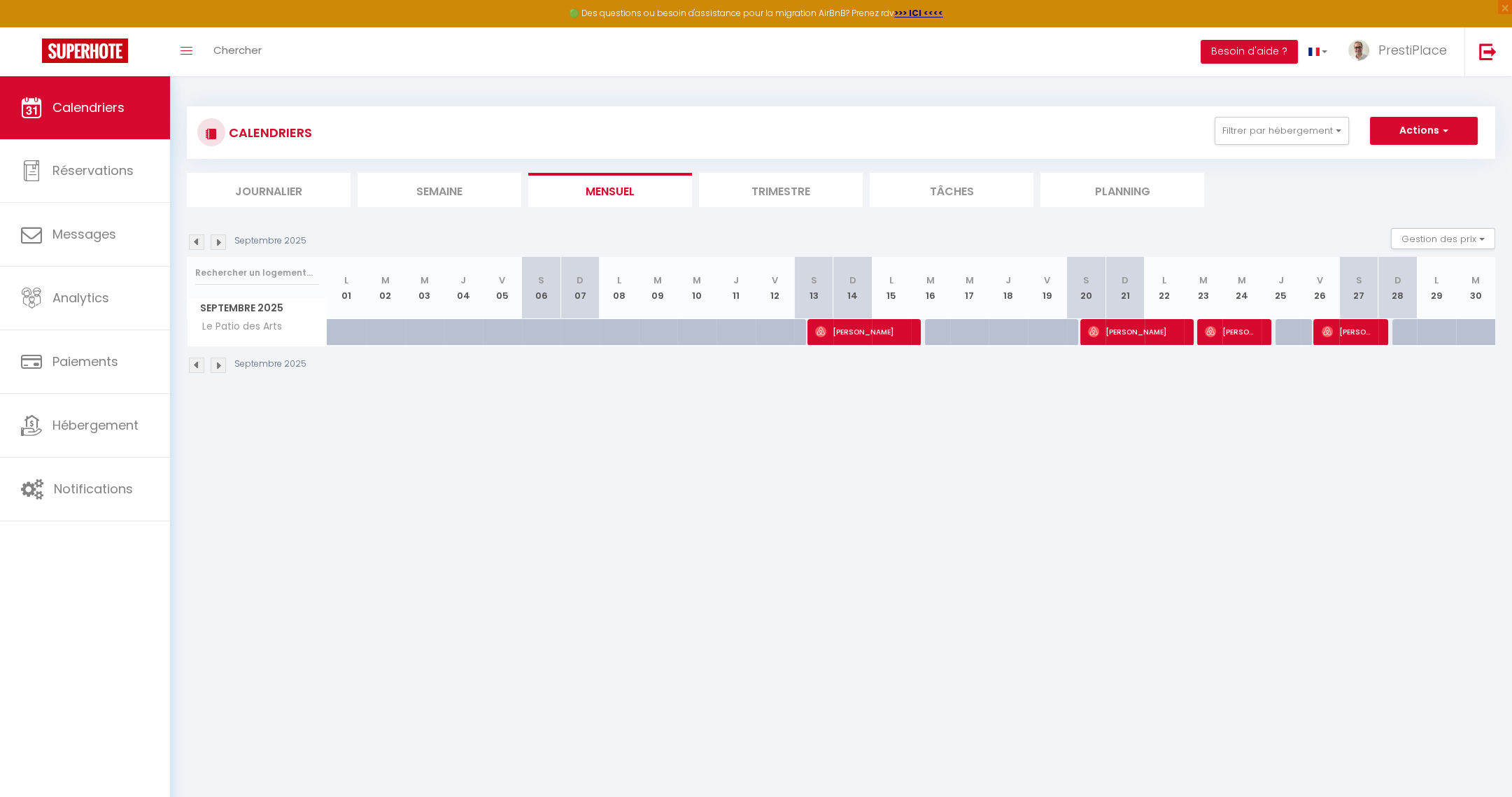
click at [895, 607] on body "🟢 Des questions ou besoin d'assistance pour la migration AirBnB? Prenez rdv >>>…" at bounding box center [756, 475] width 1512 height 797
click at [1326, 335] on img at bounding box center [1327, 331] width 11 height 11
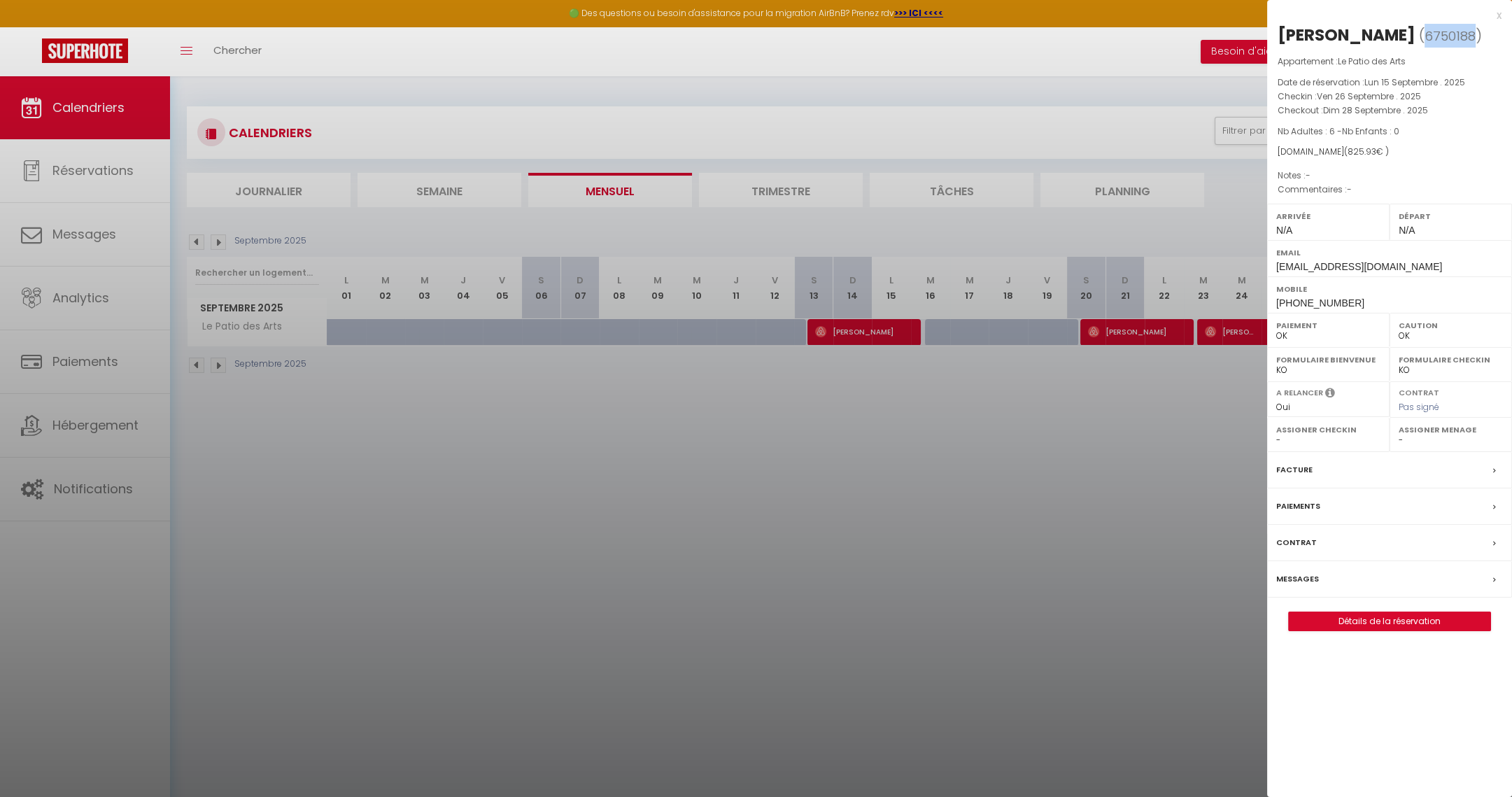
drag, startPoint x: 1388, startPoint y: 33, endPoint x: 1440, endPoint y: 37, distance: 52.2
click at [1440, 37] on span "( 6750188 )" at bounding box center [1451, 36] width 63 height 20
click at [968, 524] on div at bounding box center [756, 398] width 1512 height 797
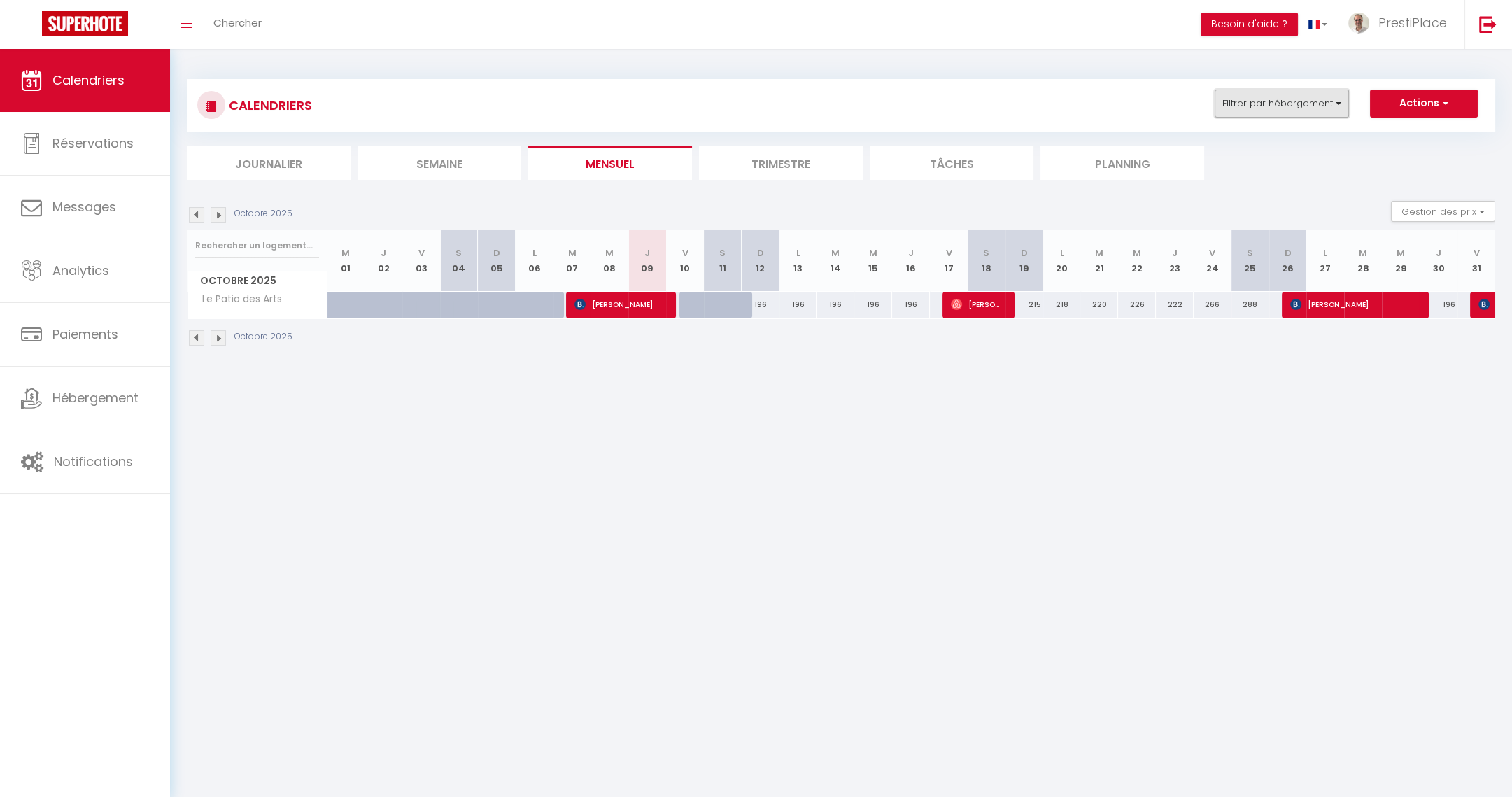
click at [1314, 107] on button "Filtrer par hébergement" at bounding box center [1281, 103] width 134 height 28
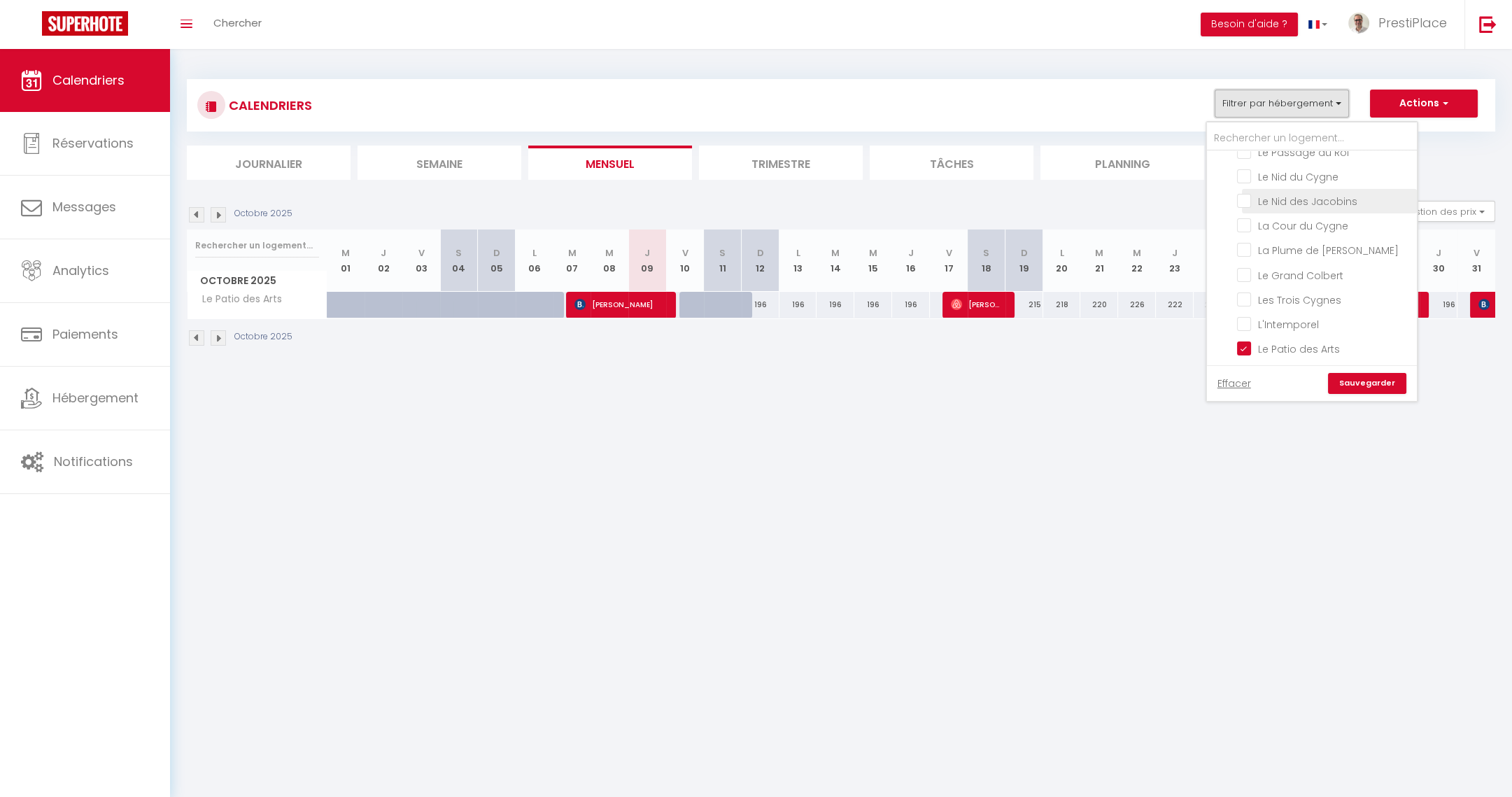
scroll to position [372, 0]
click at [1244, 264] on input "Le Patio des Arts" at bounding box center [1324, 272] width 175 height 14
checkbox input "false"
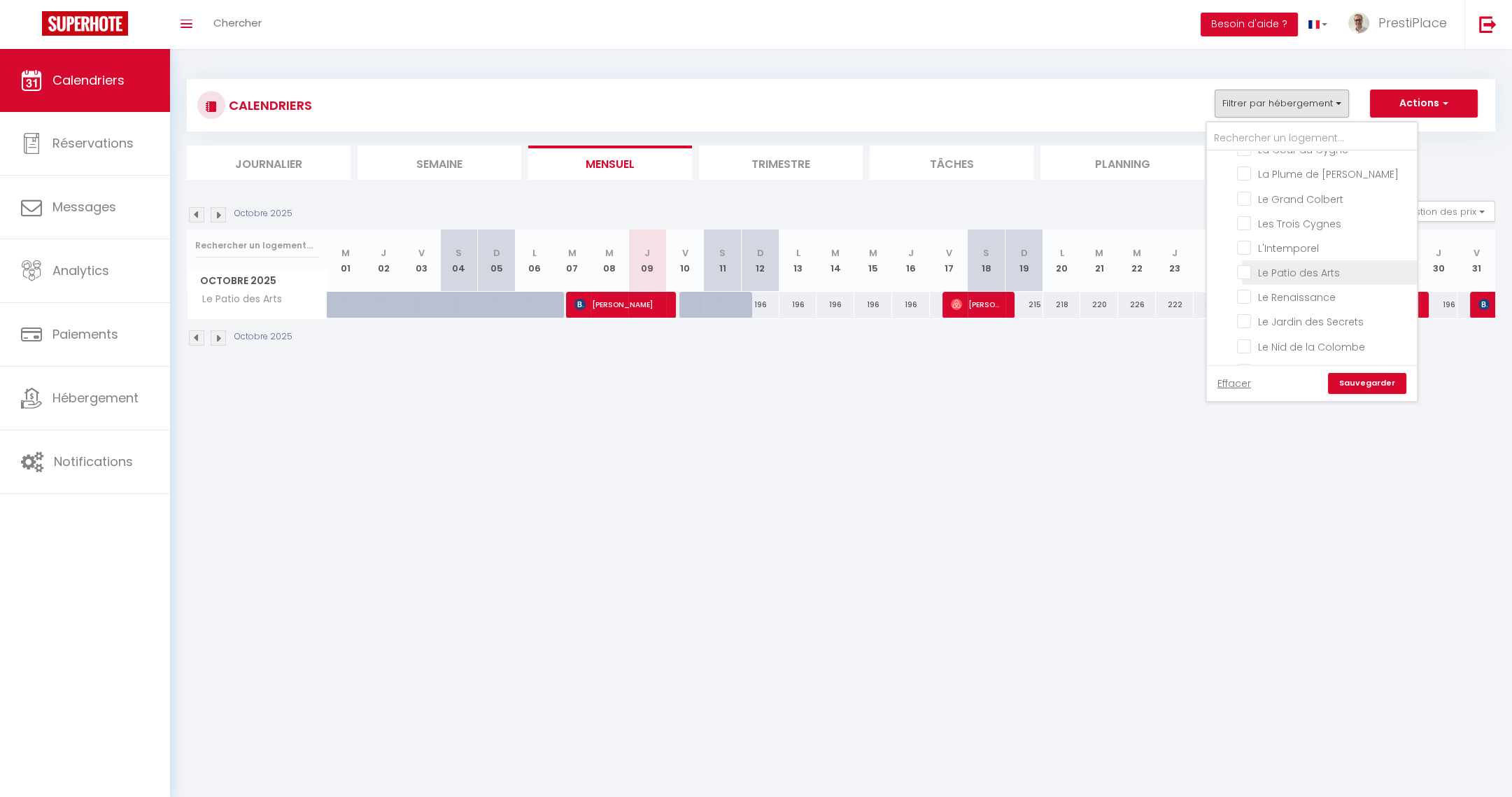
checkbox input "false"
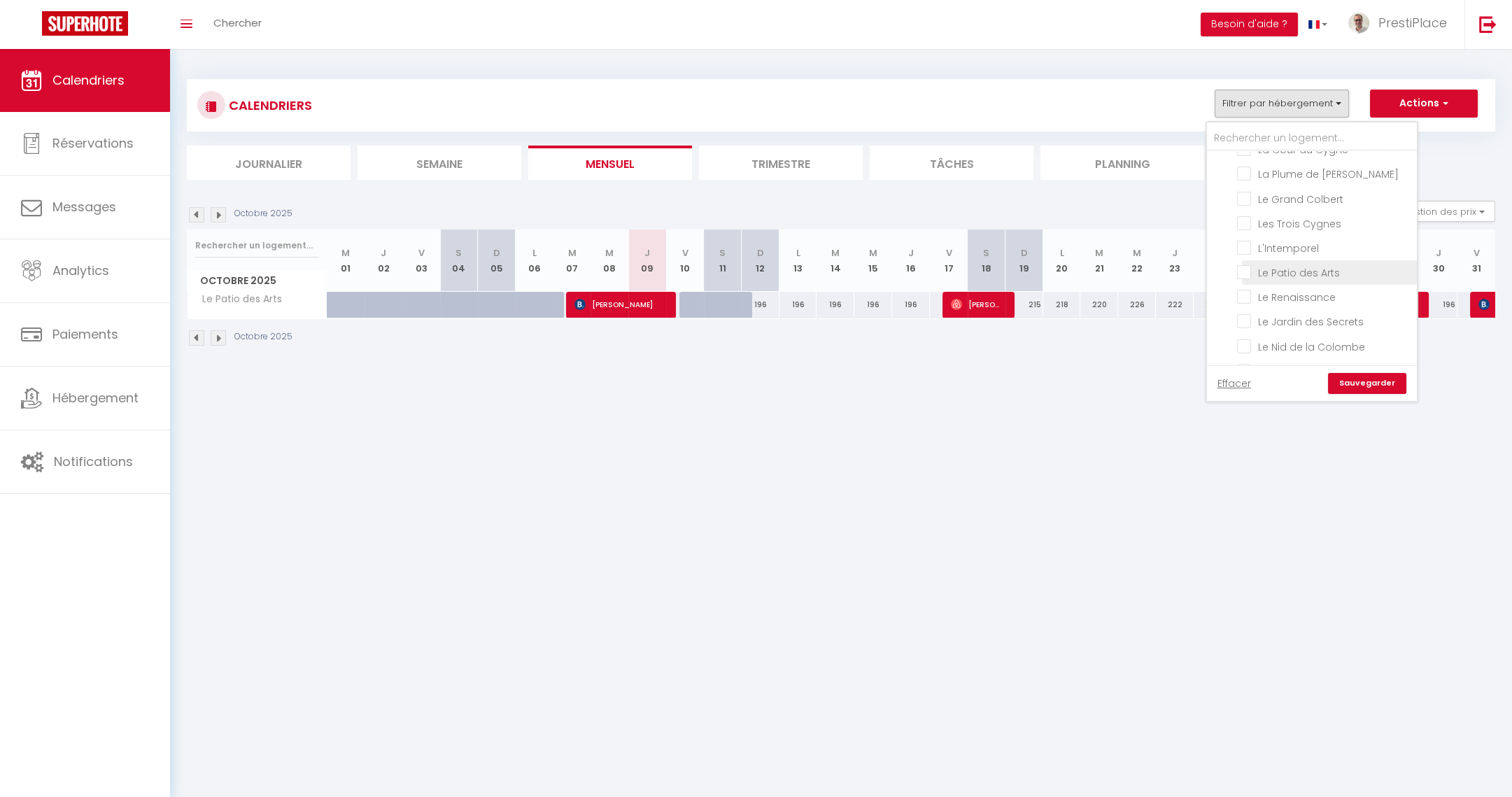
checkbox input "false"
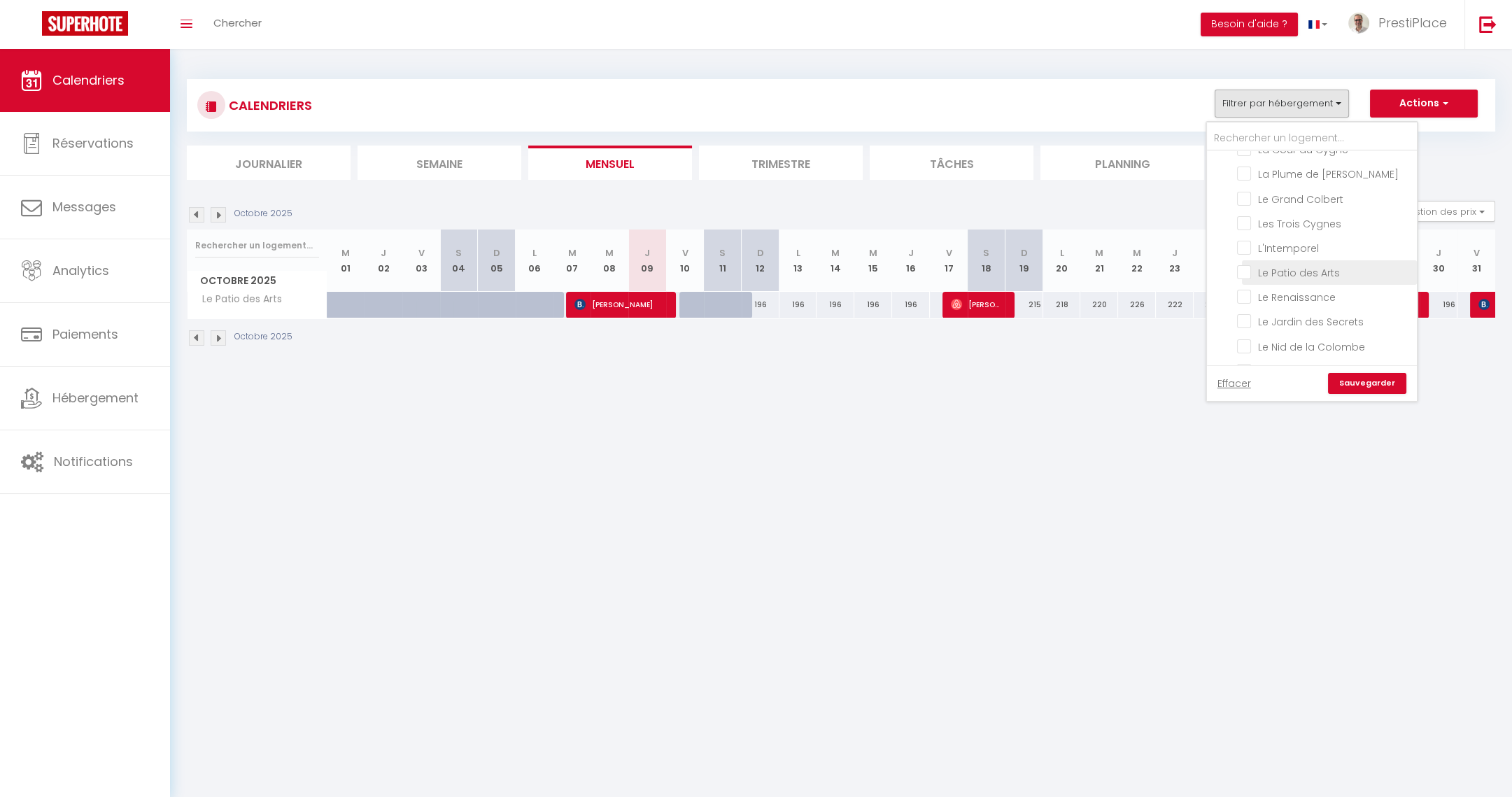
checkbox input "false"
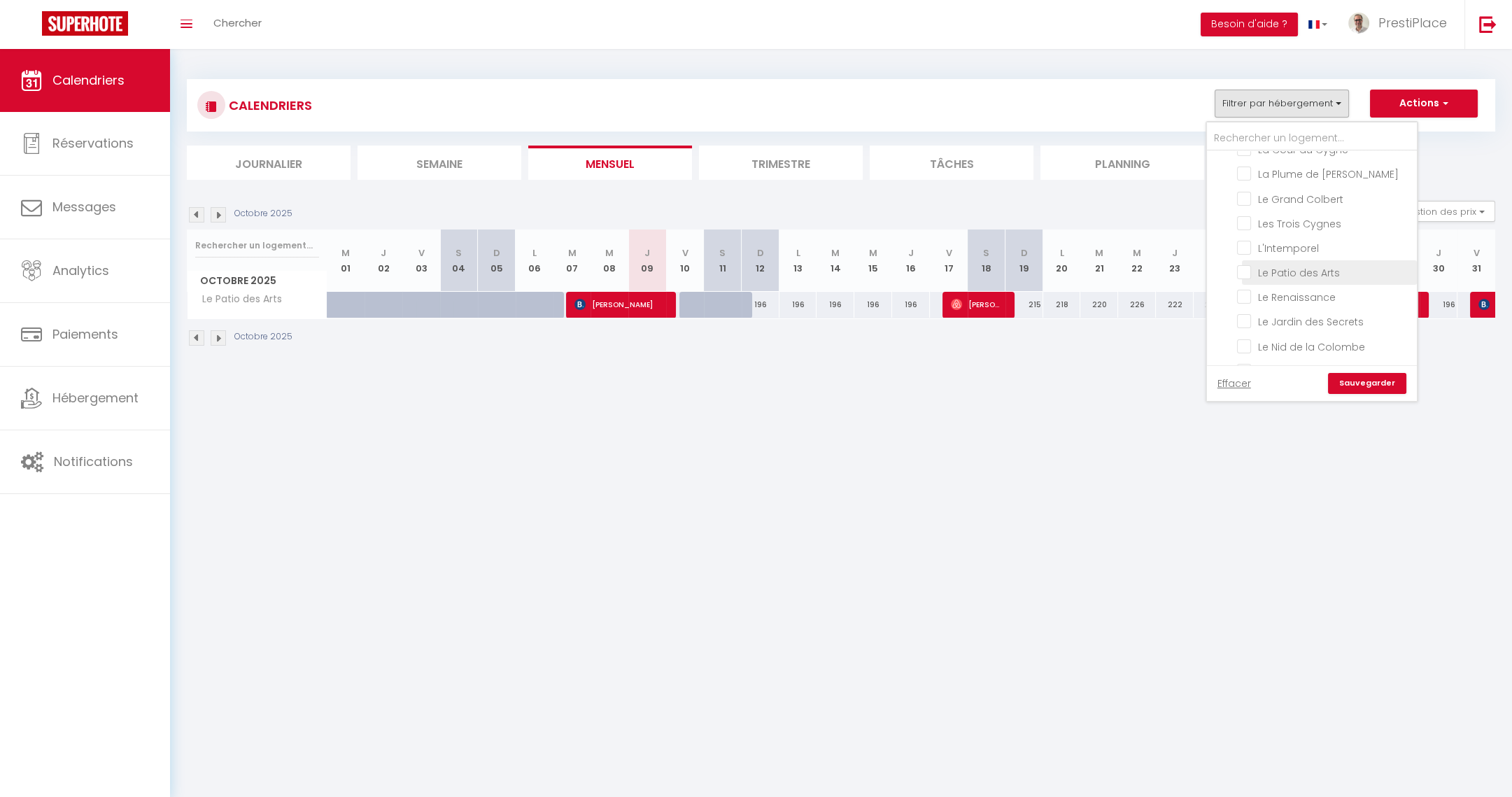
checkbox input "false"
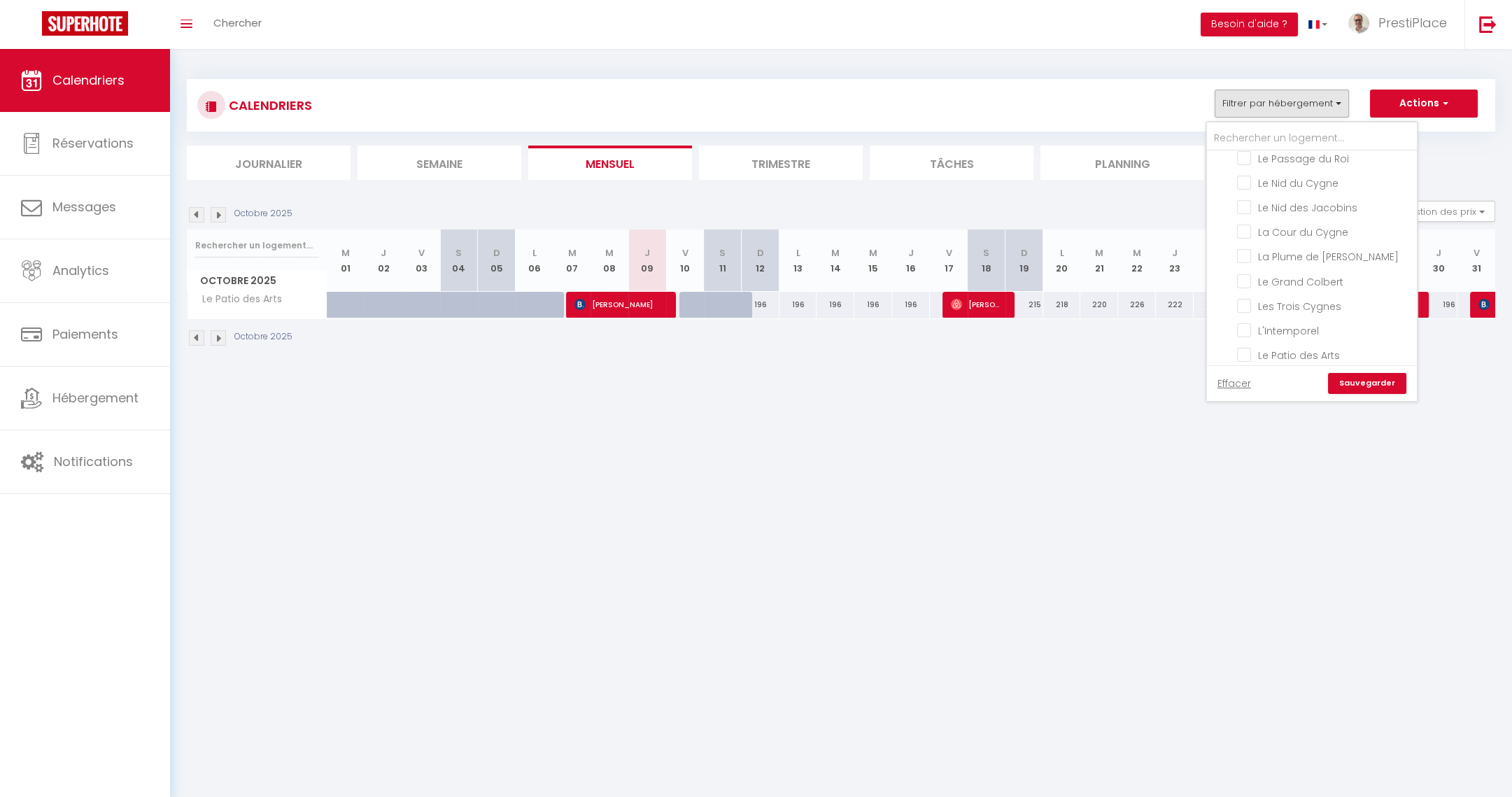
scroll to position [266, 0]
click at [1249, 345] on input "L'Intemporel" at bounding box center [1324, 352] width 175 height 14
checkbox input "true"
checkbox input "false"
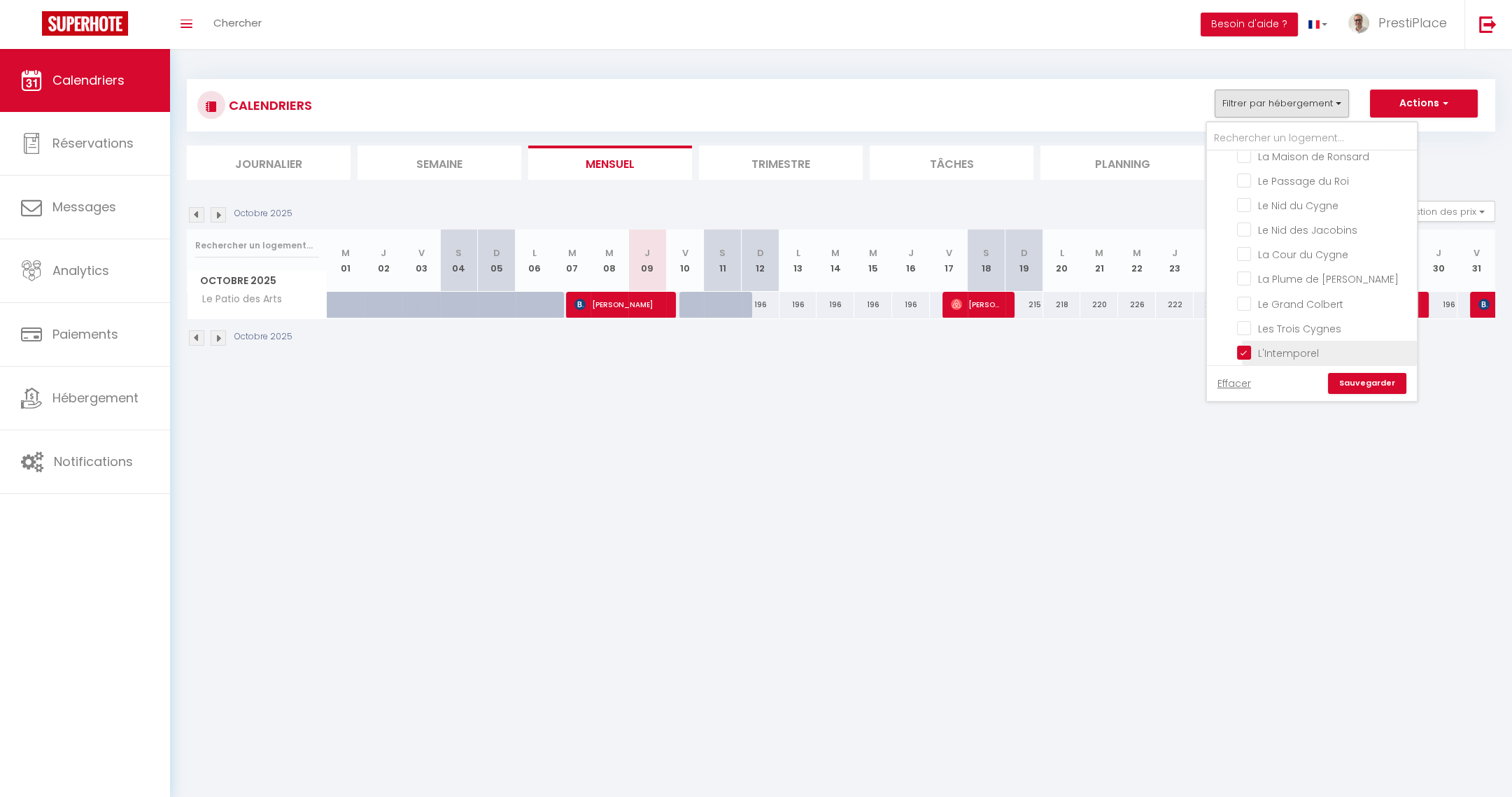
checkbox input "false"
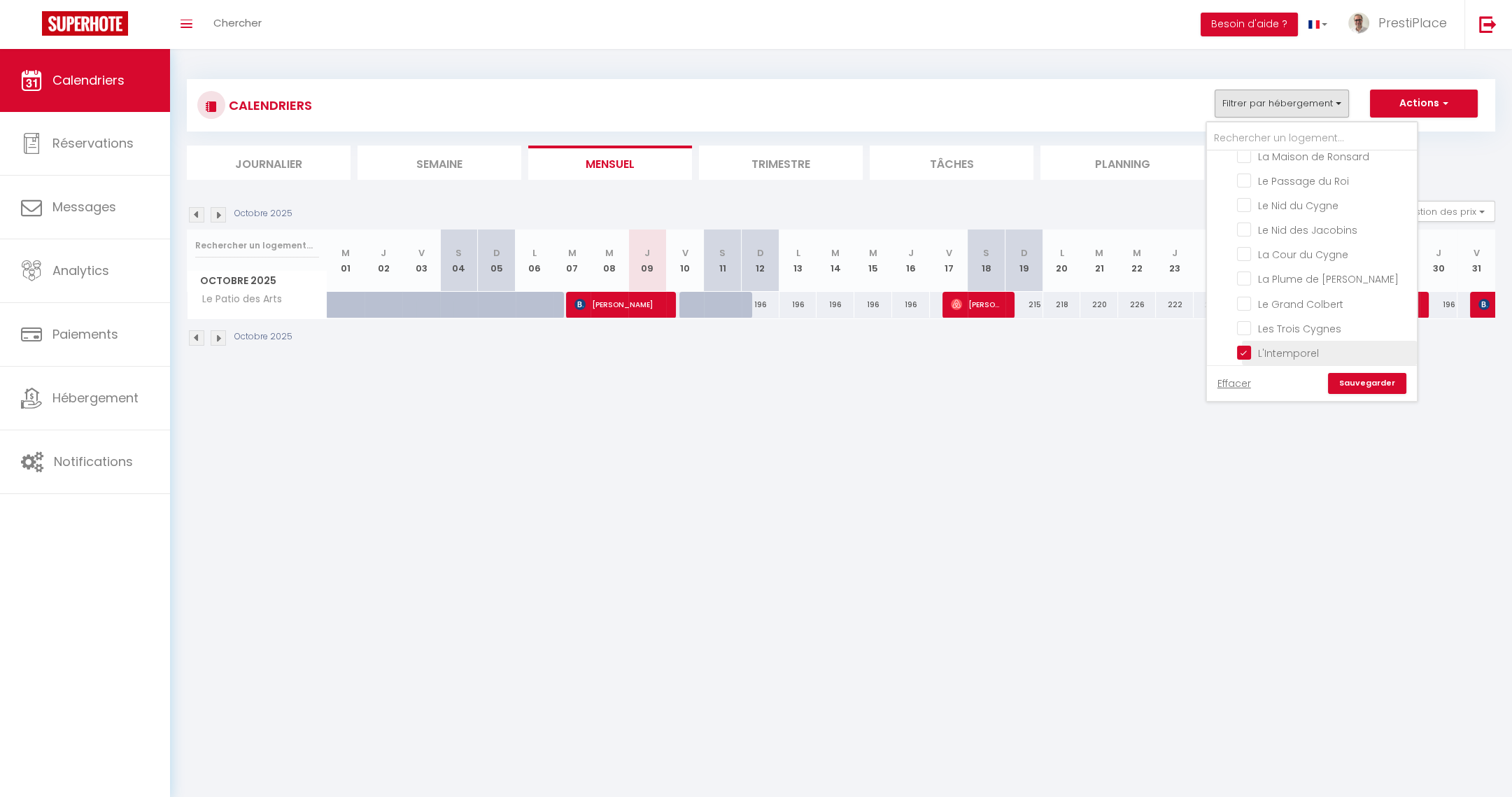
checkbox input "false"
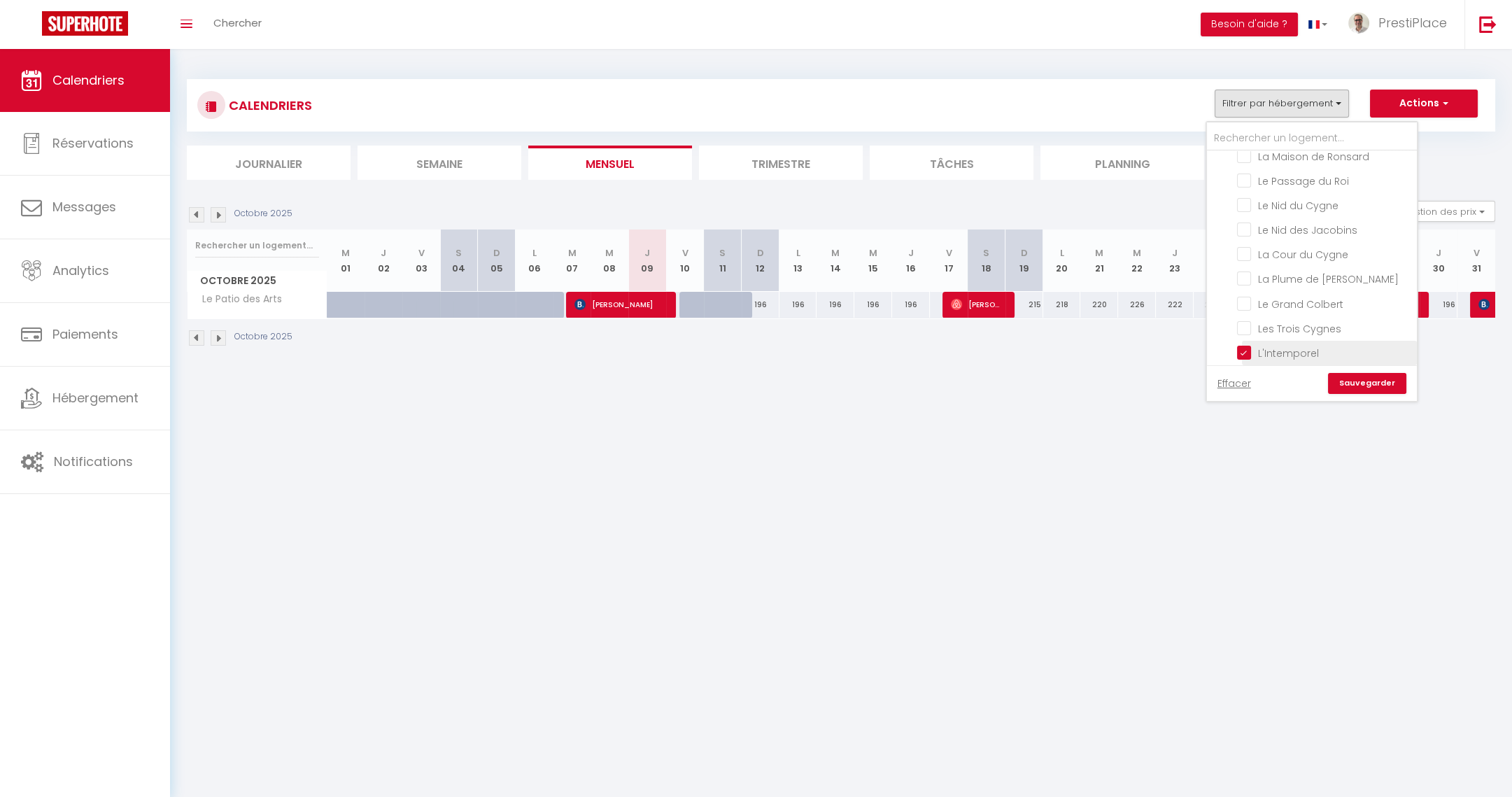
checkbox input "false"
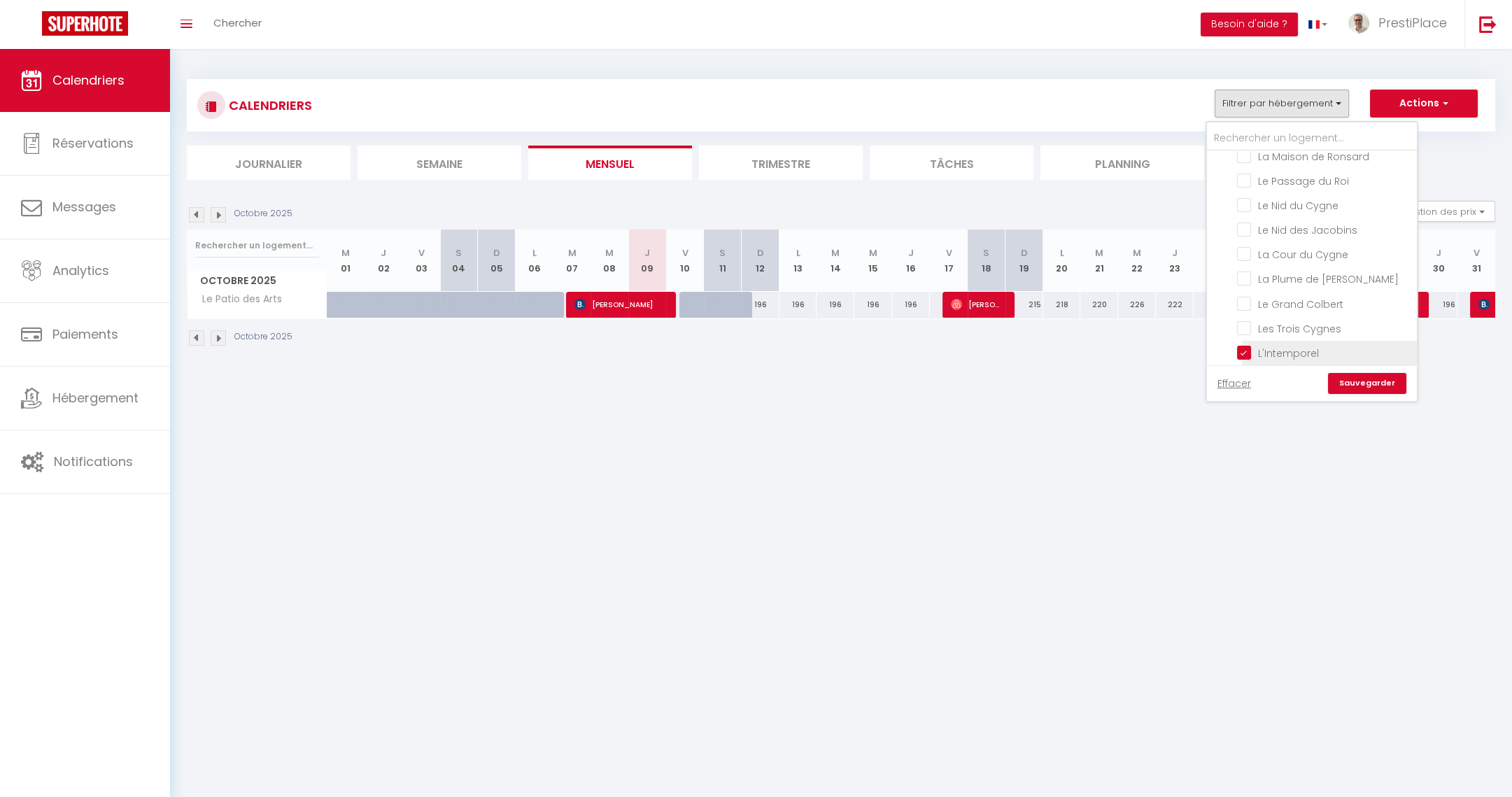
checkbox input "false"
click at [1376, 383] on link "Sauvegarder" at bounding box center [1367, 383] width 78 height 21
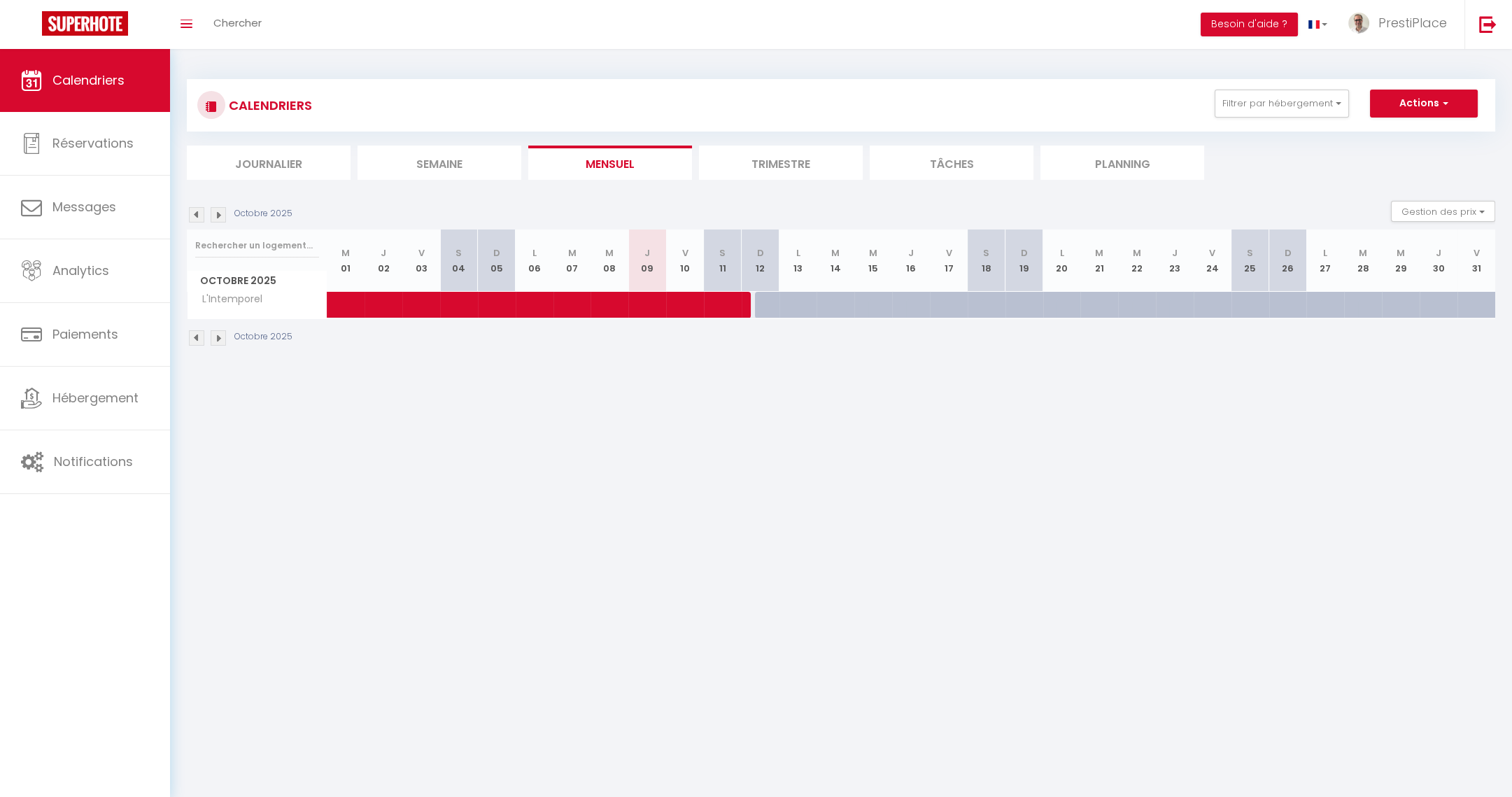
click at [625, 475] on body "🟢 Des questions ou besoin d'assistance pour la migration AirBnB? Prenez rdv >>>…" at bounding box center [756, 447] width 1512 height 797
click at [193, 211] on img at bounding box center [196, 215] width 15 height 15
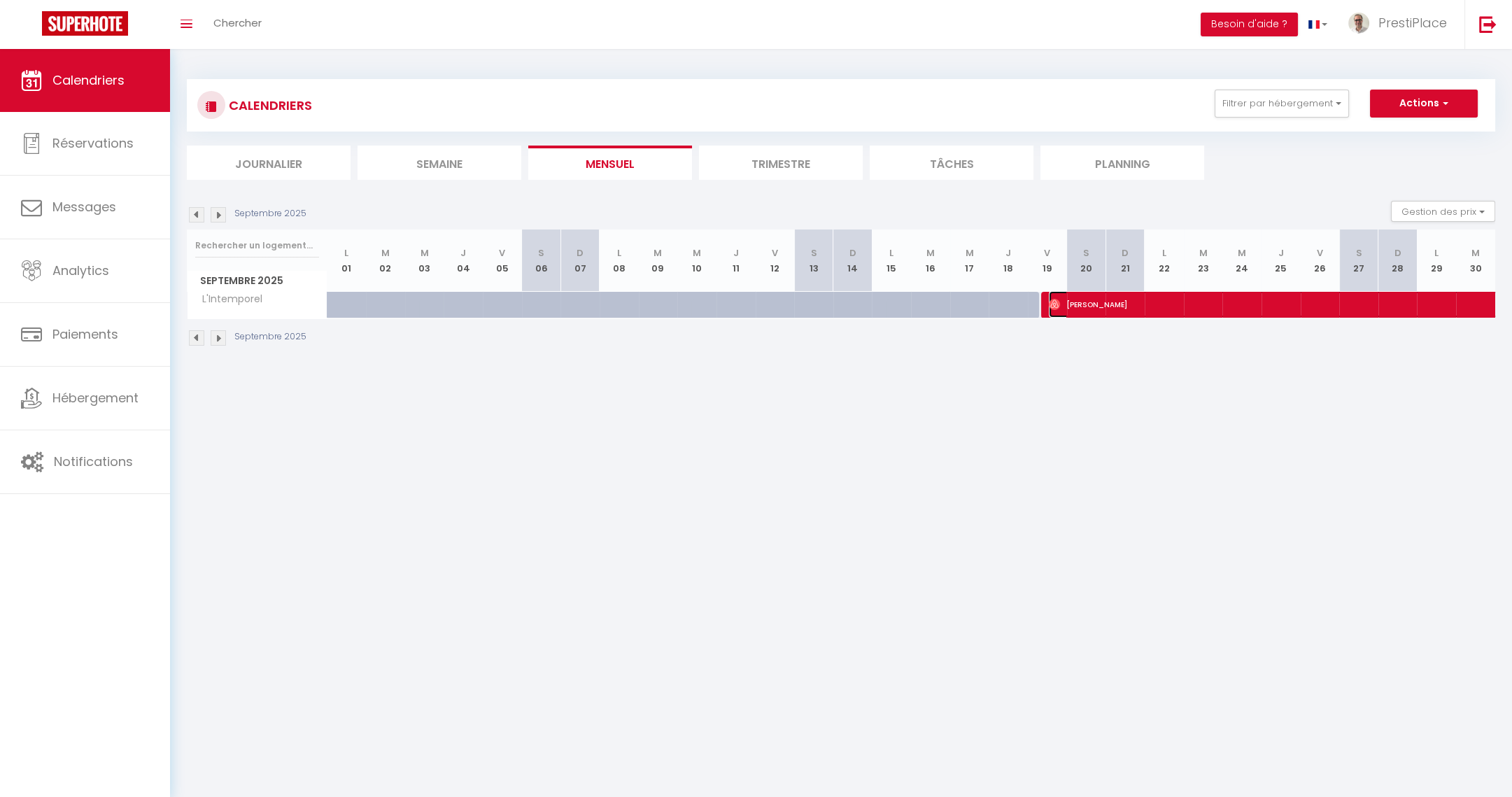
click at [1271, 301] on span "[PERSON_NAME]" at bounding box center [1419, 304] width 741 height 26
select select "OK"
select select "0"
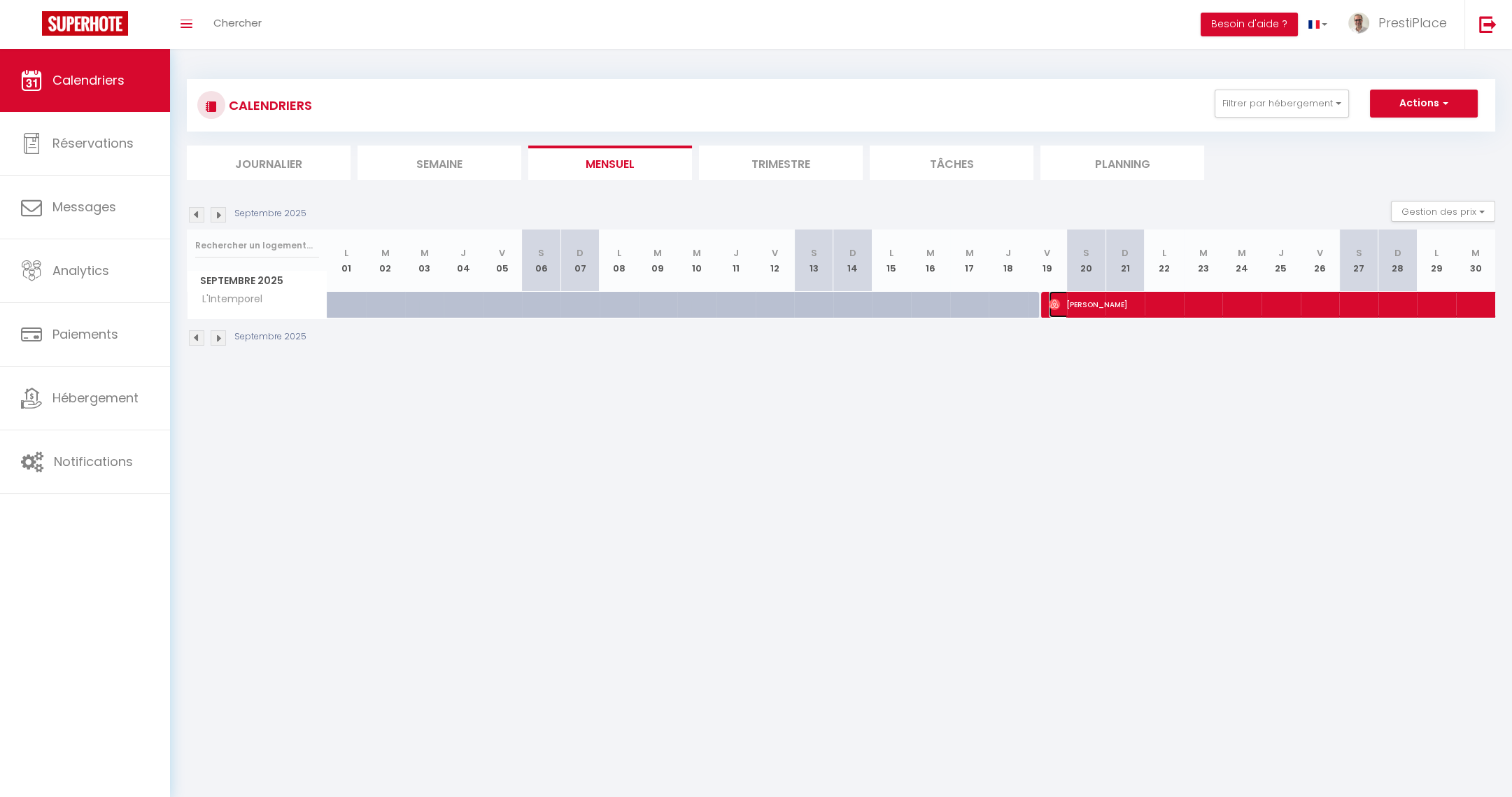
select select "1"
select select
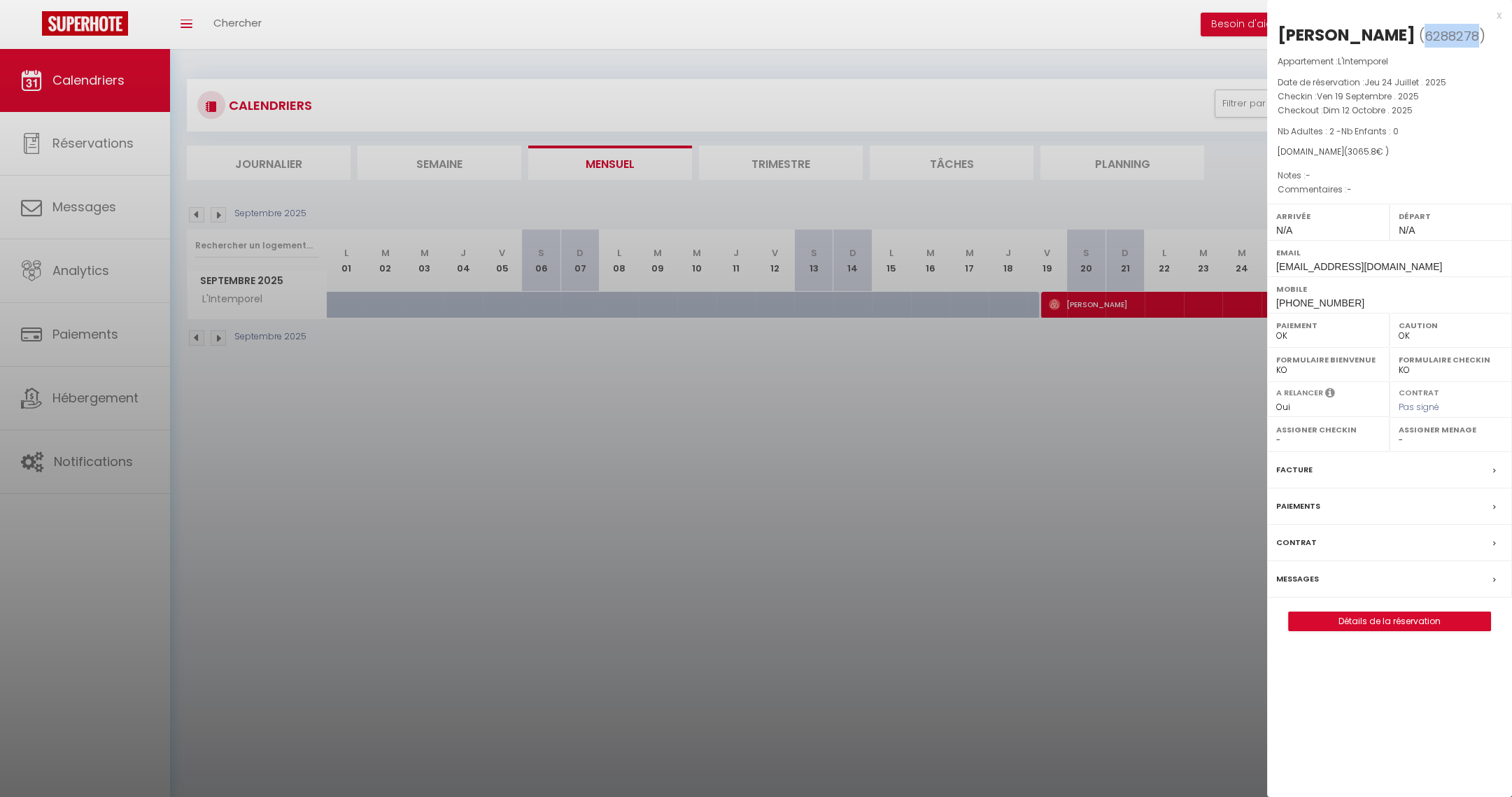
drag, startPoint x: 1404, startPoint y: 31, endPoint x: 1455, endPoint y: 36, distance: 51.2
click at [1455, 36] on span "( 6288278 )" at bounding box center [1452, 36] width 67 height 20
copy span "6288278"
drag, startPoint x: 1326, startPoint y: 27, endPoint x: 1393, endPoint y: 28, distance: 67.0
click at [1393, 28] on div "[PERSON_NAME]" at bounding box center [1346, 34] width 138 height 23
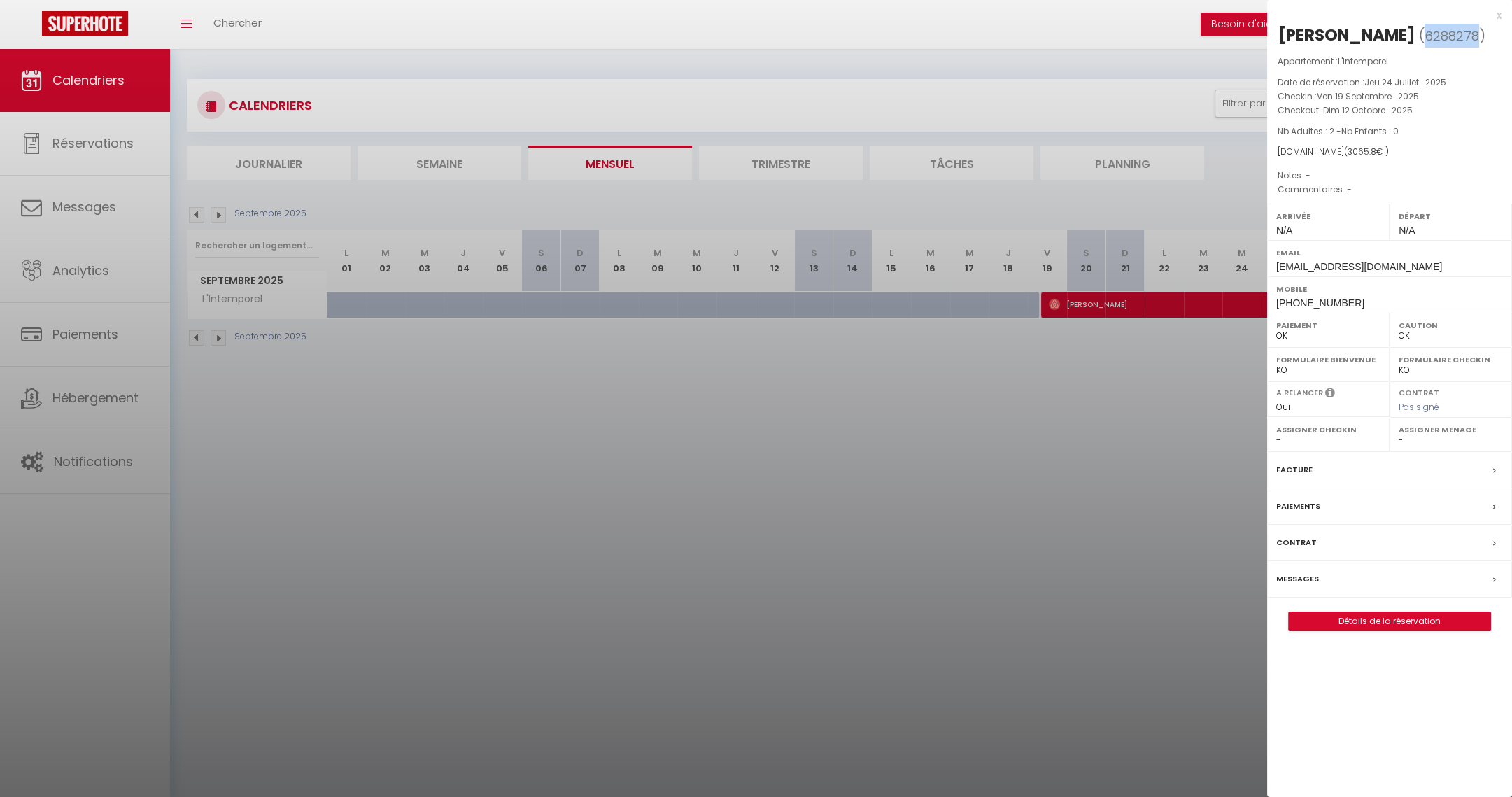
copy div "[PERSON_NAME]"
click at [952, 412] on div at bounding box center [756, 398] width 1512 height 797
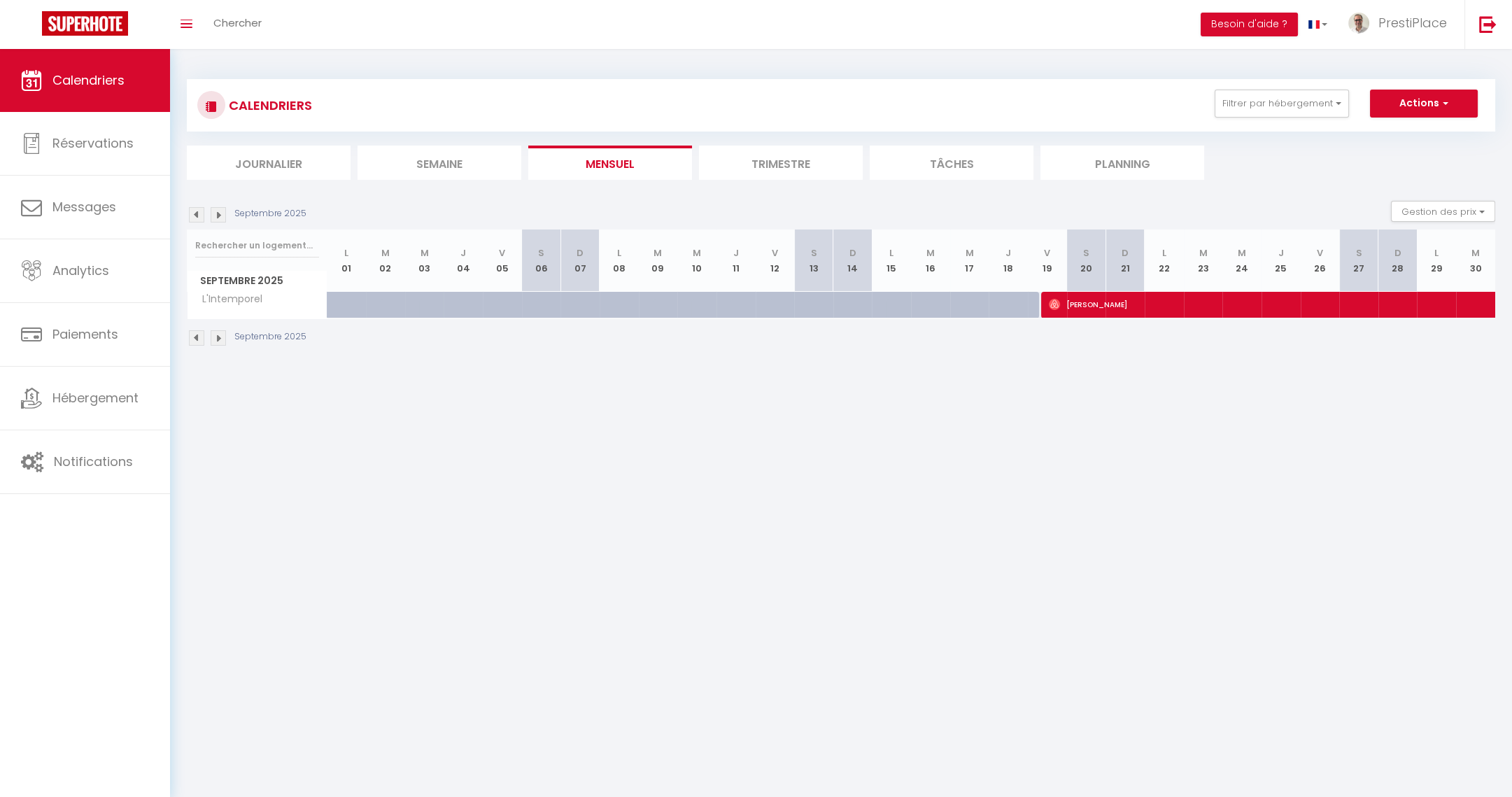
click at [214, 212] on img at bounding box center [217, 215] width 15 height 15
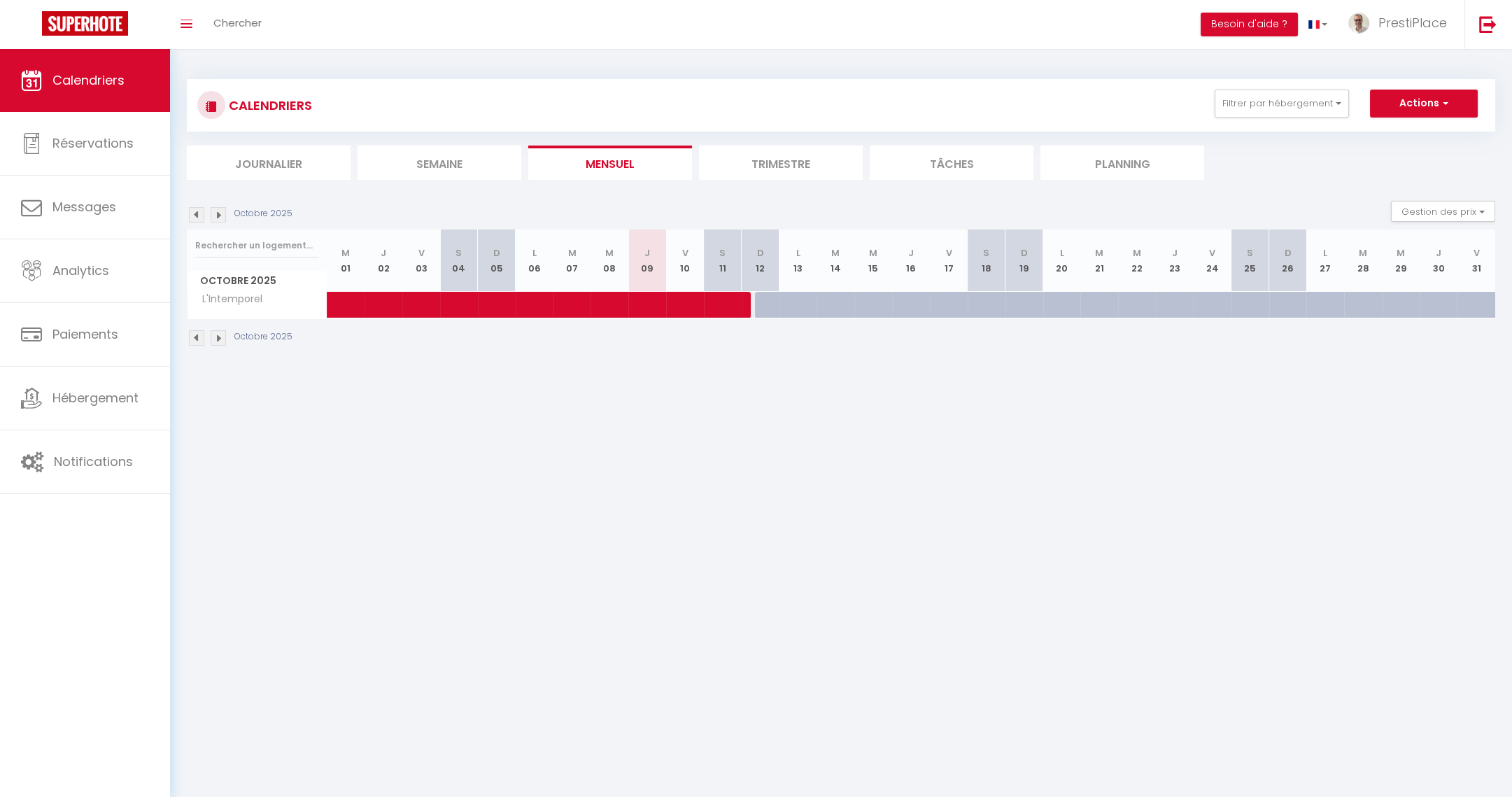
click at [191, 209] on img at bounding box center [196, 215] width 15 height 15
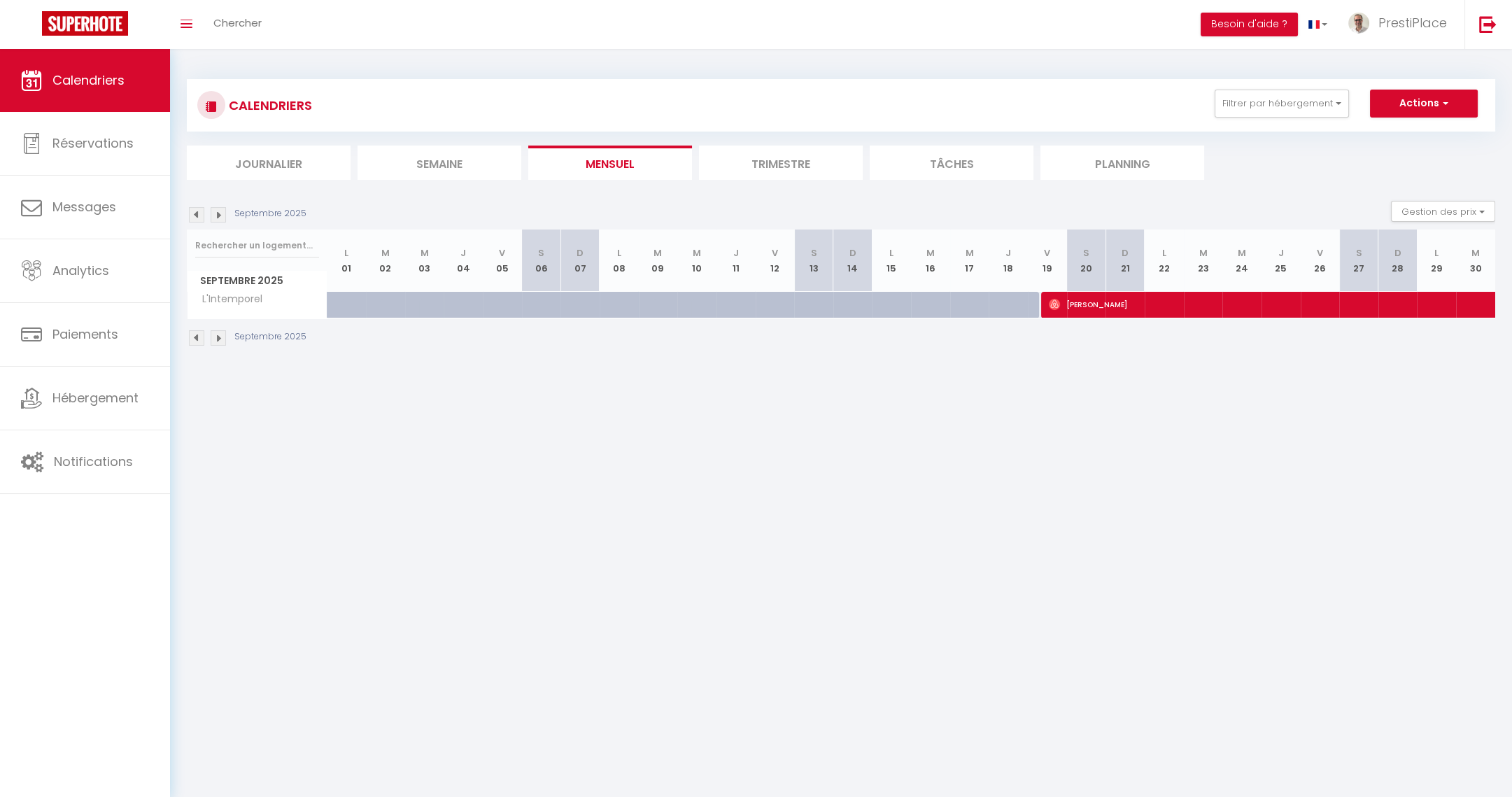
click at [231, 216] on div "Septembre 2025" at bounding box center [248, 215] width 124 height 15
click at [220, 214] on img at bounding box center [217, 215] width 15 height 15
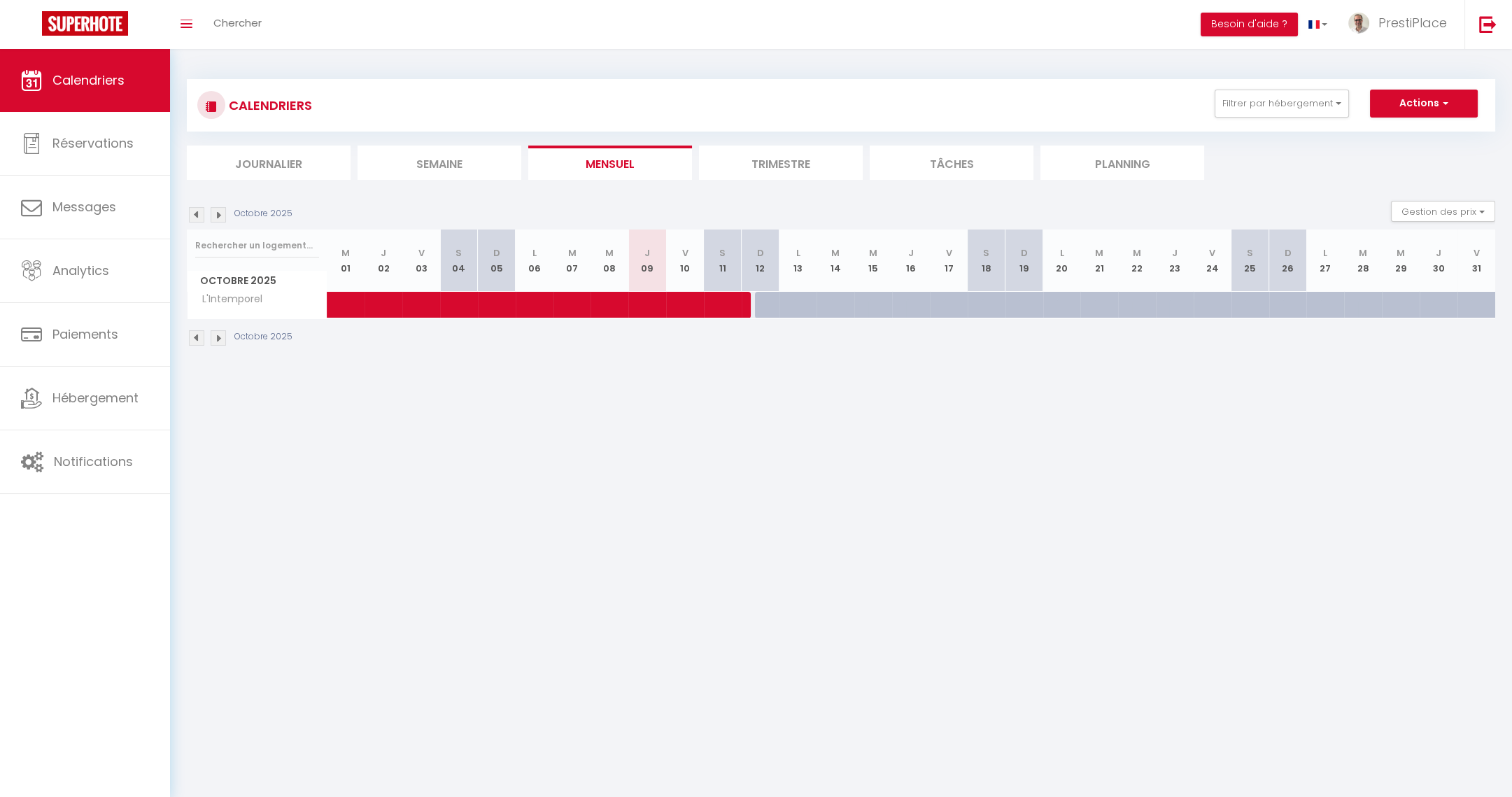
click at [78, 77] on span "Calendriers" at bounding box center [88, 79] width 72 height 17
click at [1258, 101] on button "Filtrer par hébergement" at bounding box center [1281, 103] width 134 height 28
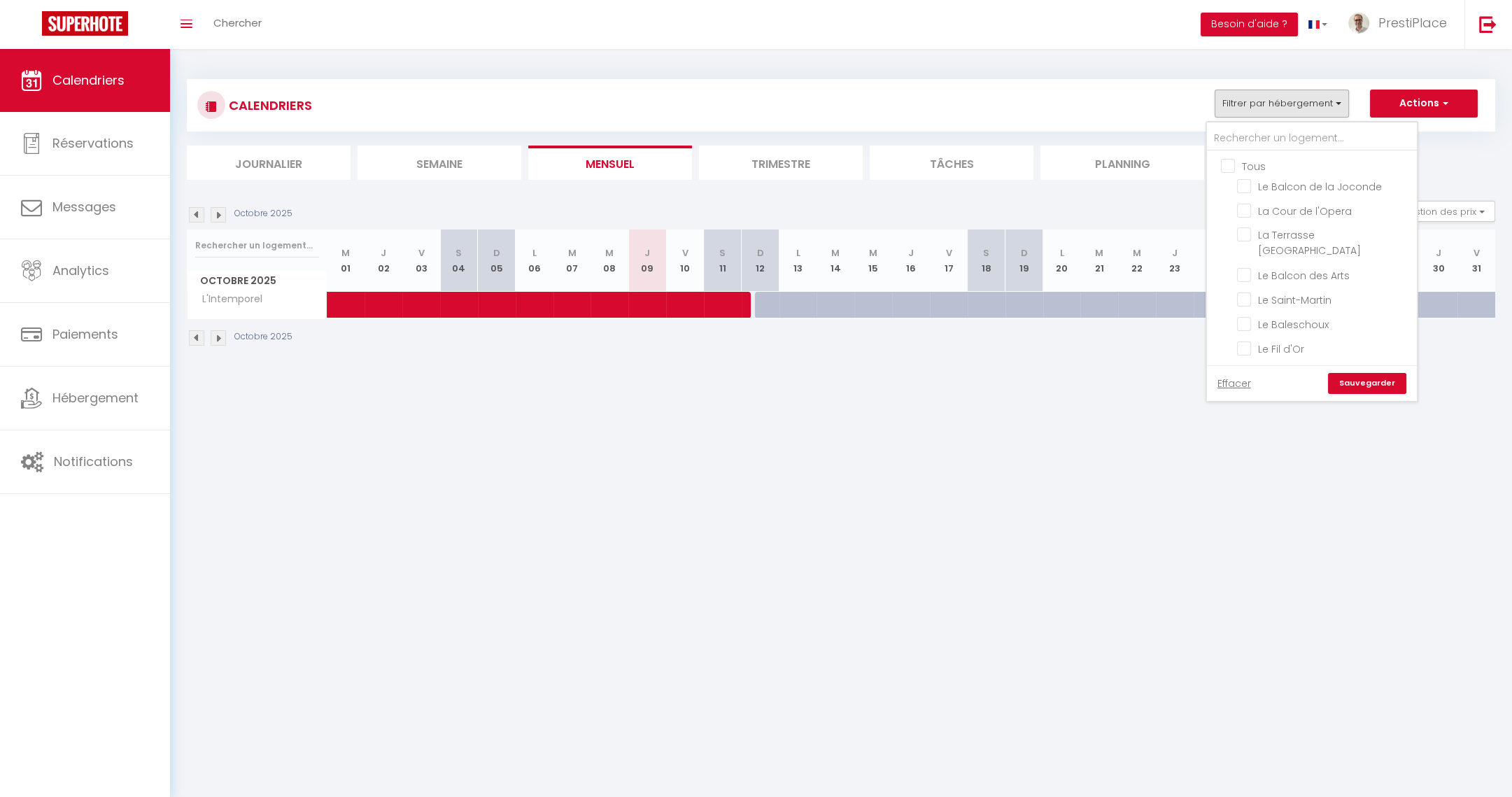
click at [1233, 160] on input "Tous" at bounding box center [1325, 165] width 210 height 14
checkbox input "true"
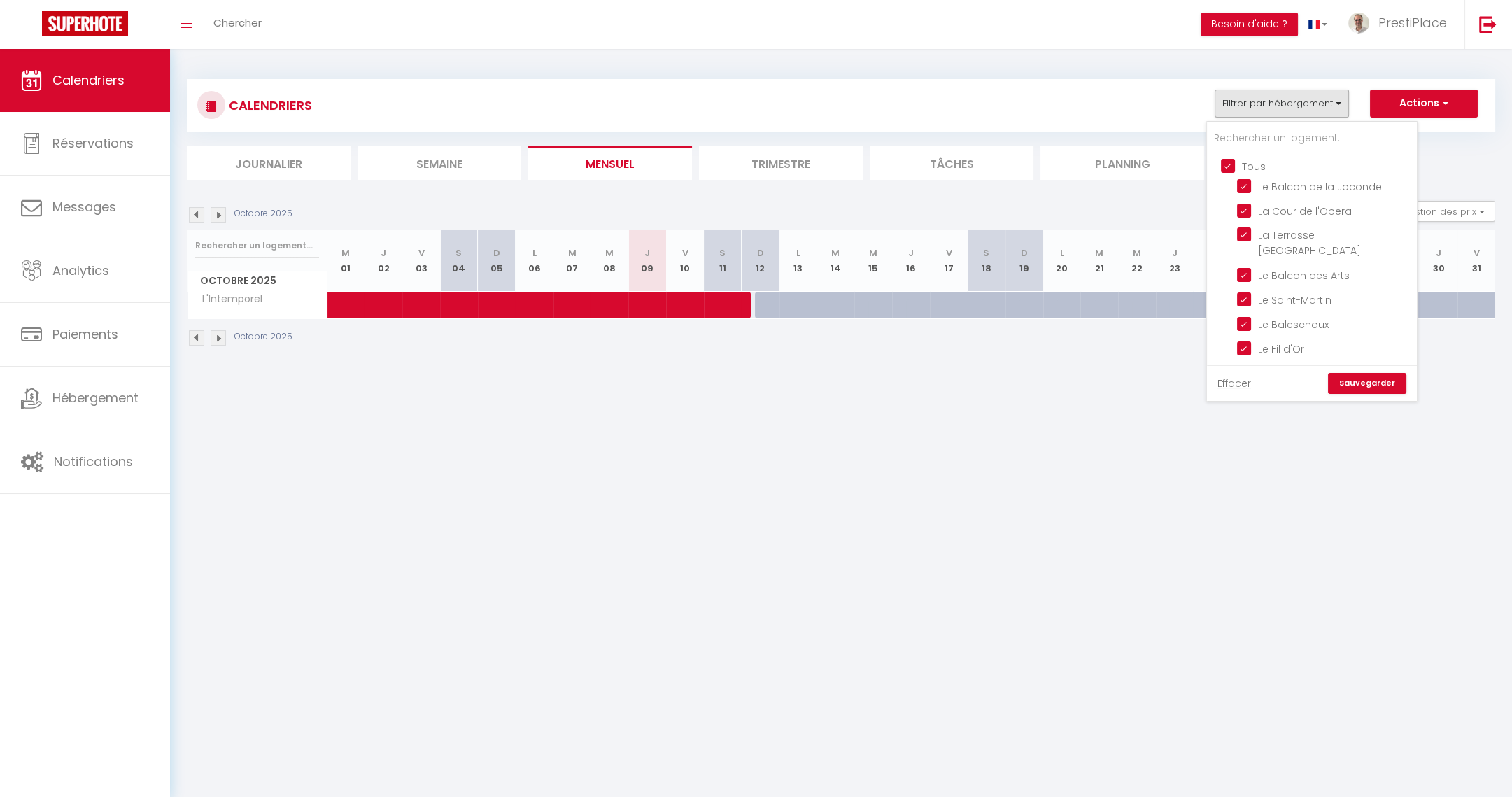
checkbox input "true"
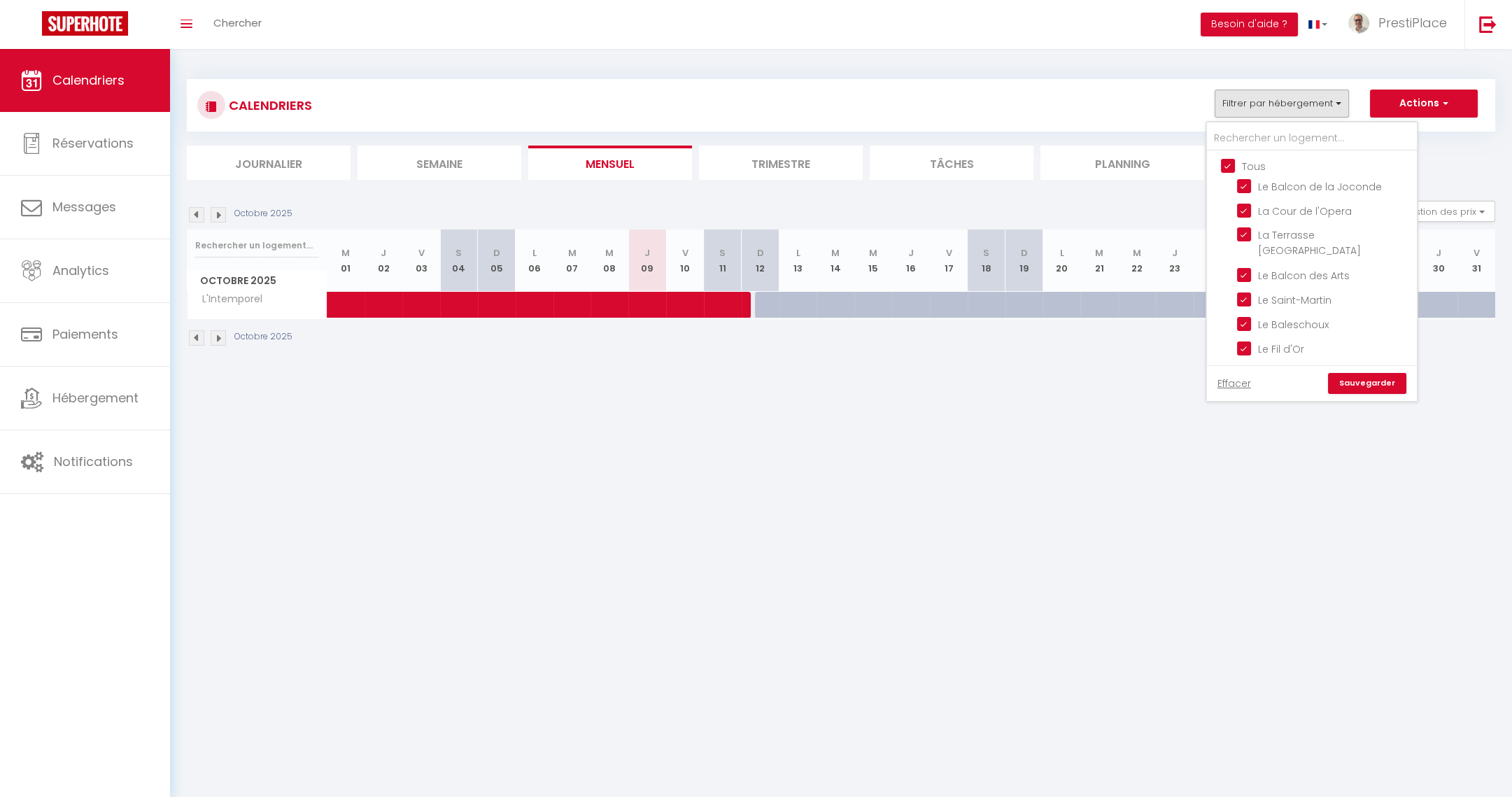
checkbox input "true"
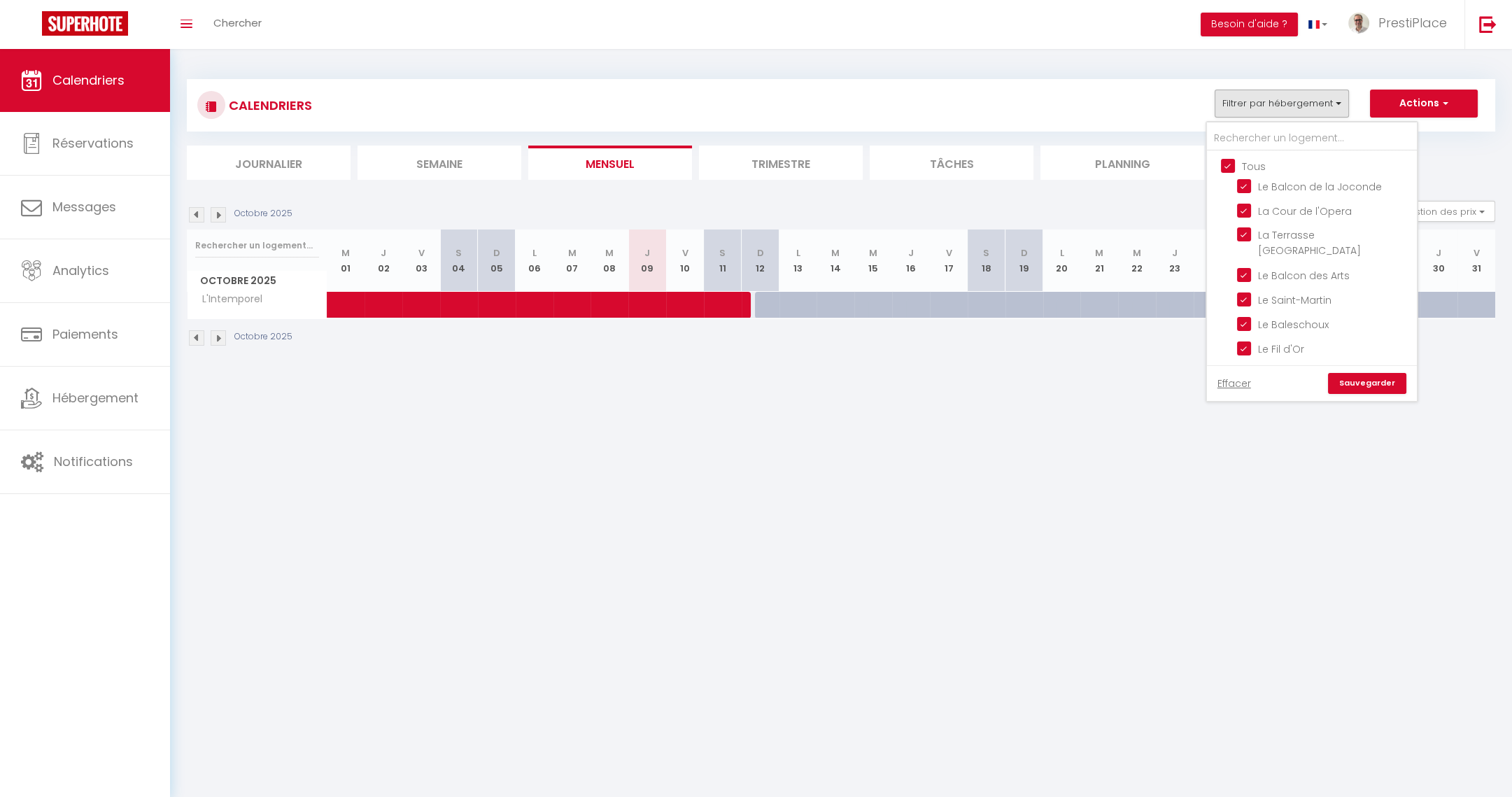
checkbox input "true"
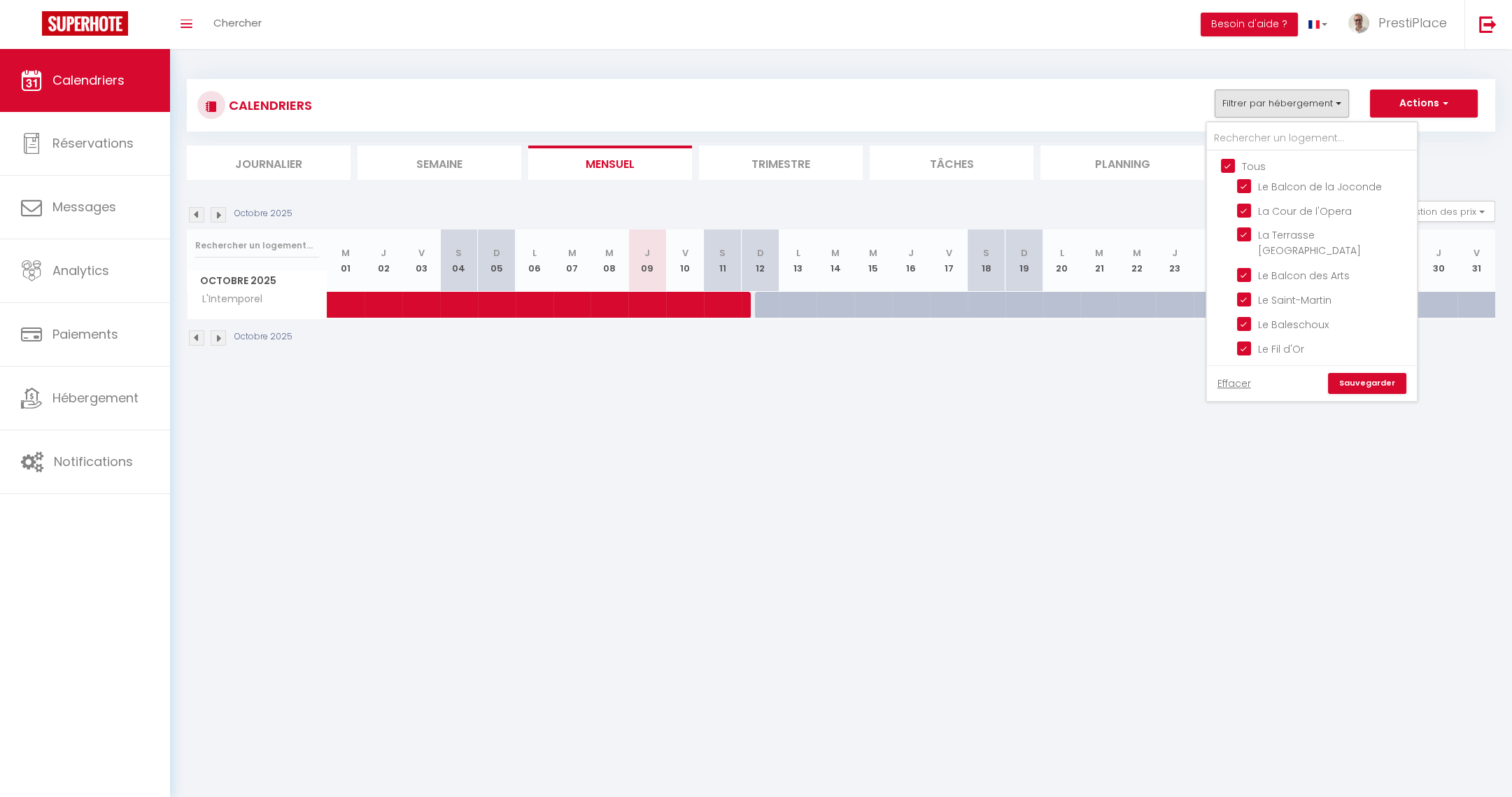
checkbox input "true"
click at [1348, 378] on link "Sauvegarder" at bounding box center [1367, 383] width 78 height 21
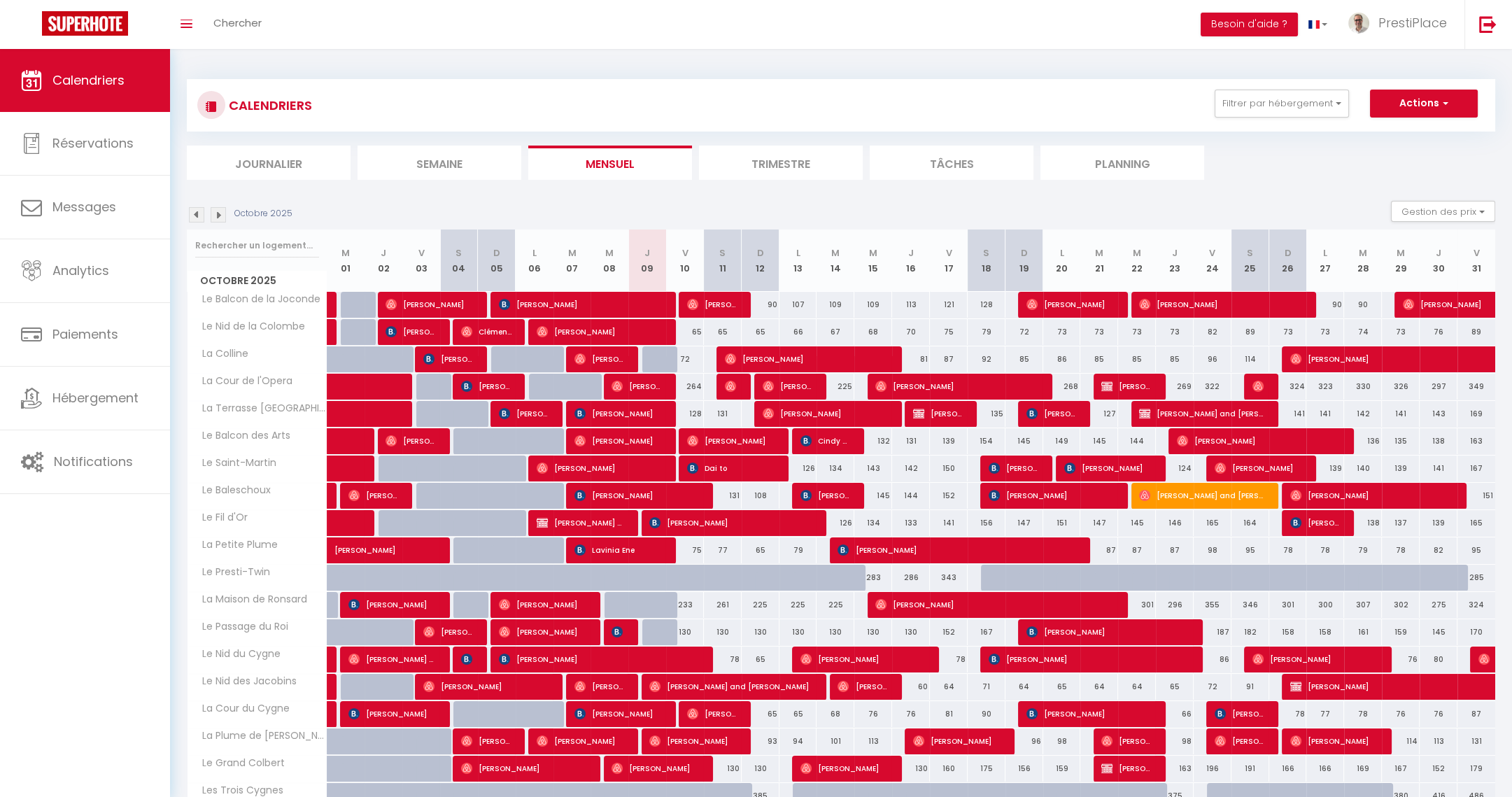
scroll to position [129, 0]
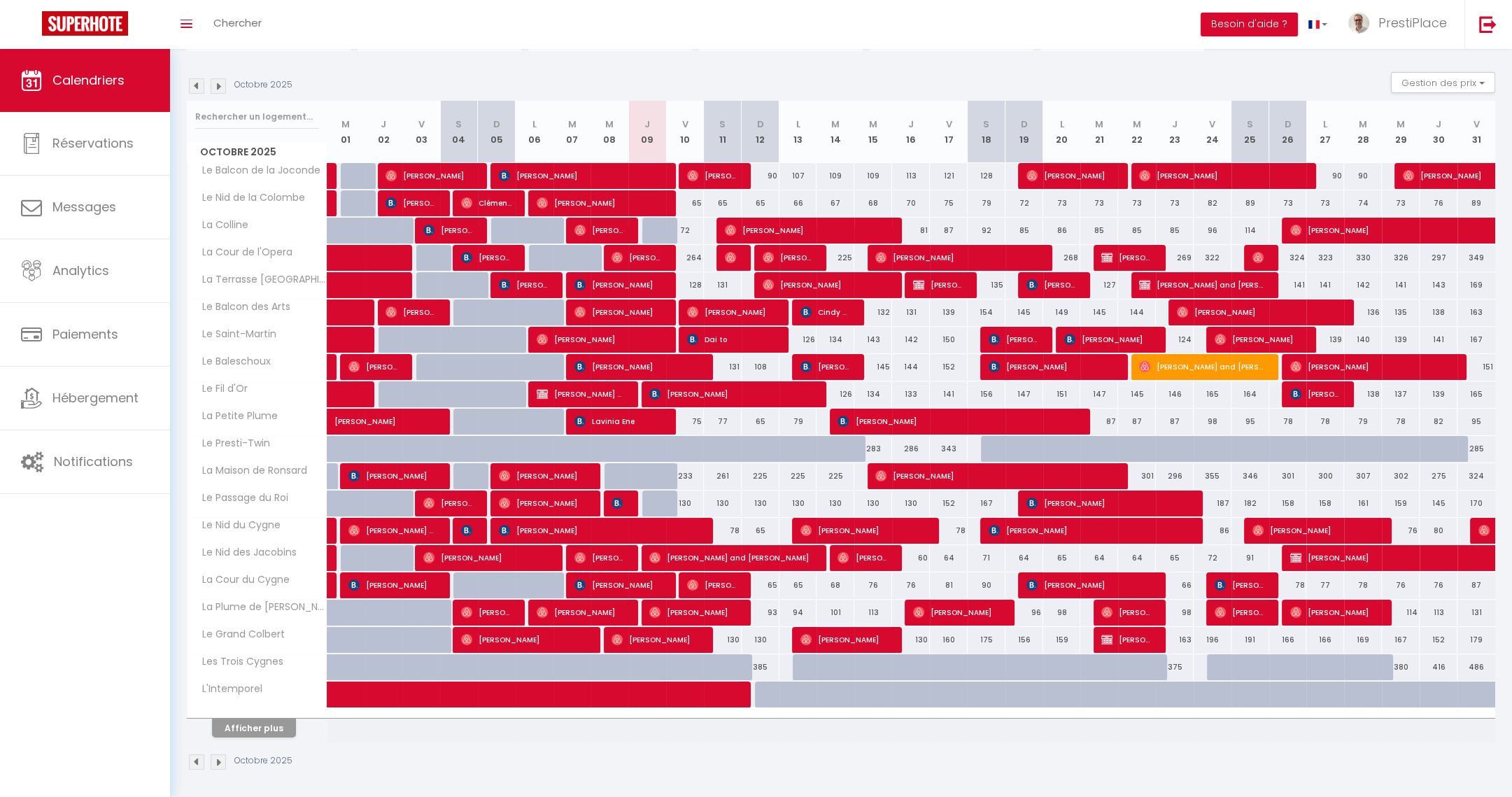
click at [218, 88] on img at bounding box center [217, 86] width 15 height 15
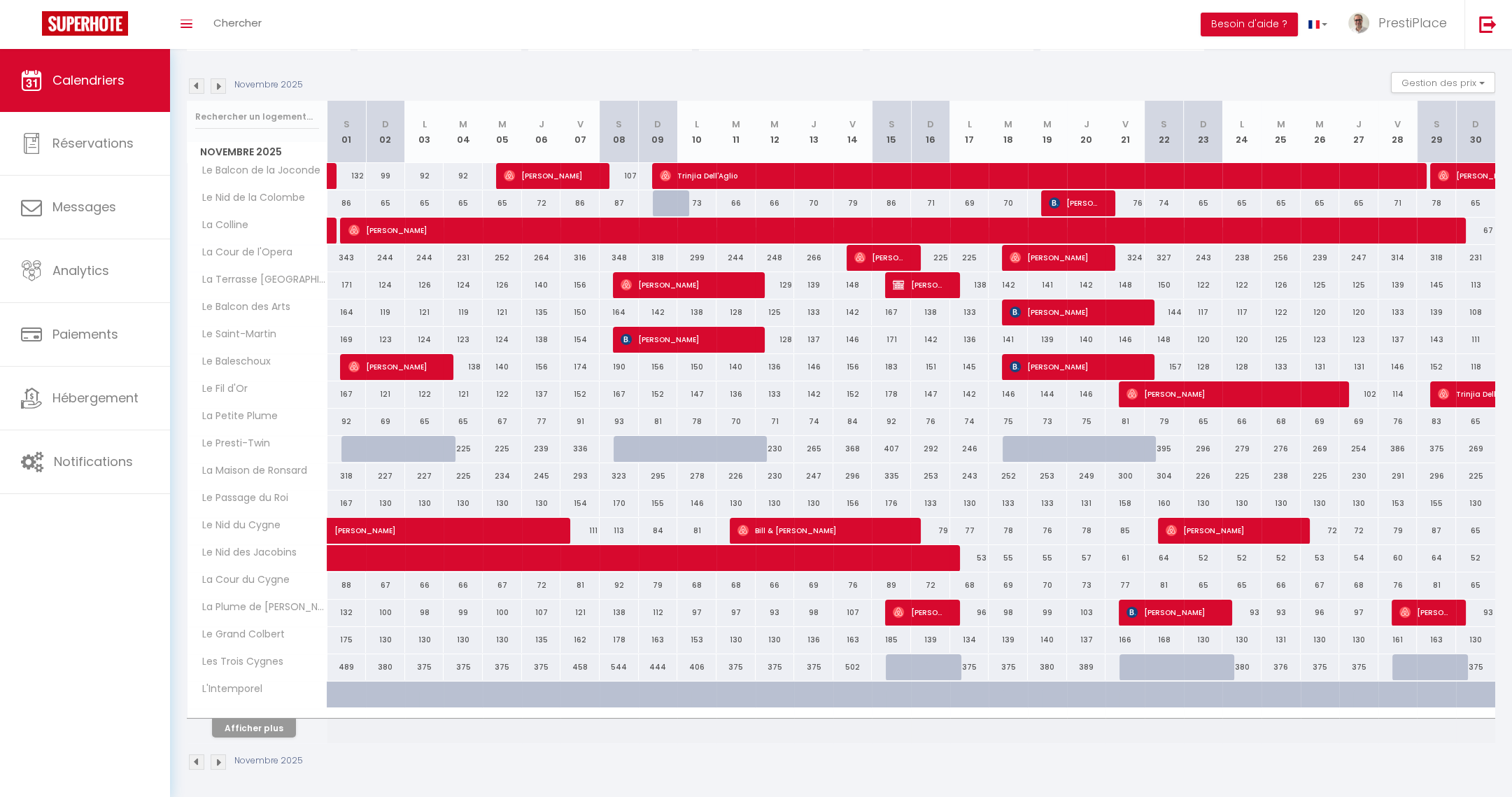
click at [195, 85] on img at bounding box center [196, 86] width 15 height 15
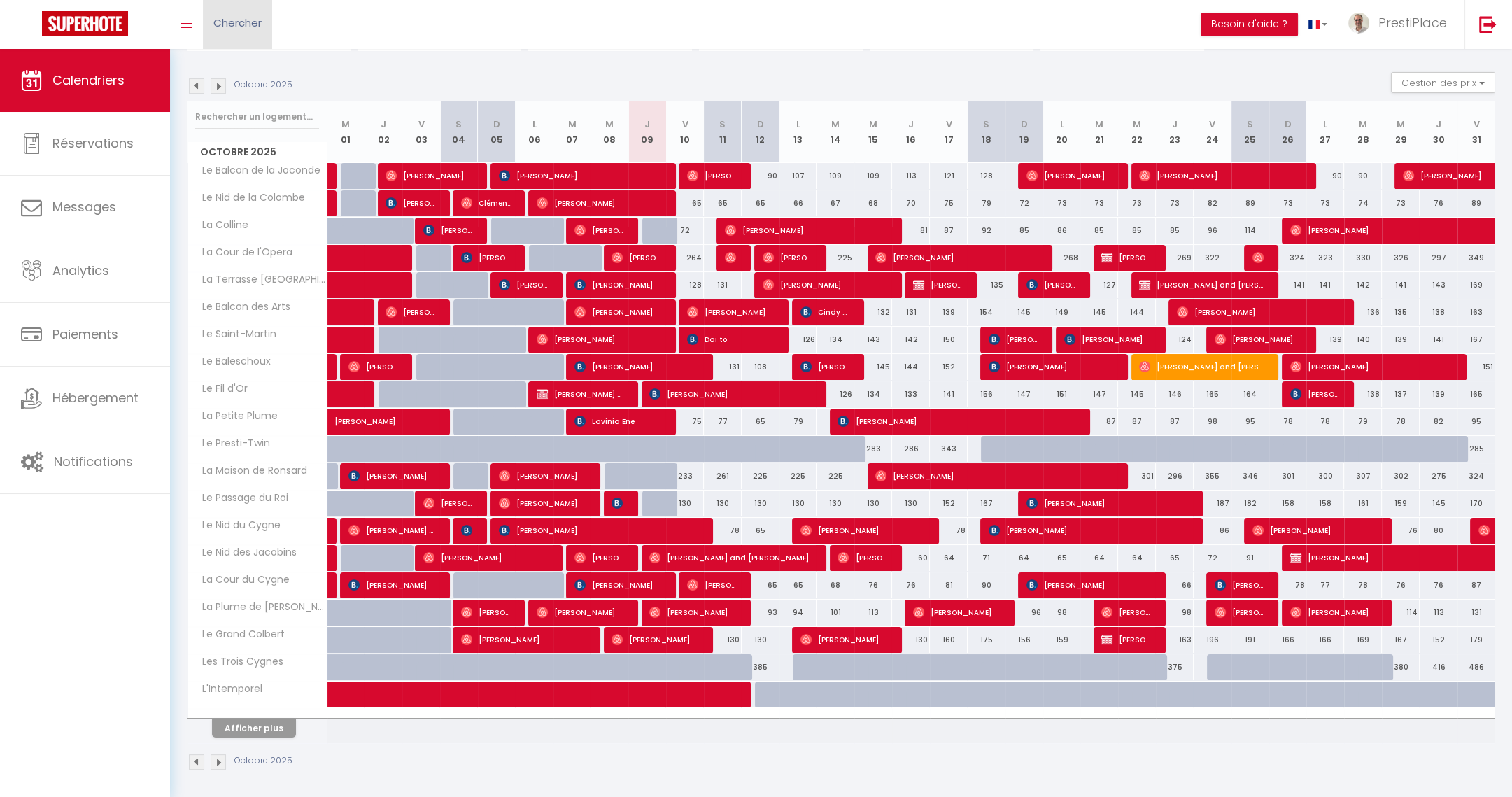
click at [253, 24] on span "Chercher" at bounding box center [238, 23] width 49 height 14
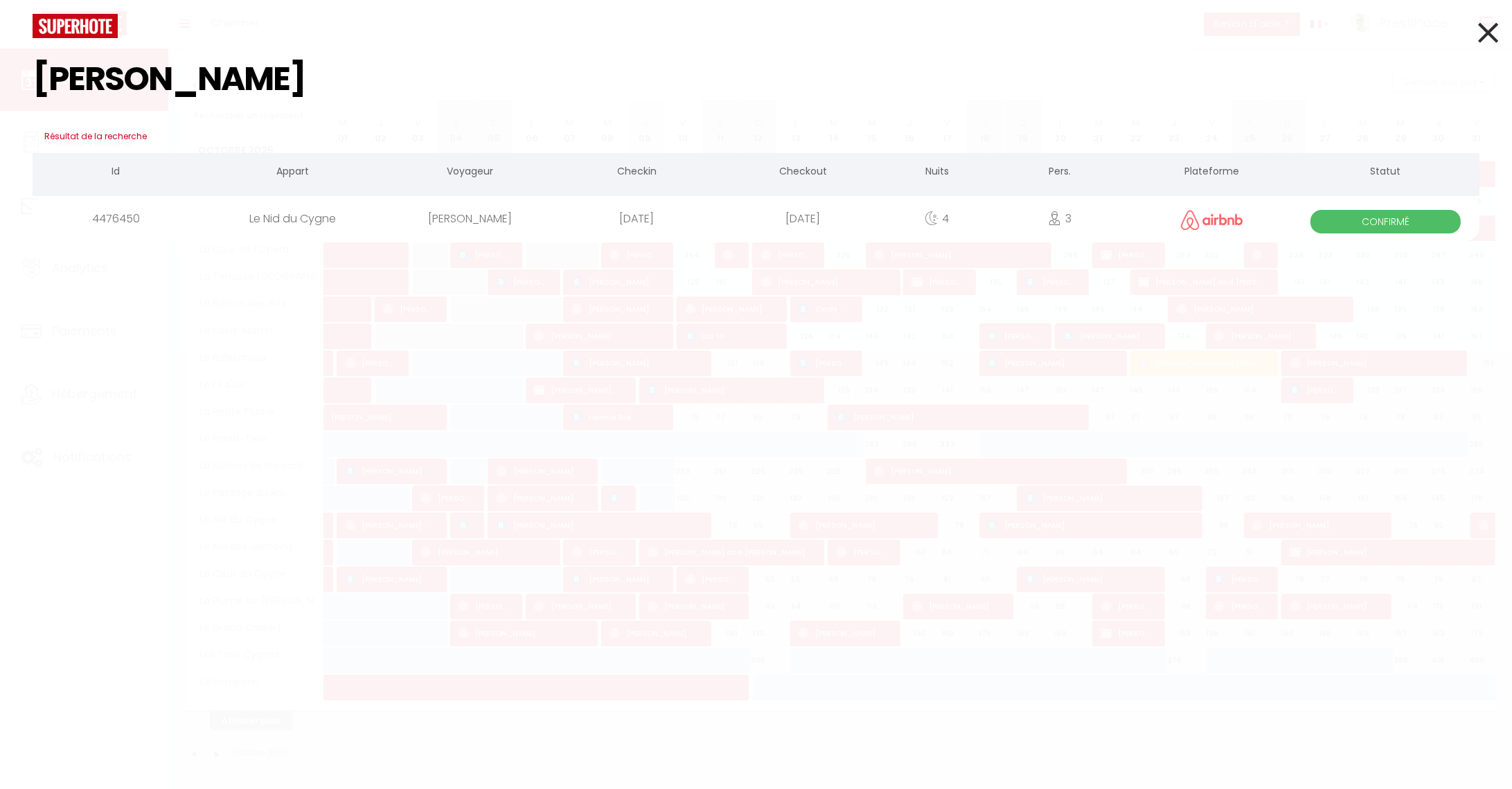
type input "[PERSON_NAME]"
click at [572, 220] on div "[DATE]" at bounding box center [637, 218] width 166 height 45
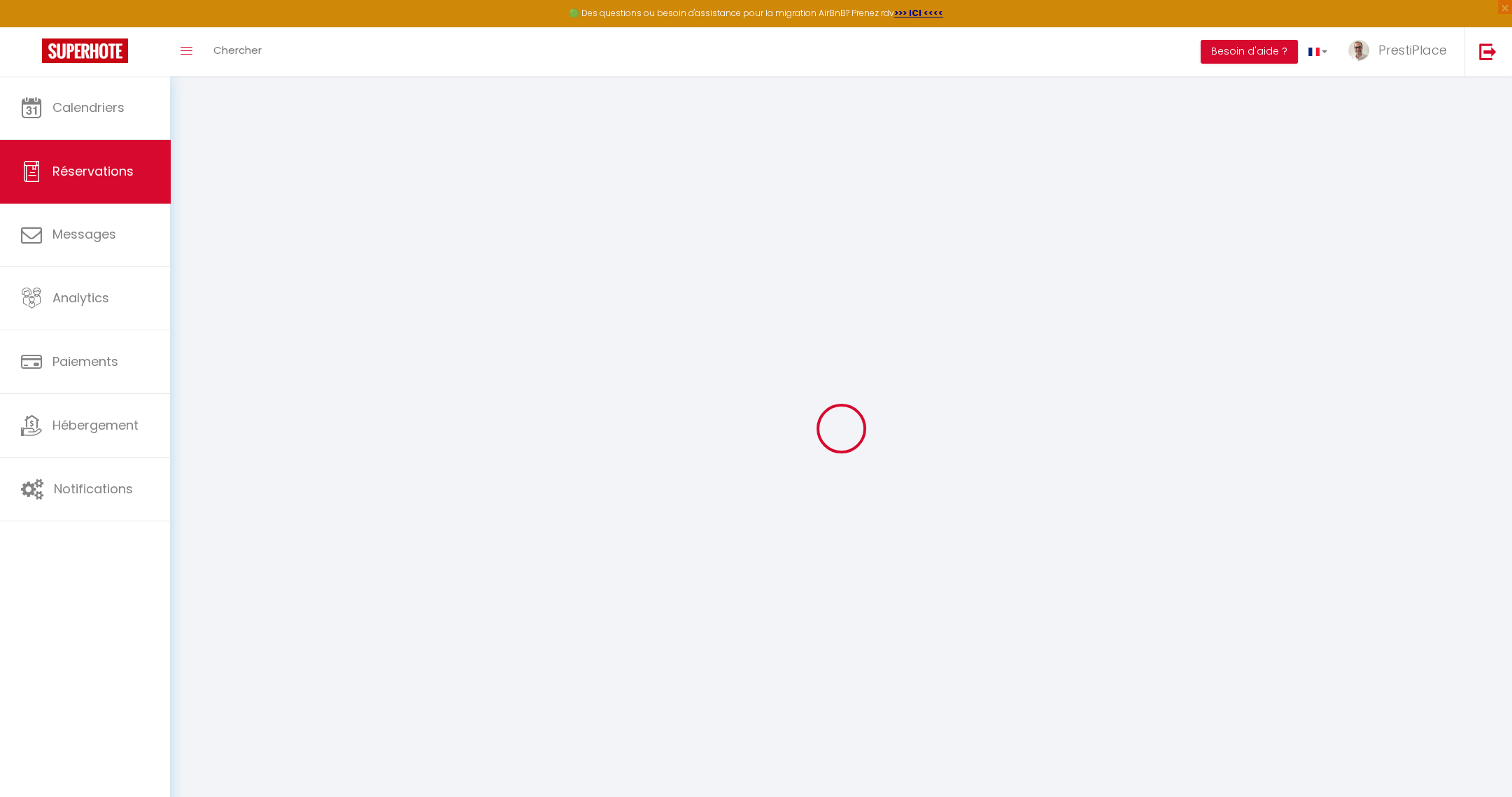
type input "[PERSON_NAME]"
type input "Blanco"
type input "[EMAIL_ADDRESS][DOMAIN_NAME]"
type input "[PHONE_NUMBER]"
select select "CR"
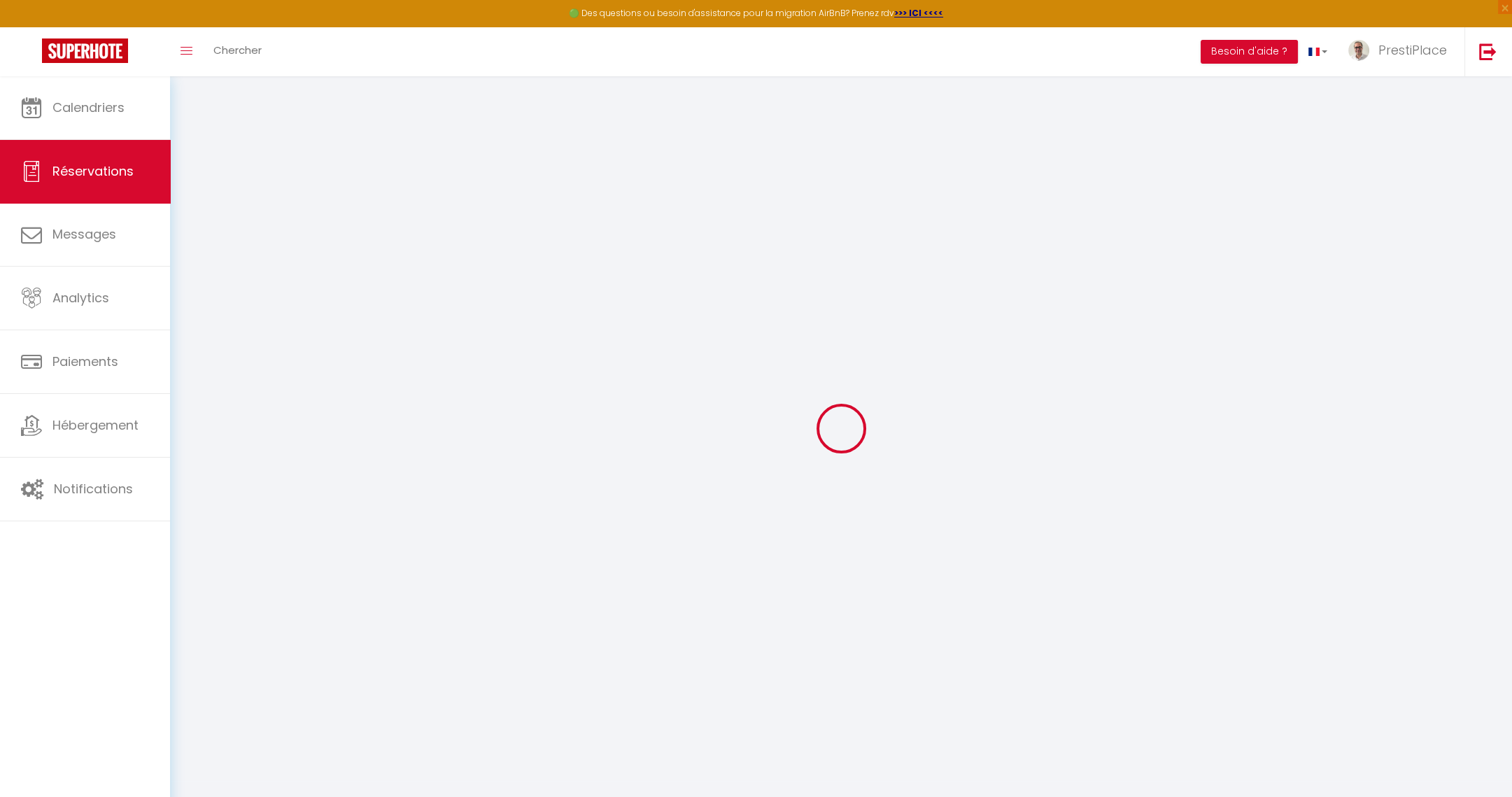
type input "69.3"
select select "51450"
select select "1"
select select
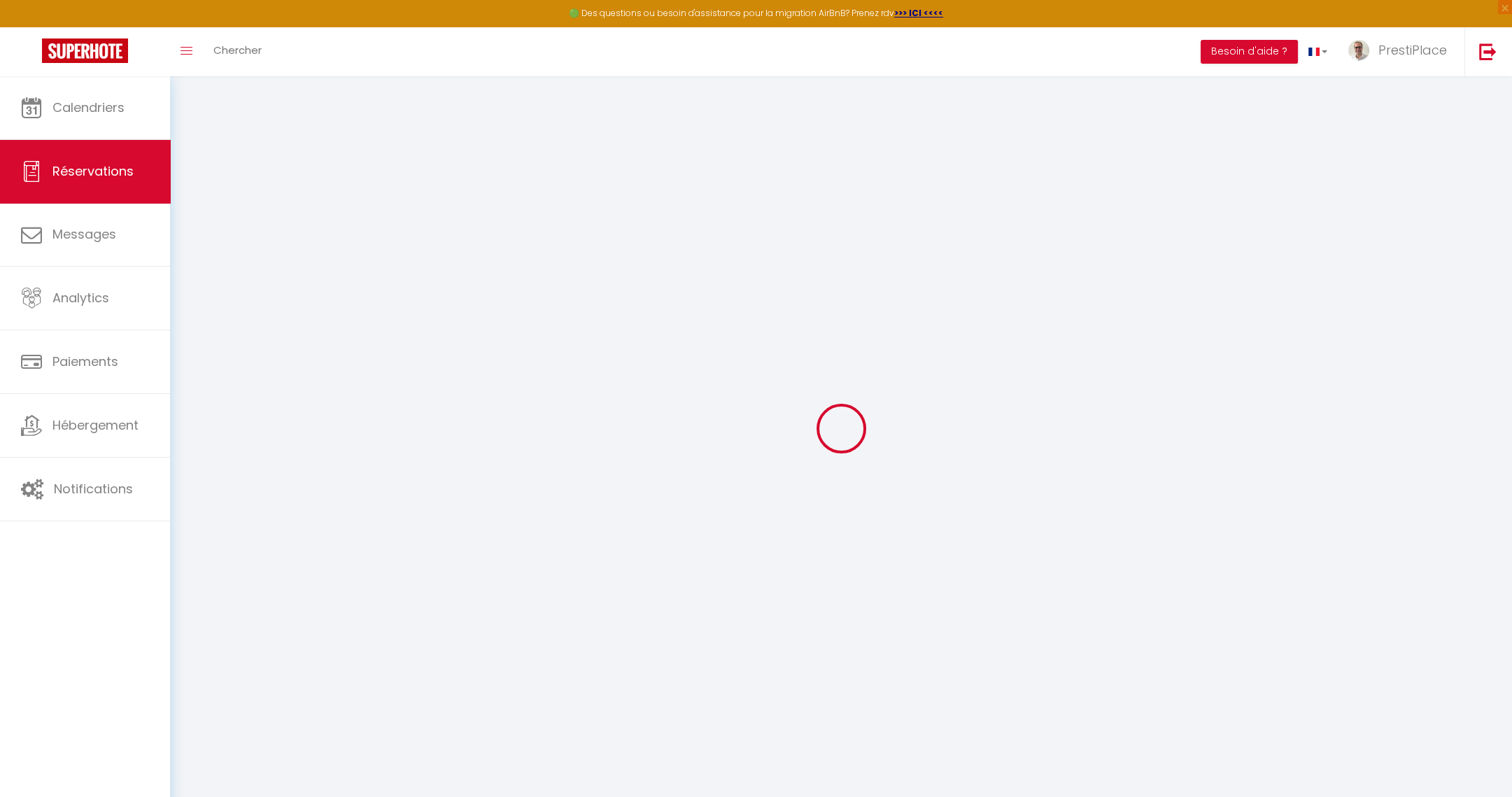
type input "3"
select select "12"
select select
type input "339"
checkbox input "false"
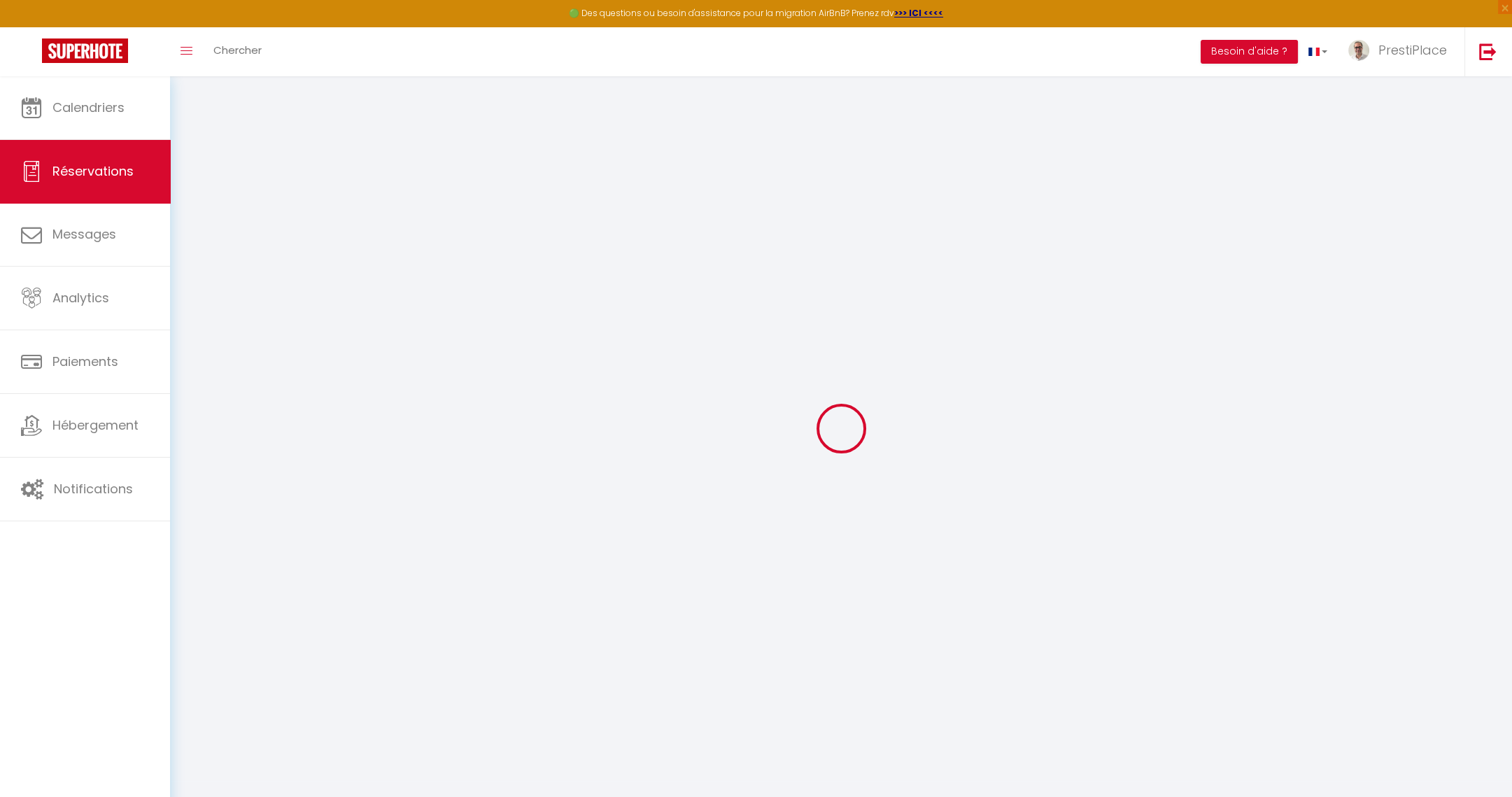
type input "0"
select select "1"
type input "0"
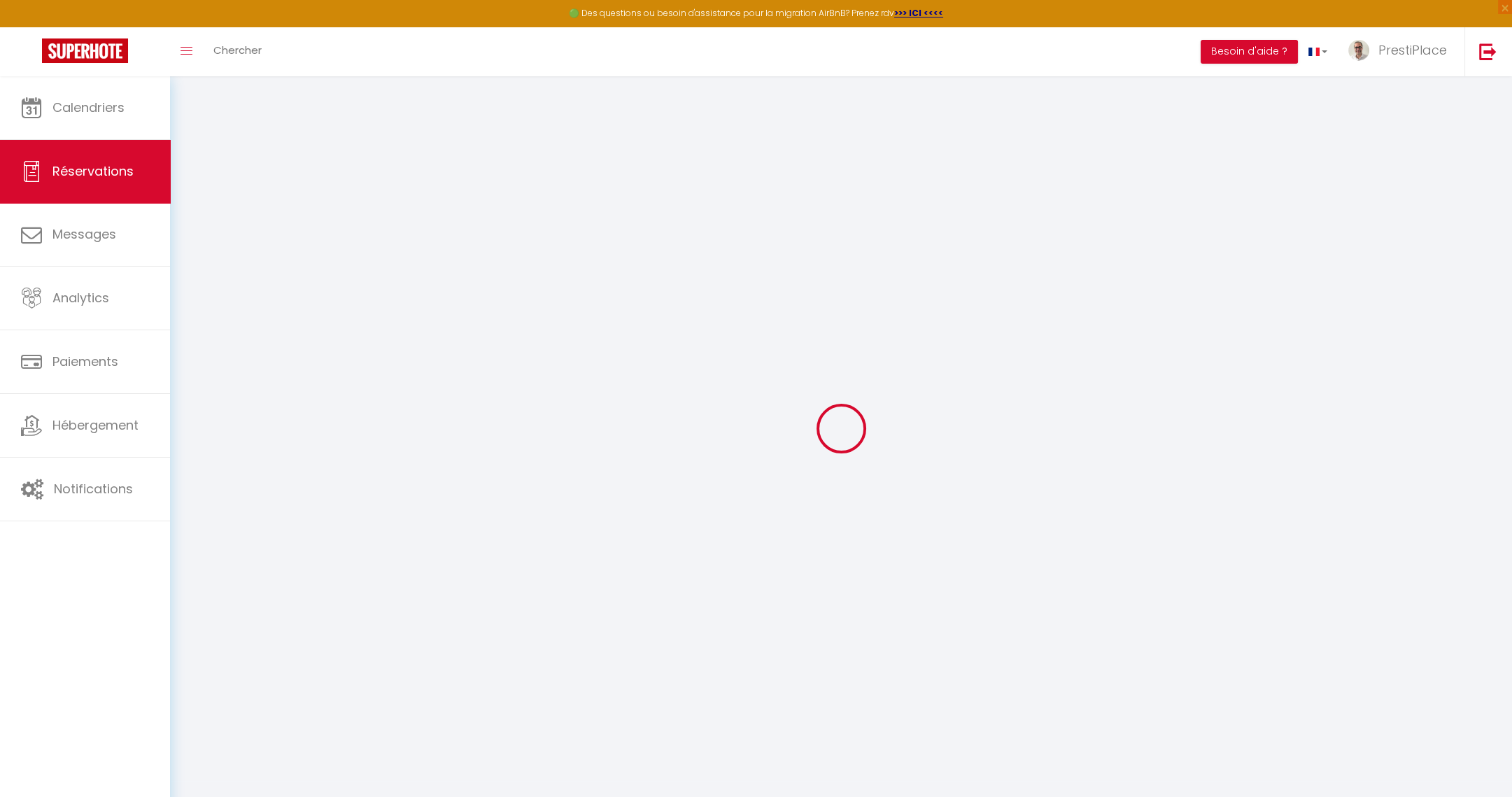
select select
select select "15"
checkbox input "false"
select select
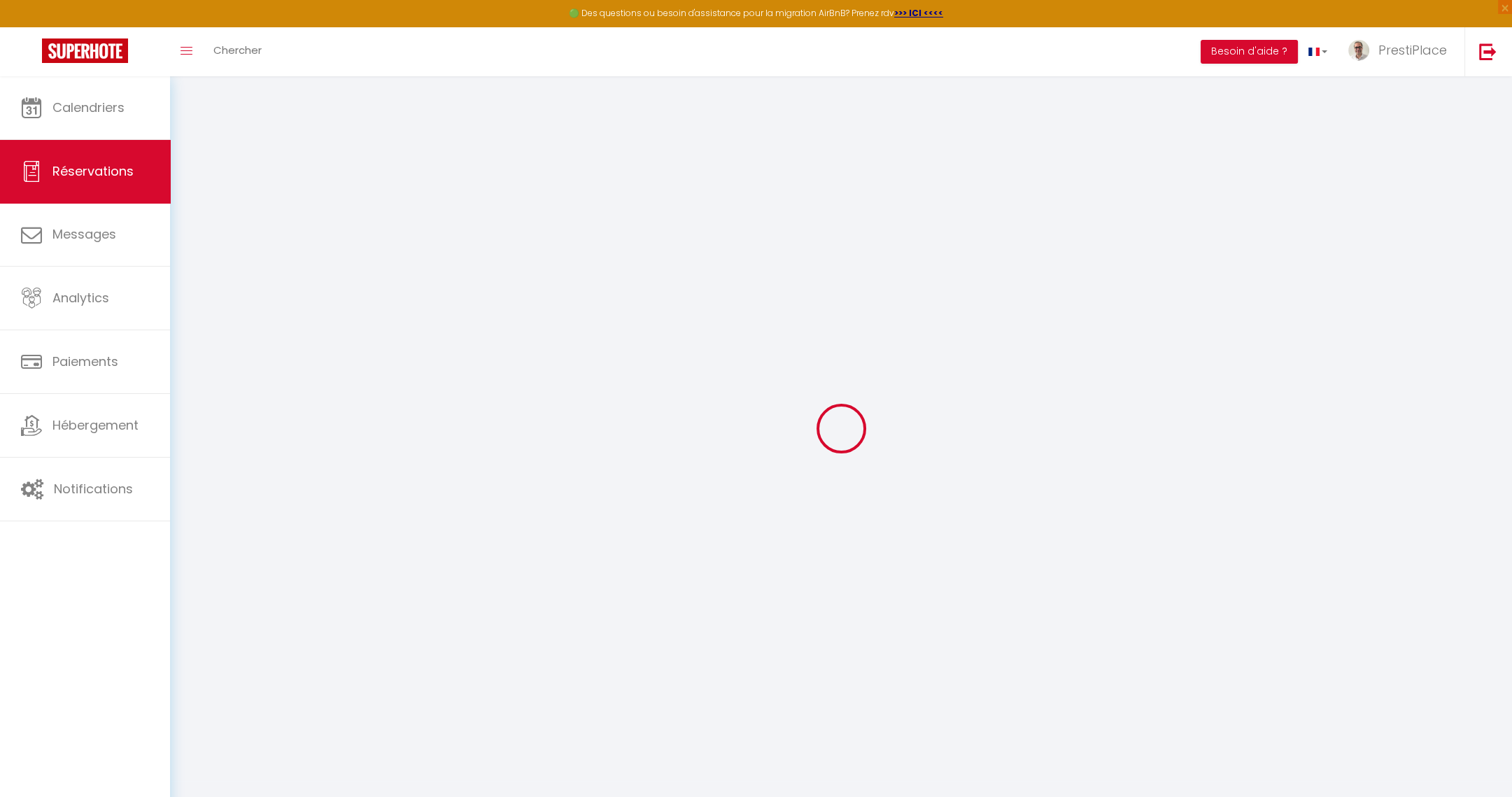
select select
checkbox input "false"
select select
checkbox input "false"
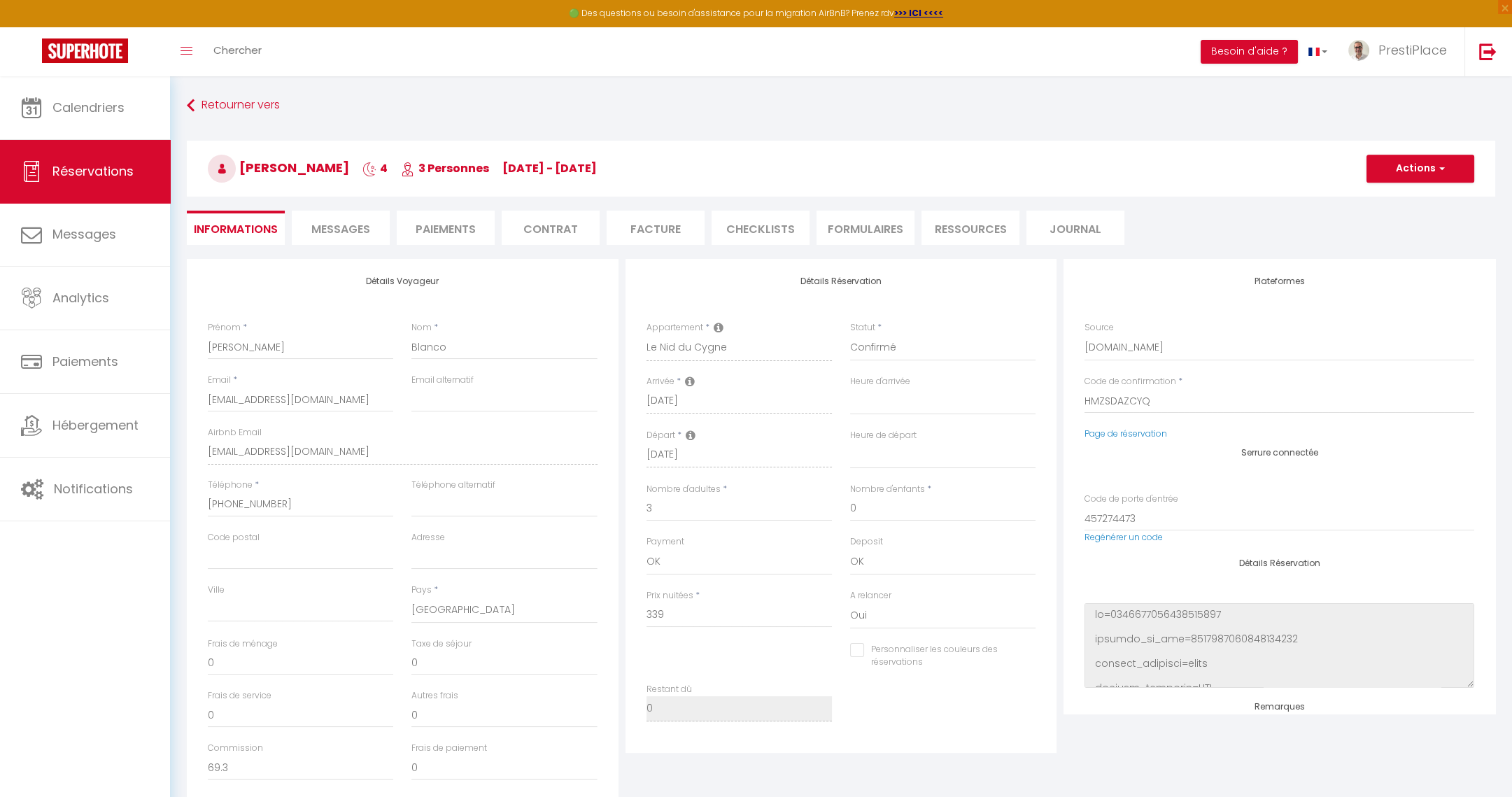
type input "46"
type input "18.64"
select select
checkbox input "false"
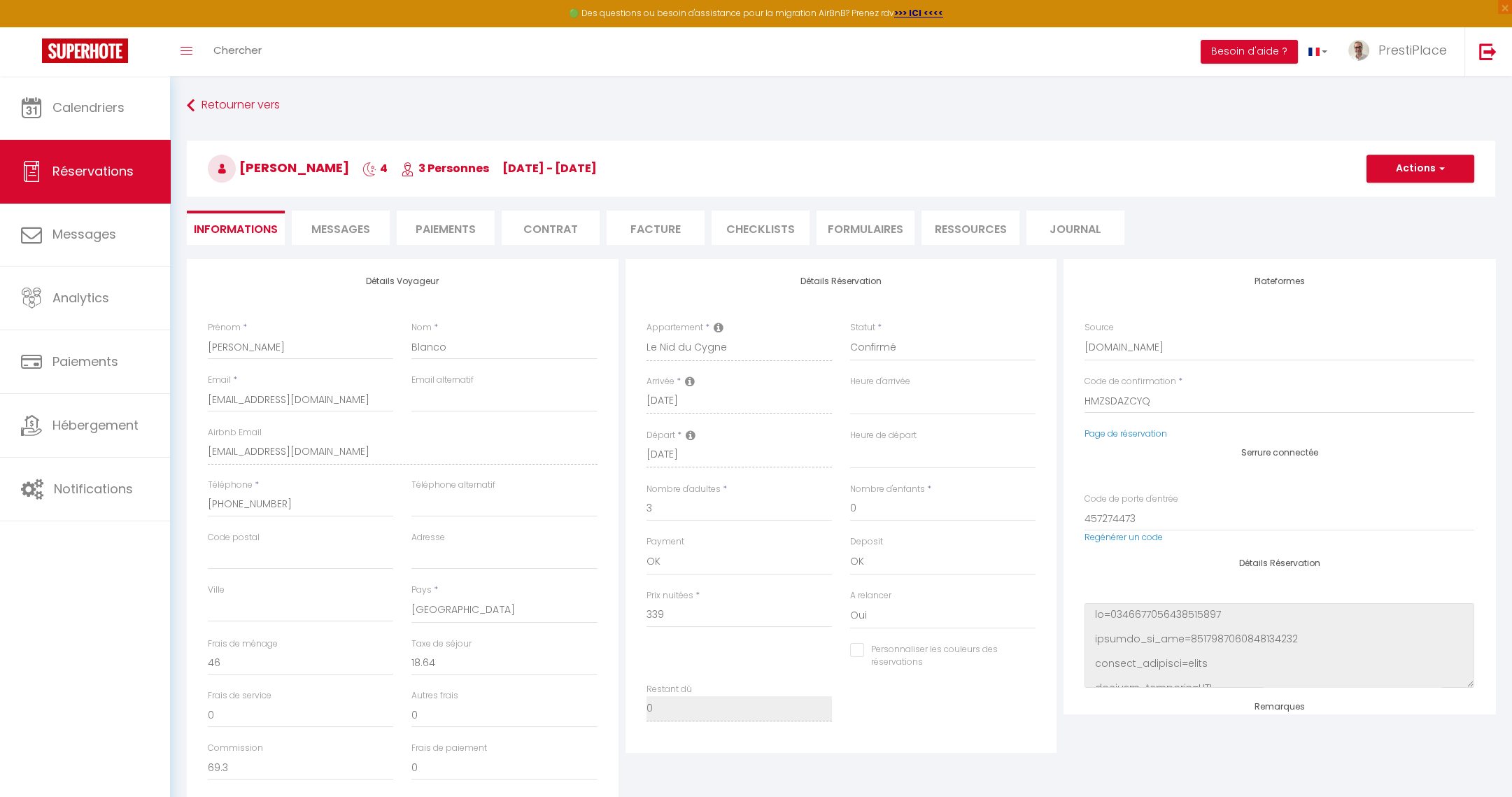
select select
click at [329, 230] on span "Messages" at bounding box center [340, 229] width 59 height 16
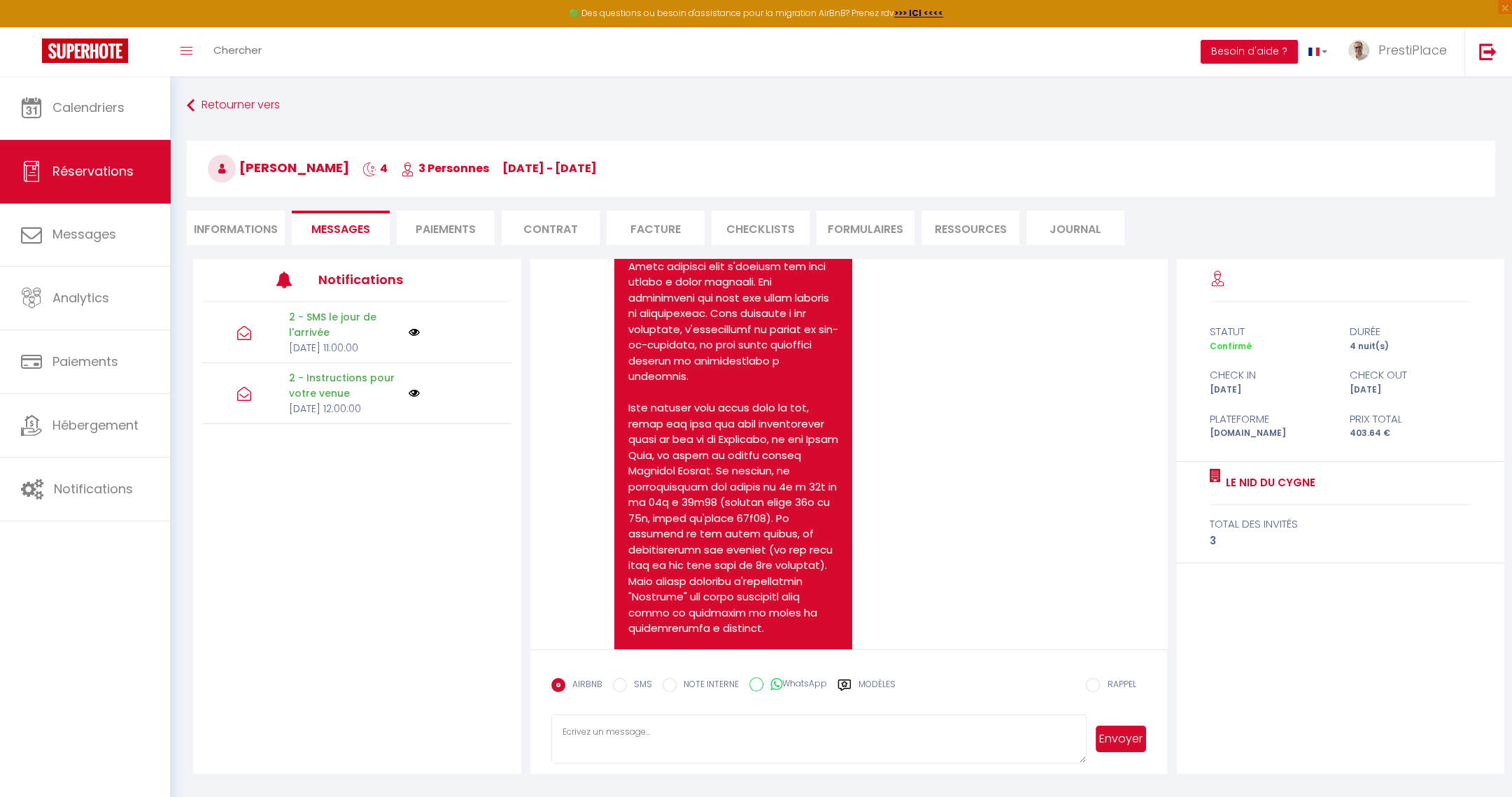
scroll to position [314, 0]
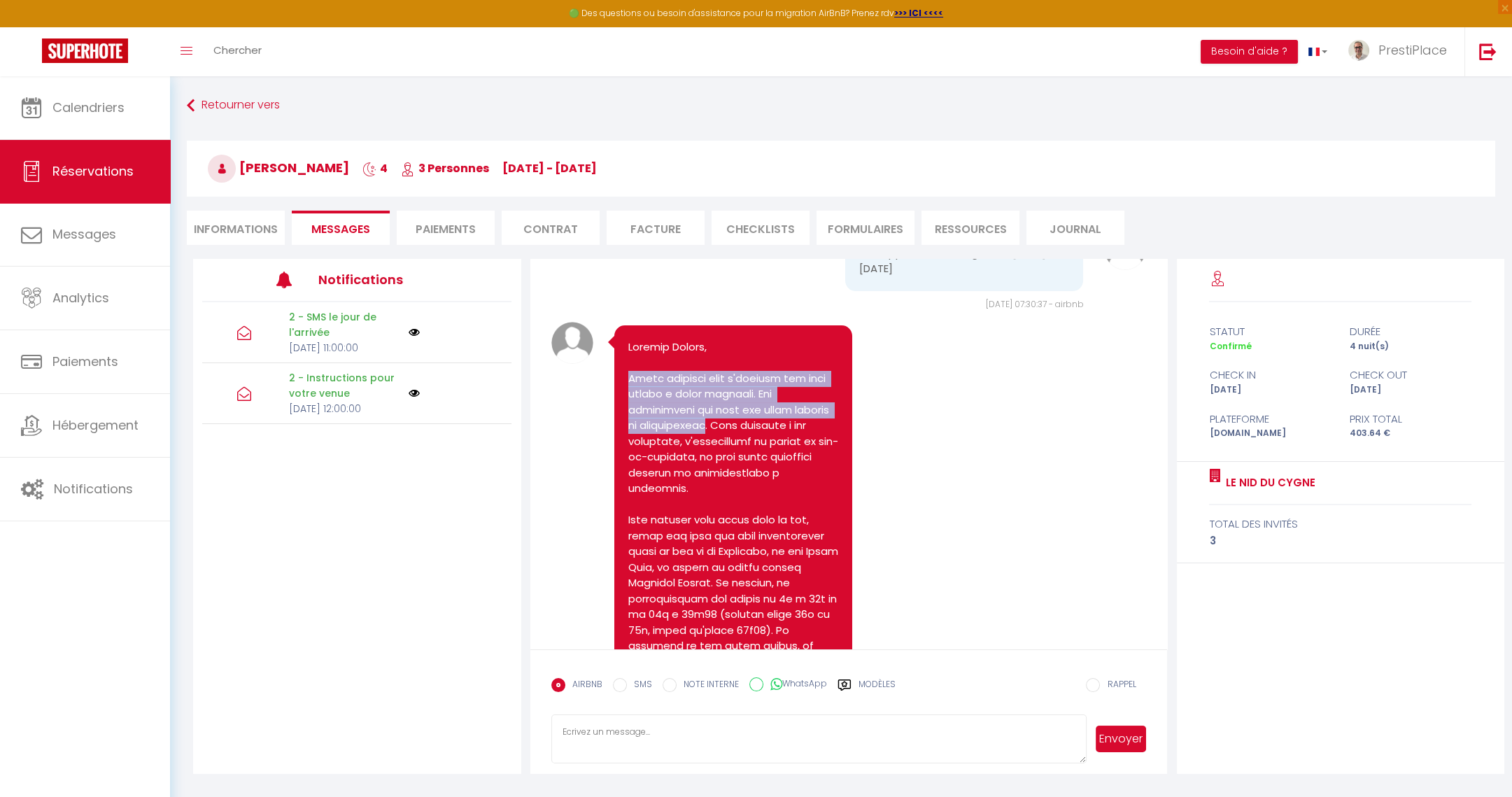
drag, startPoint x: 630, startPoint y: 375, endPoint x: 750, endPoint y: 423, distance: 129.2
click at [750, 423] on pre at bounding box center [733, 748] width 210 height 819
copy pre "Merci beaucoup pour l'intérêt que vous portez à notre logement. Cet appartement…"
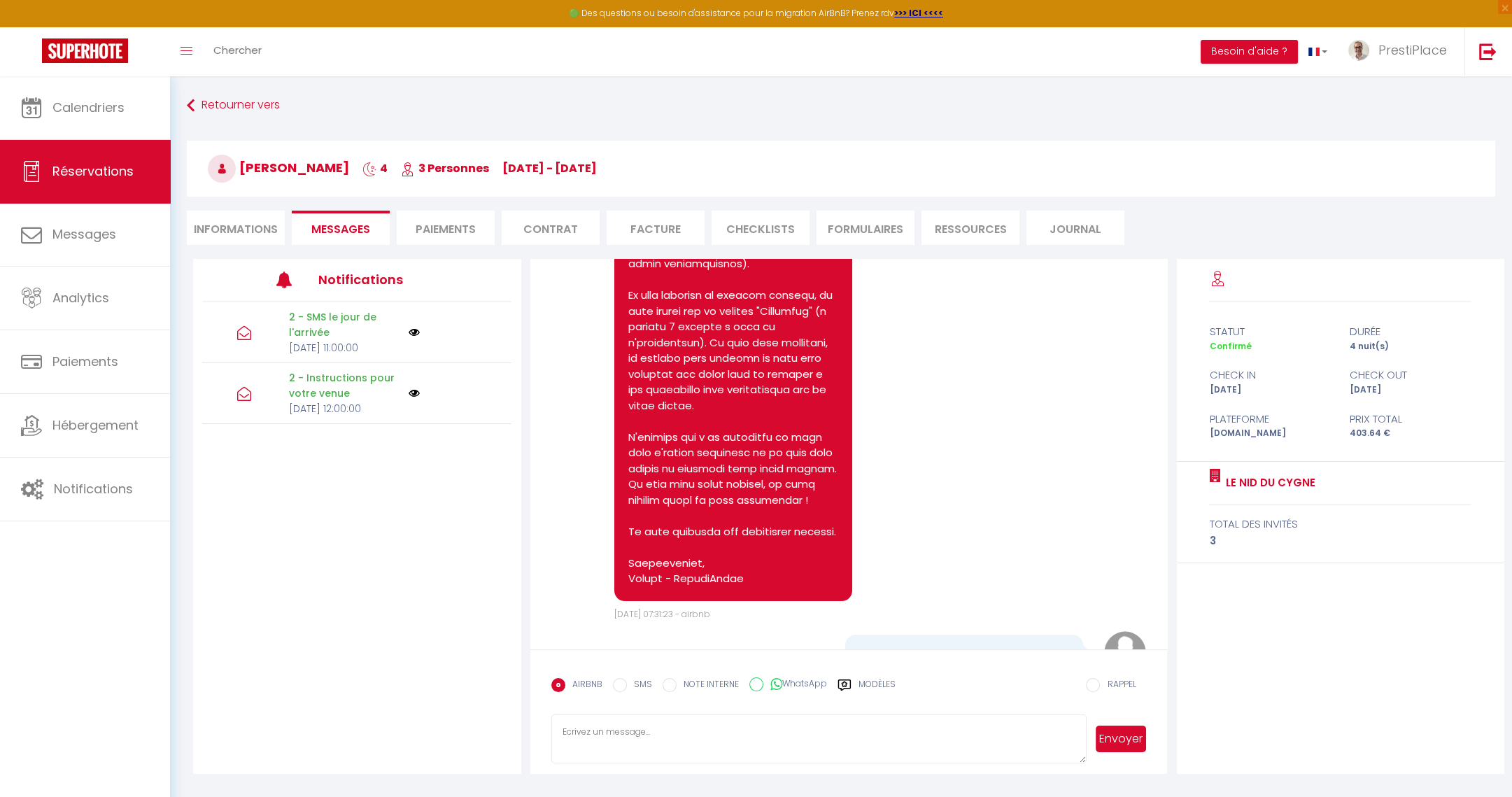
scroll to position [944, 0]
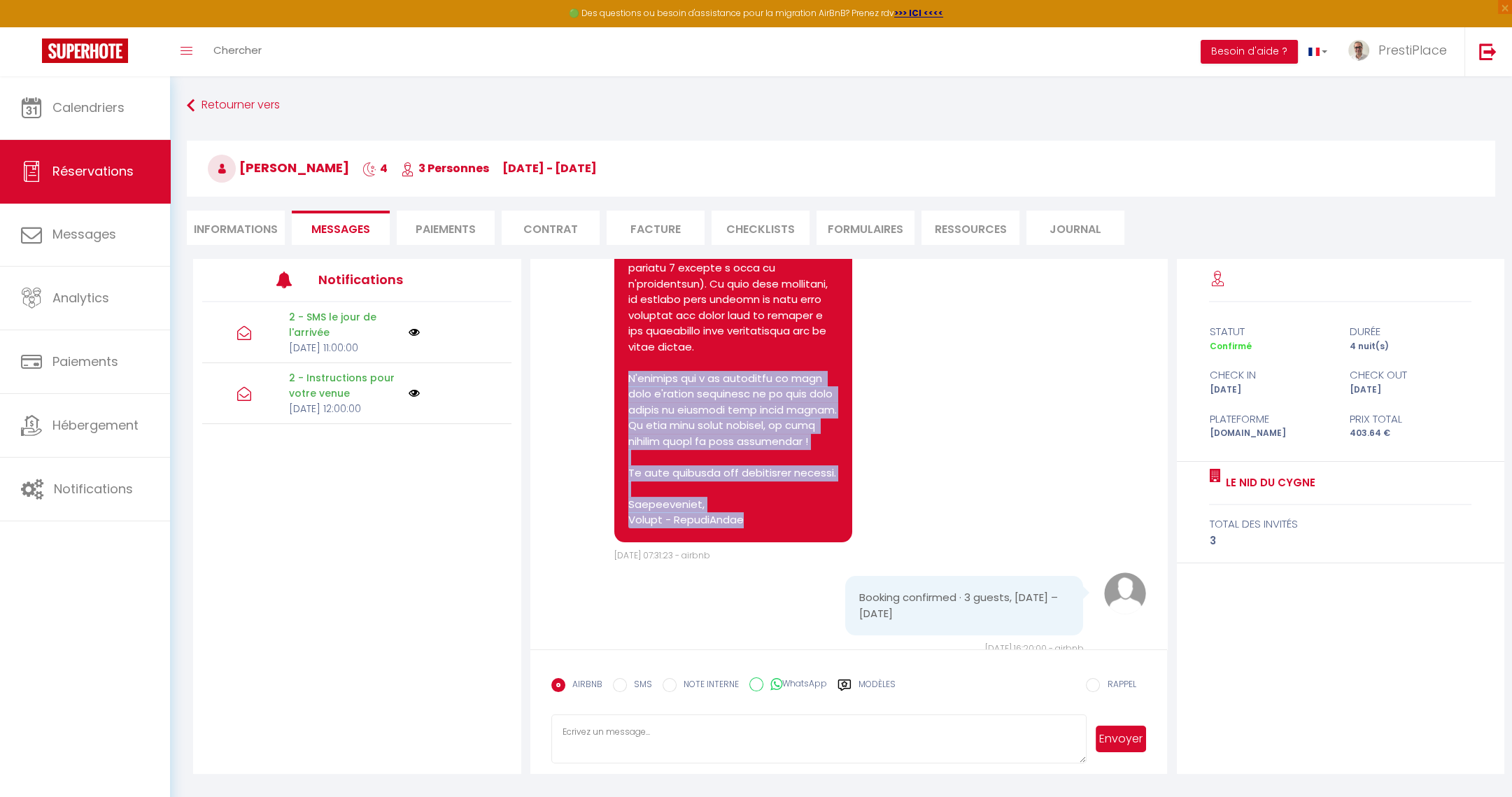
drag, startPoint x: 628, startPoint y: 381, endPoint x: 738, endPoint y: 529, distance: 184.4
click at [738, 529] on pre at bounding box center [733, 118] width 210 height 819
copy pre "N'hésitez pas à me contacter si vous avez d'autres questions ou si vous avez be…"
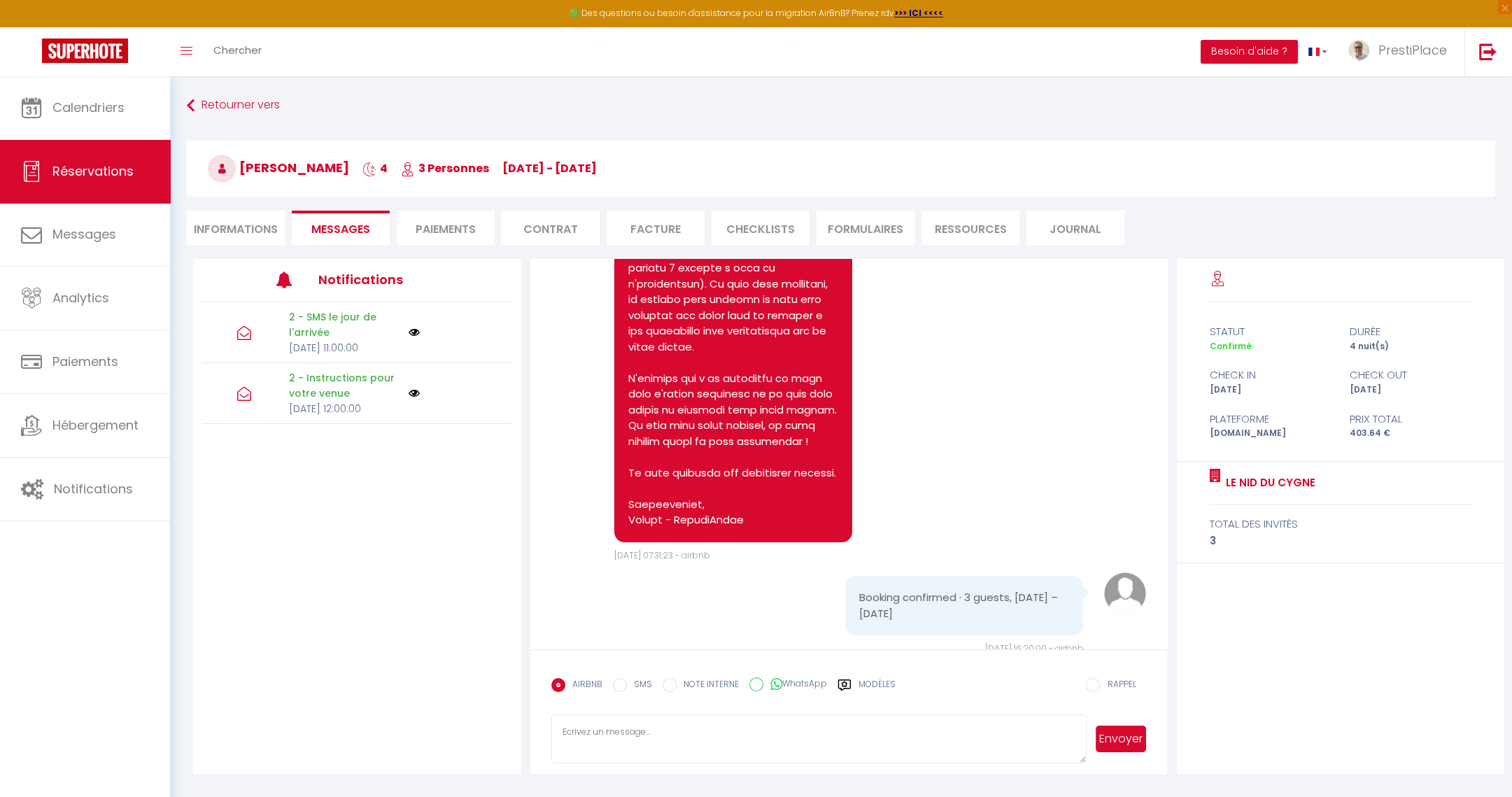
drag, startPoint x: 958, startPoint y: 476, endPoint x: 955, endPoint y: 292, distance: 184.0
click at [962, 475] on div "Note Sms [DATE] 07:31:23 - airbnb" at bounding box center [849, 127] width 595 height 871
